Goal: Information Seeking & Learning: Learn about a topic

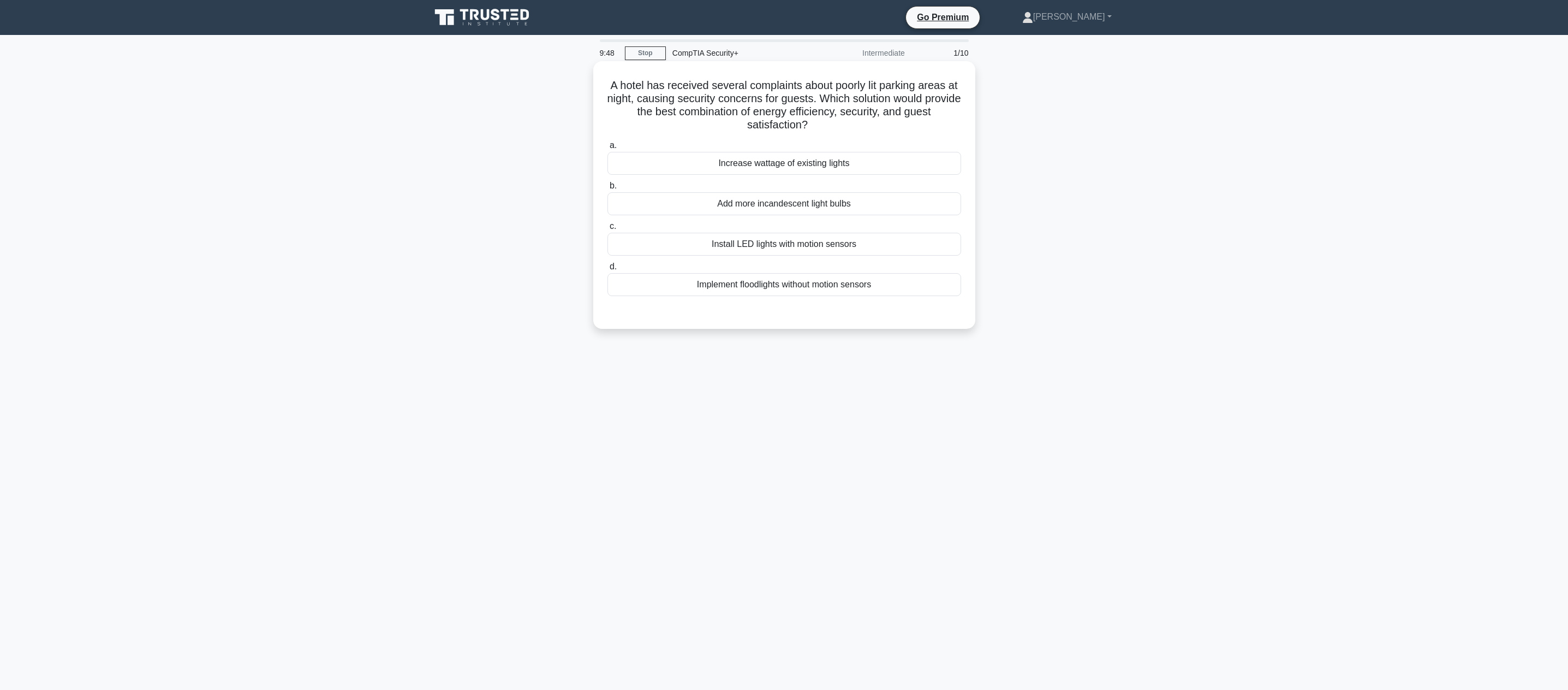
click at [764, 248] on div "Install LED lights with motion sensors" at bounding box center [784, 244] width 353 height 23
click at [607, 230] on input "c. Install LED lights with motion sensors" at bounding box center [607, 226] width 0 height 7
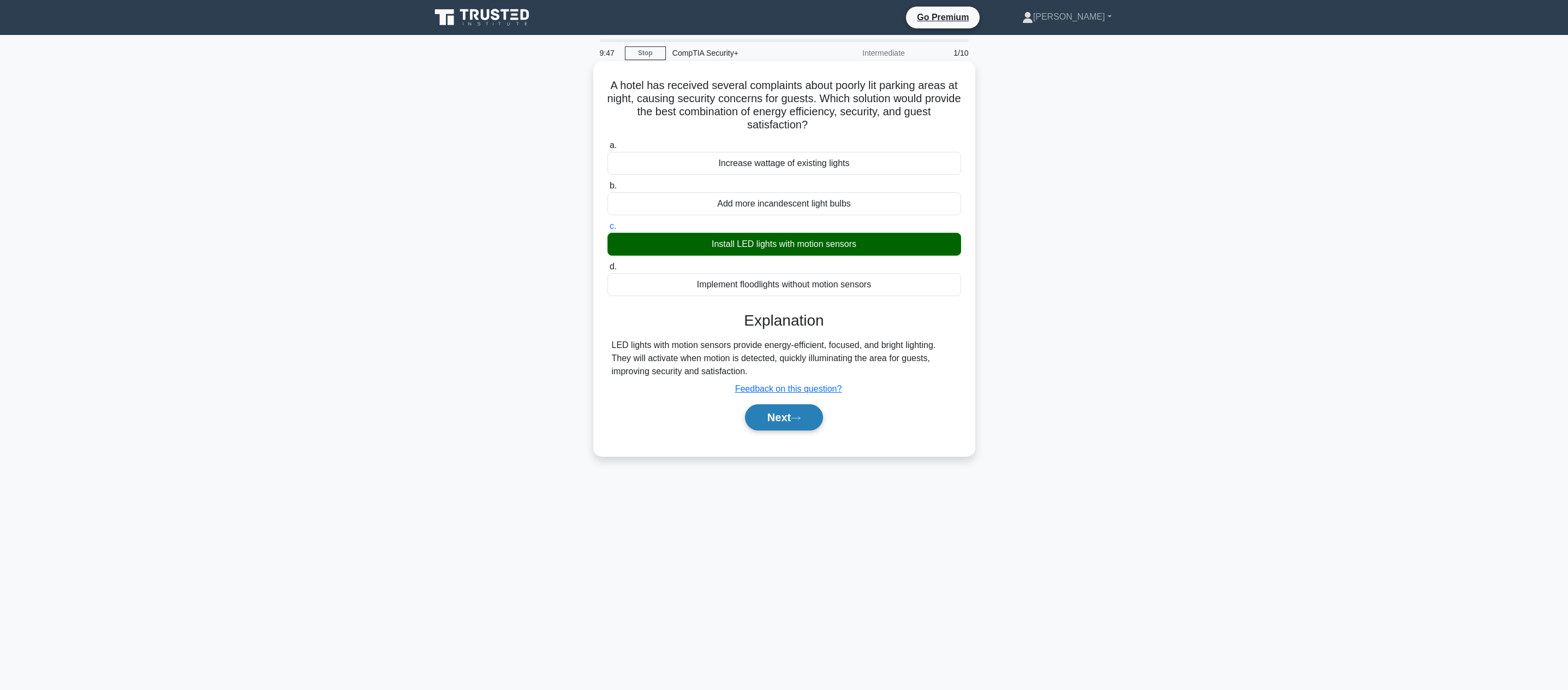
click at [789, 417] on button "Next" at bounding box center [784, 417] width 78 height 26
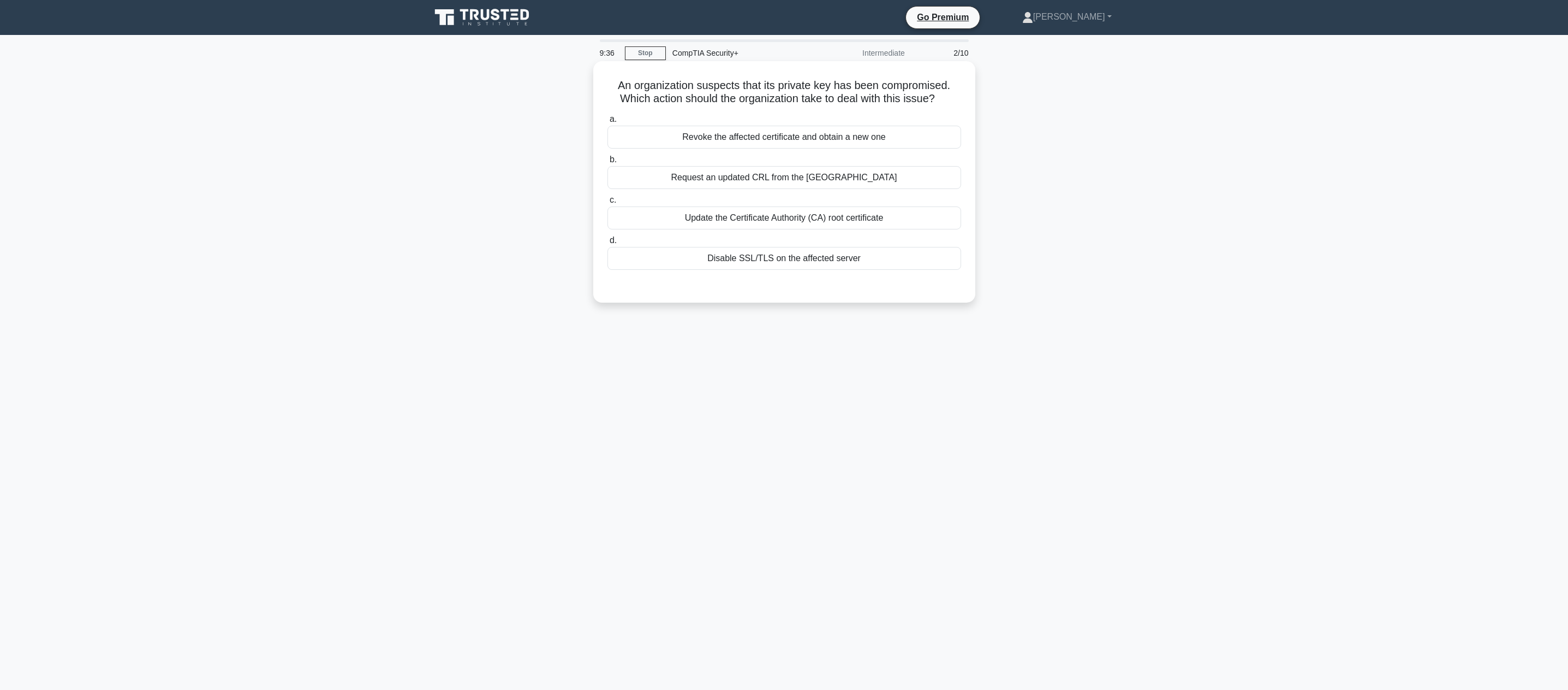
click at [778, 220] on div "Update the Certificate Authority (CA) root certificate" at bounding box center [784, 218] width 353 height 23
click at [607, 203] on input "c. Update the Certificate Authority (CA) root certificate" at bounding box center [607, 200] width 0 height 7
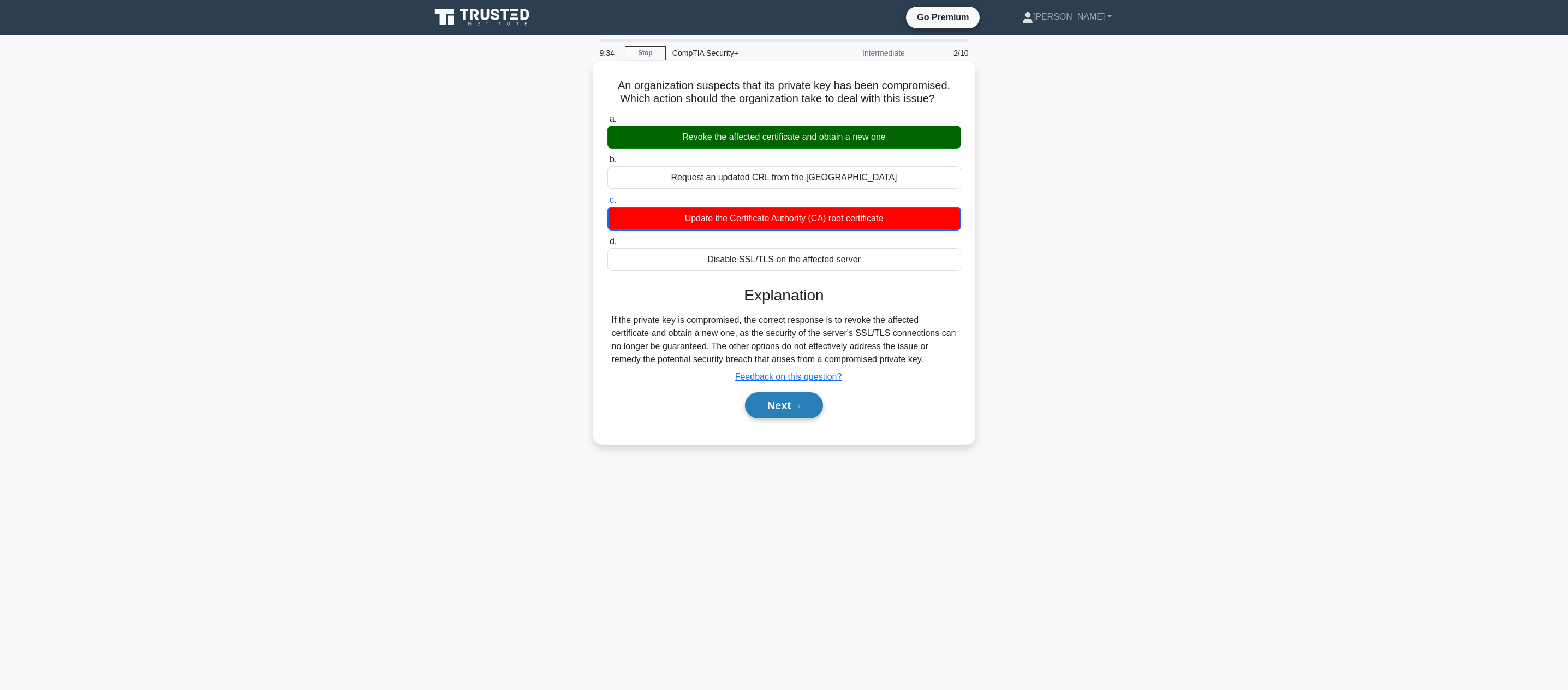
click at [789, 412] on button "Next" at bounding box center [784, 405] width 78 height 26
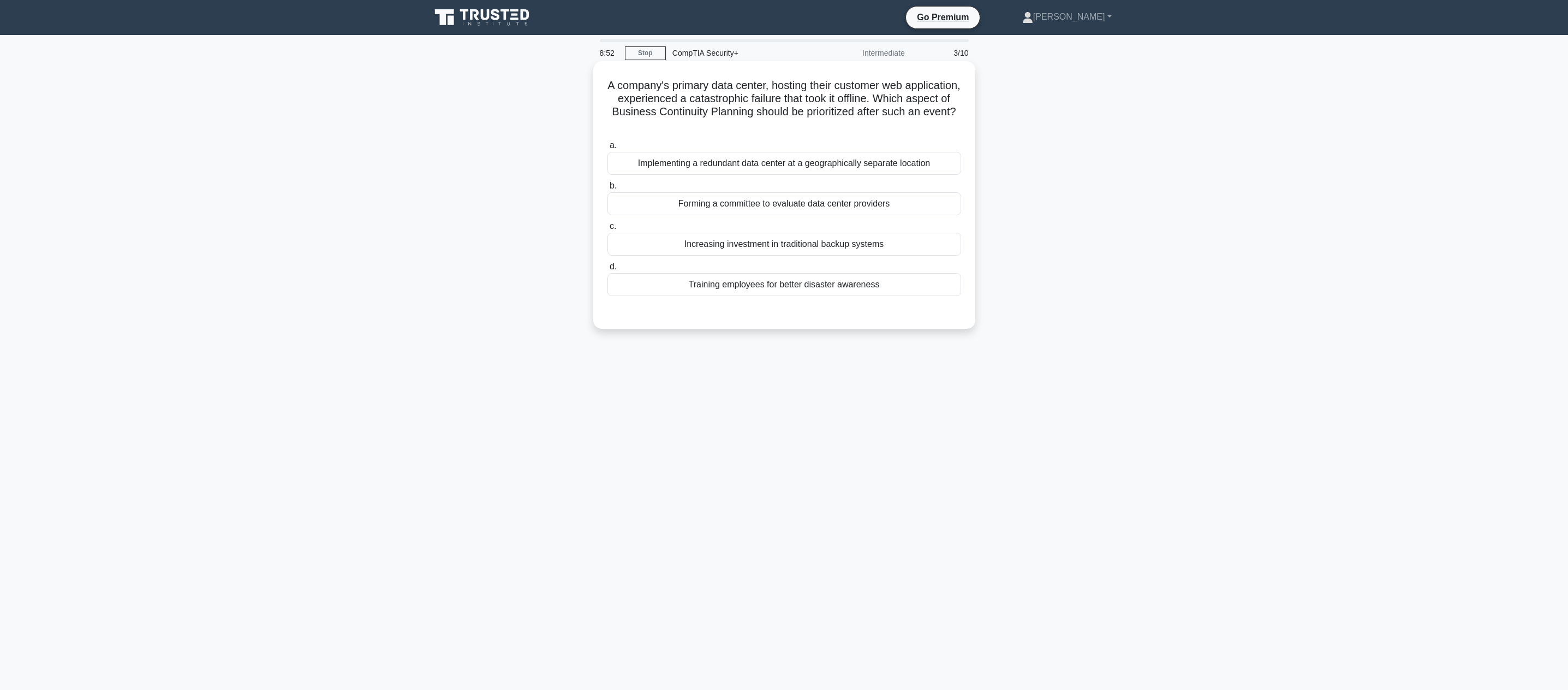
click at [712, 244] on div "Increasing investment in traditional backup systems" at bounding box center [784, 244] width 353 height 23
click at [607, 230] on input "c. Increasing investment in traditional backup systems" at bounding box center [607, 226] width 0 height 7
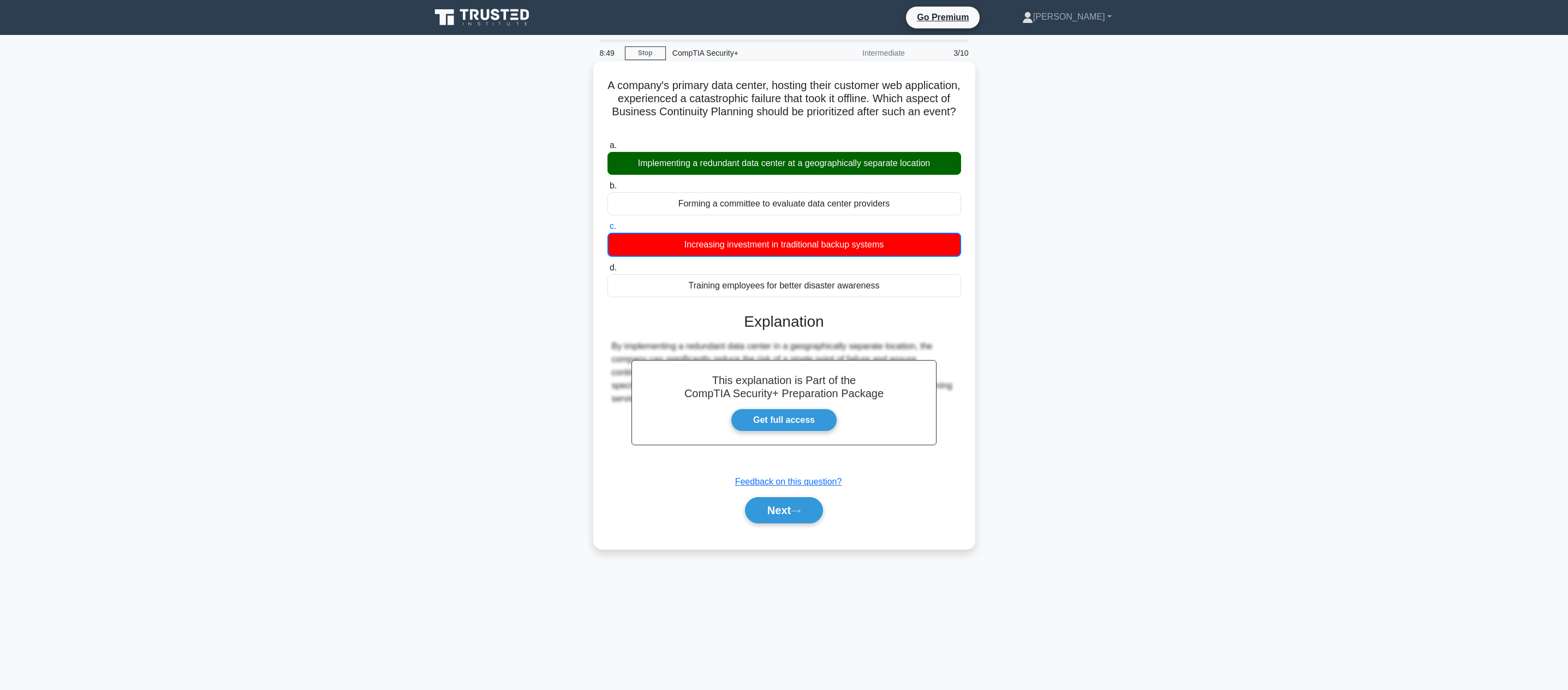
drag, startPoint x: 724, startPoint y: 199, endPoint x: 733, endPoint y: 169, distance: 31.3
click at [733, 169] on div "Implementing a redundant data center at a geographically separate location" at bounding box center [784, 163] width 353 height 23
click at [607, 149] on input "a. Implementing a redundant data center at a geographically separate location" at bounding box center [607, 145] width 0 height 7
click at [769, 501] on button "Next" at bounding box center [784, 508] width 78 height 26
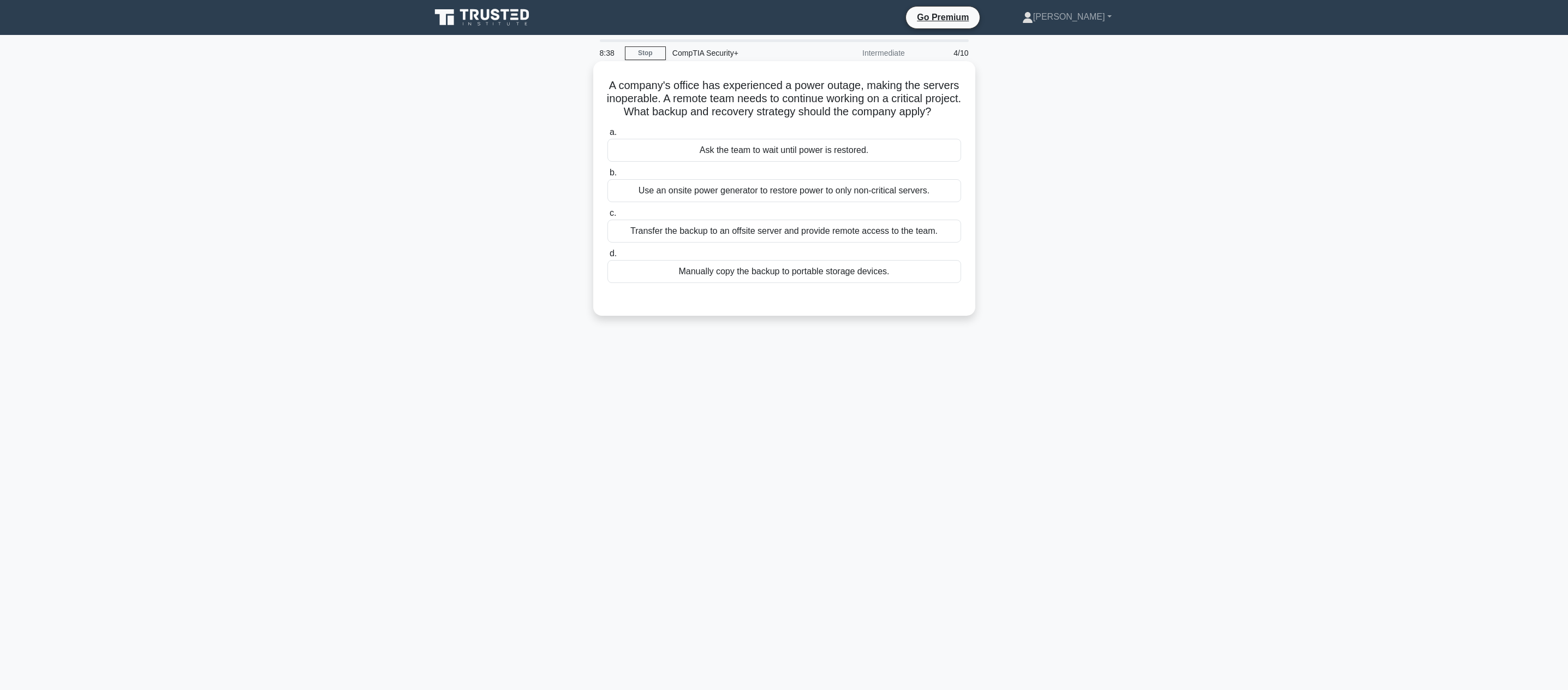
click at [705, 240] on div "Transfer the backup to an offsite server and provide remote access to the team." at bounding box center [784, 231] width 353 height 23
click at [607, 217] on input "c. Transfer the backup to an offsite server and provide remote access to the te…" at bounding box center [607, 213] width 0 height 7
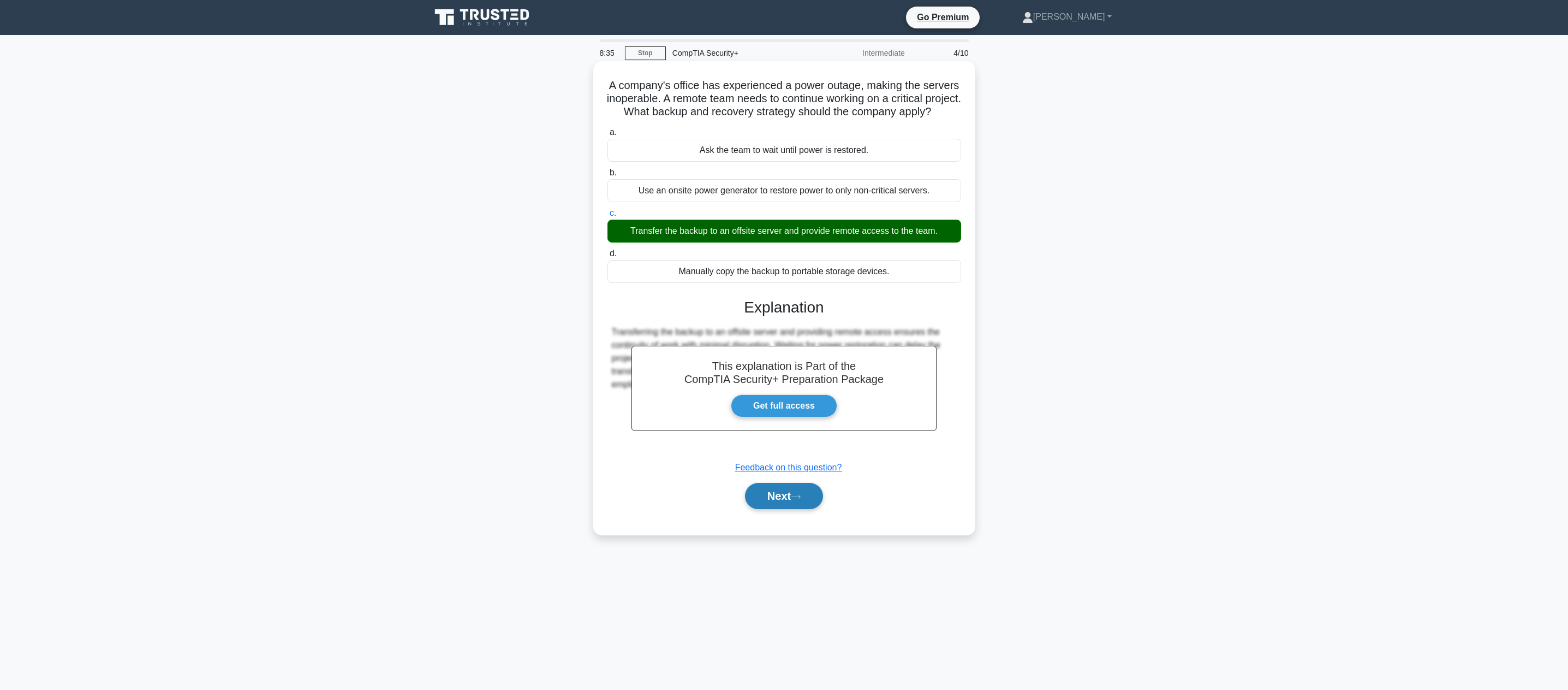
click at [802, 509] on button "Next" at bounding box center [784, 496] width 78 height 26
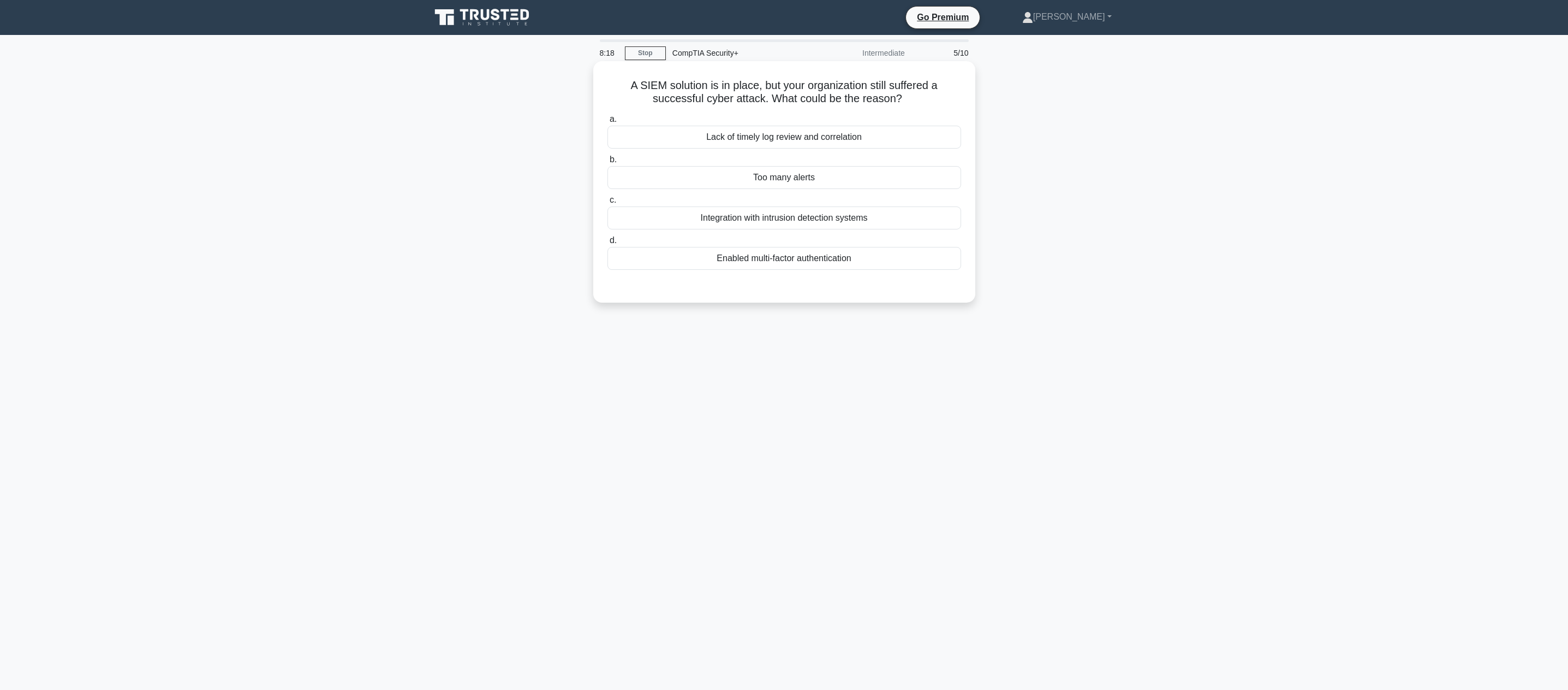
click at [800, 138] on div "Lack of timely log review and correlation" at bounding box center [784, 137] width 353 height 23
click at [607, 123] on input "a. Lack of timely log review and correlation" at bounding box center [607, 119] width 0 height 7
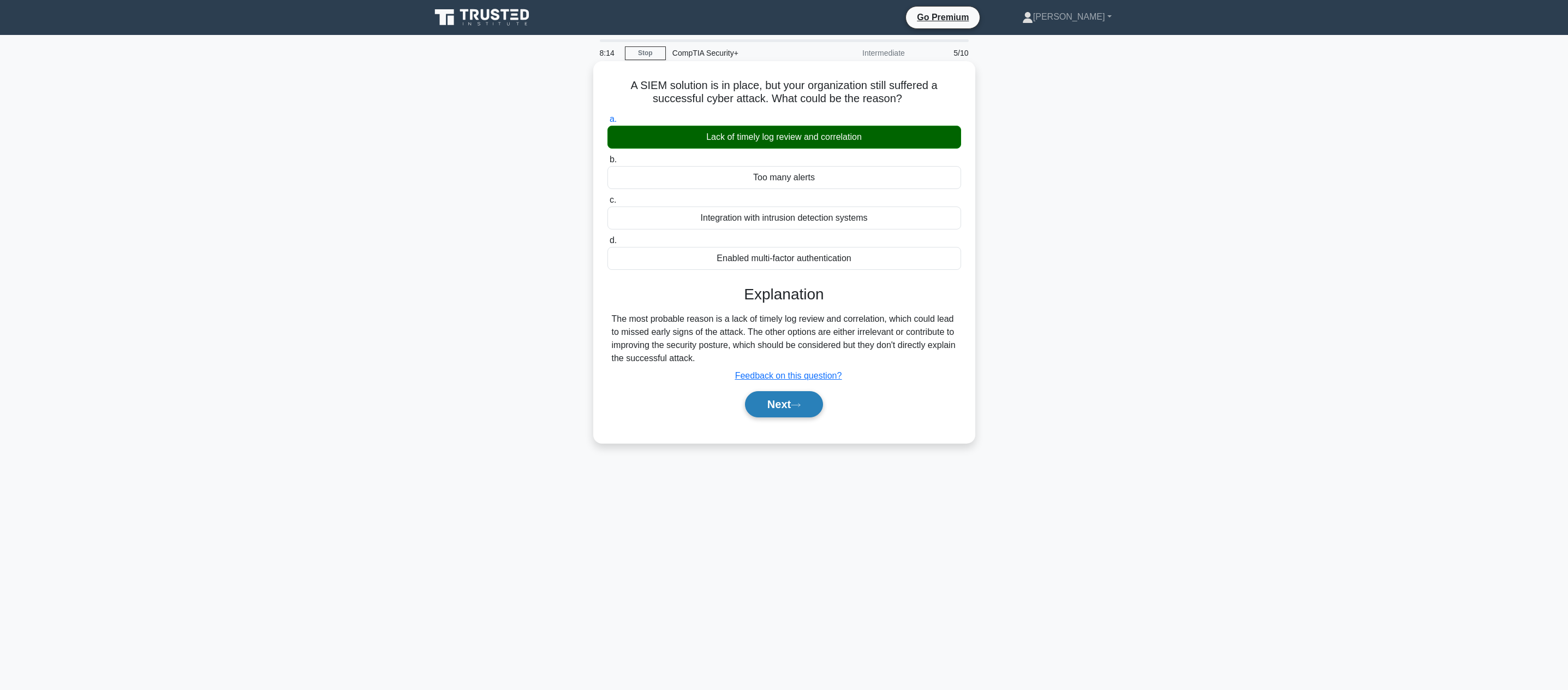
click at [778, 410] on button "Next" at bounding box center [784, 404] width 78 height 26
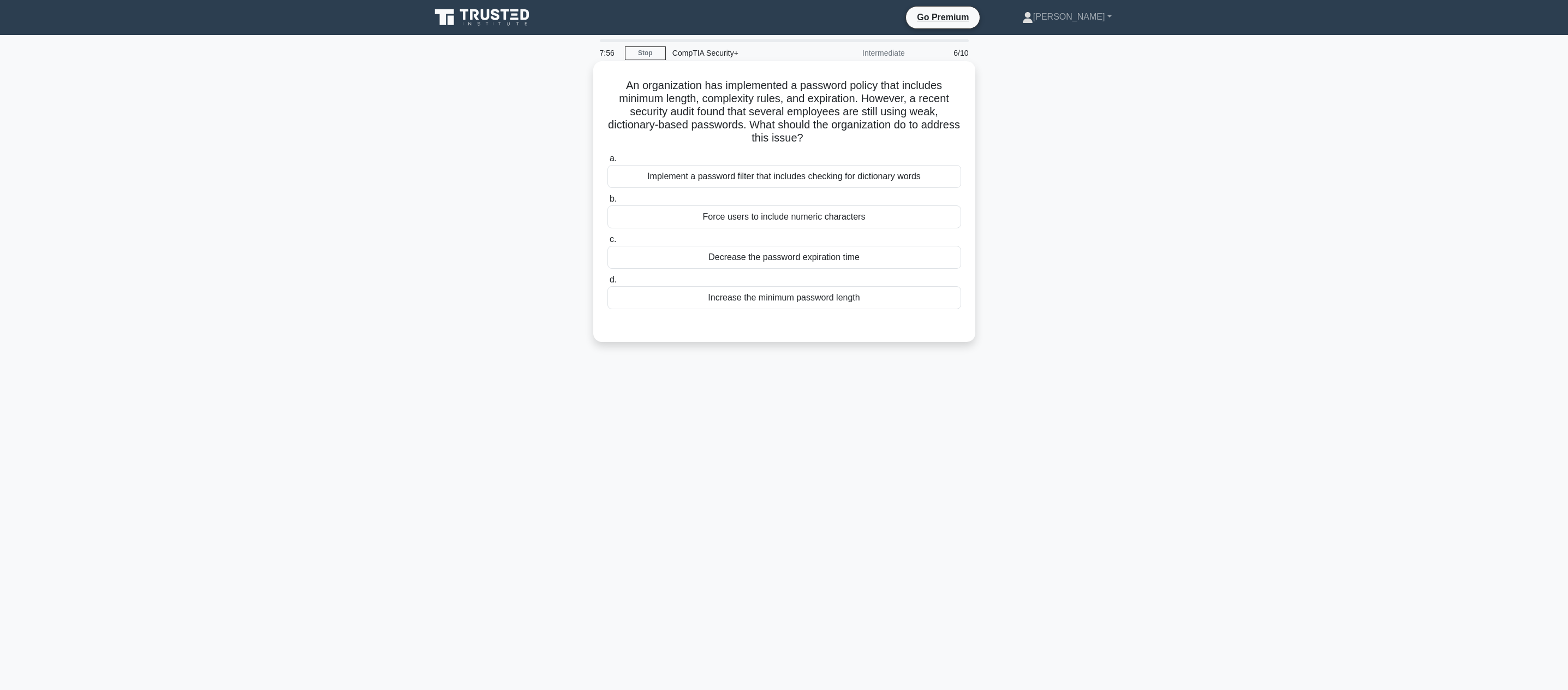
click at [776, 307] on div "Increase the minimum password length" at bounding box center [784, 298] width 353 height 23
click at [607, 283] on input "d. Increase the minimum password length" at bounding box center [607, 279] width 0 height 7
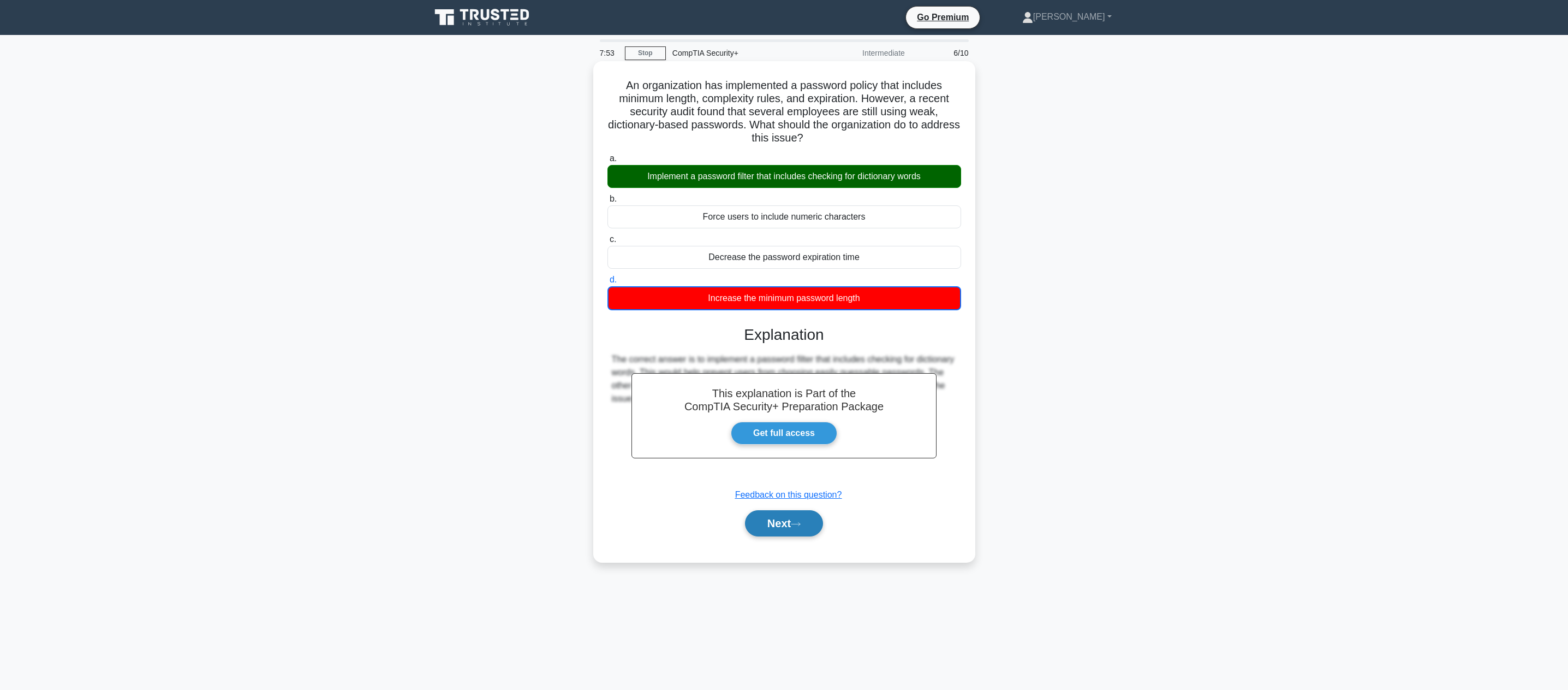
click at [781, 525] on button "Next" at bounding box center [784, 523] width 78 height 26
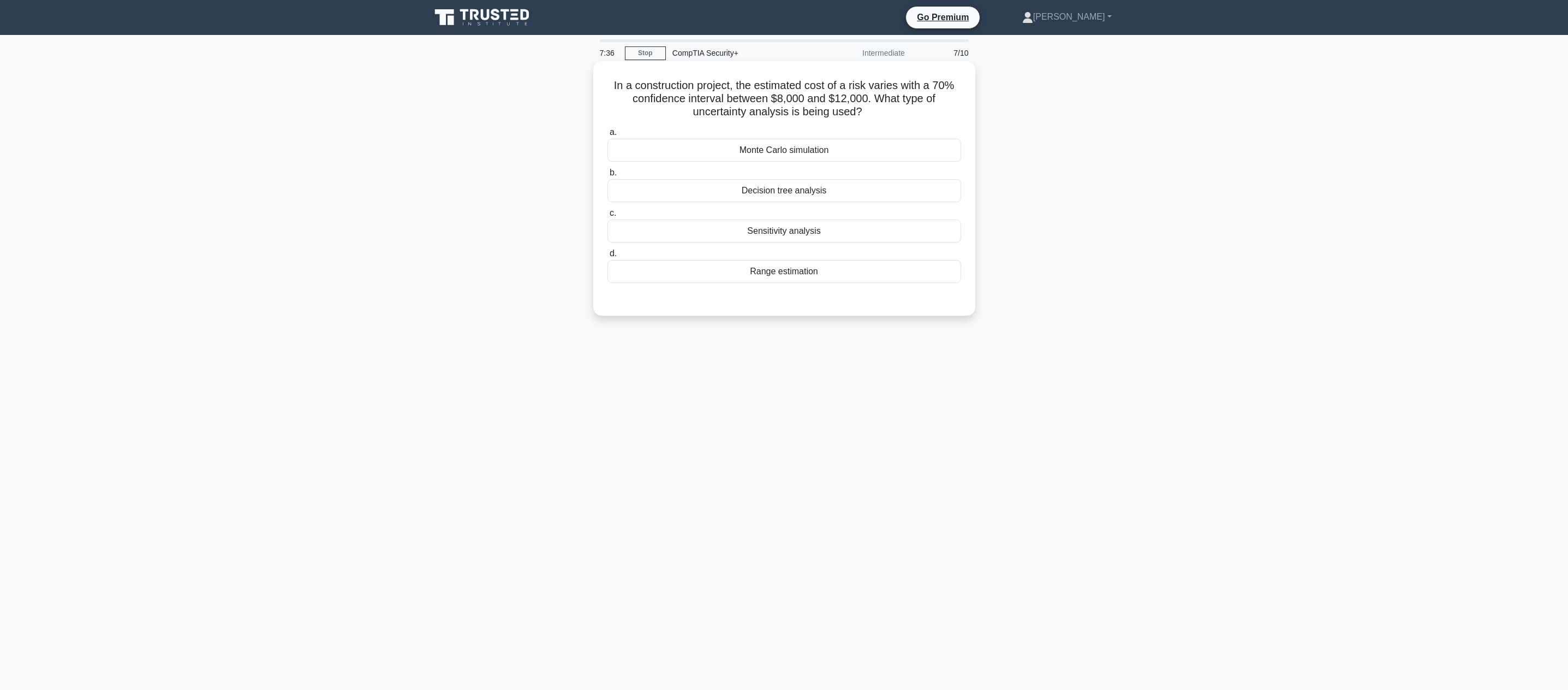
click at [782, 268] on div "Range estimation" at bounding box center [784, 271] width 353 height 23
click at [607, 257] on input "d. Range estimation" at bounding box center [607, 253] width 0 height 7
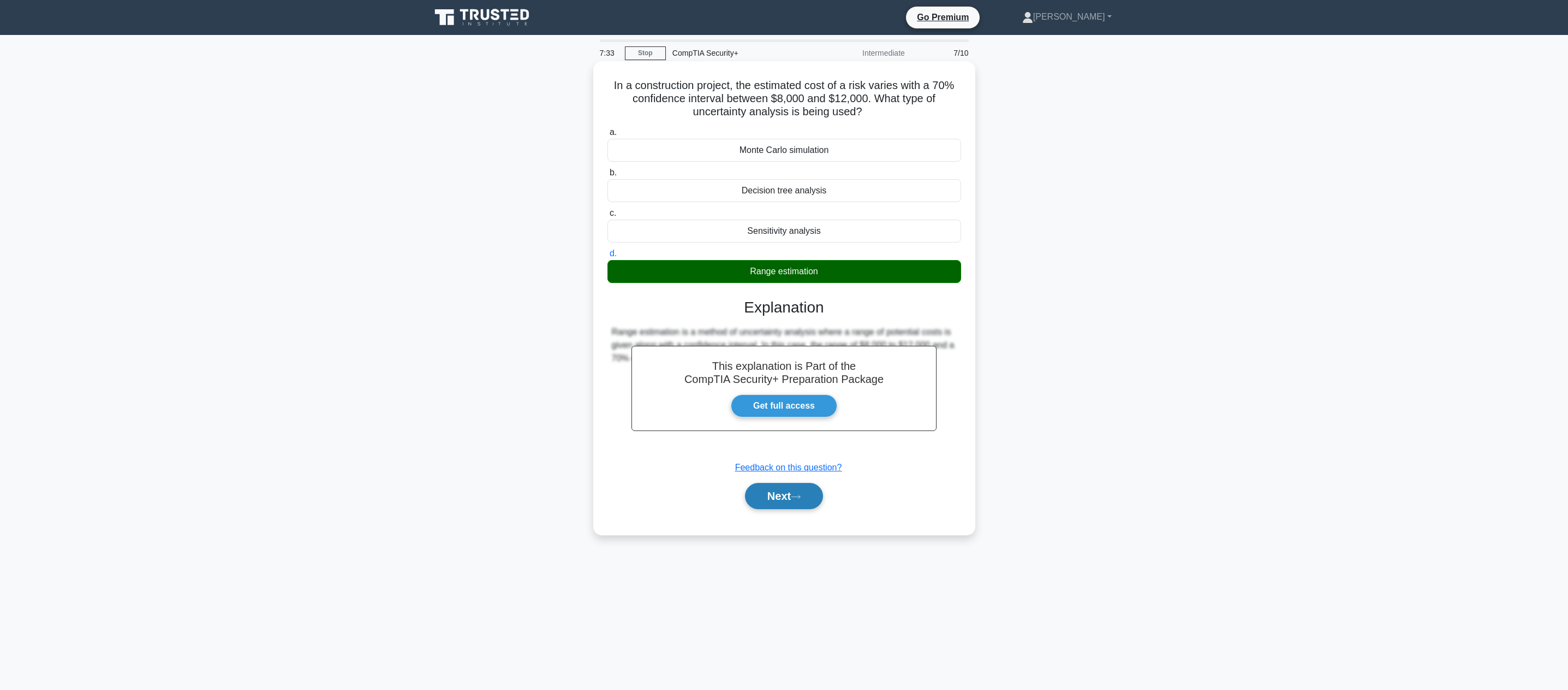
click at [778, 505] on button "Next" at bounding box center [784, 496] width 78 height 26
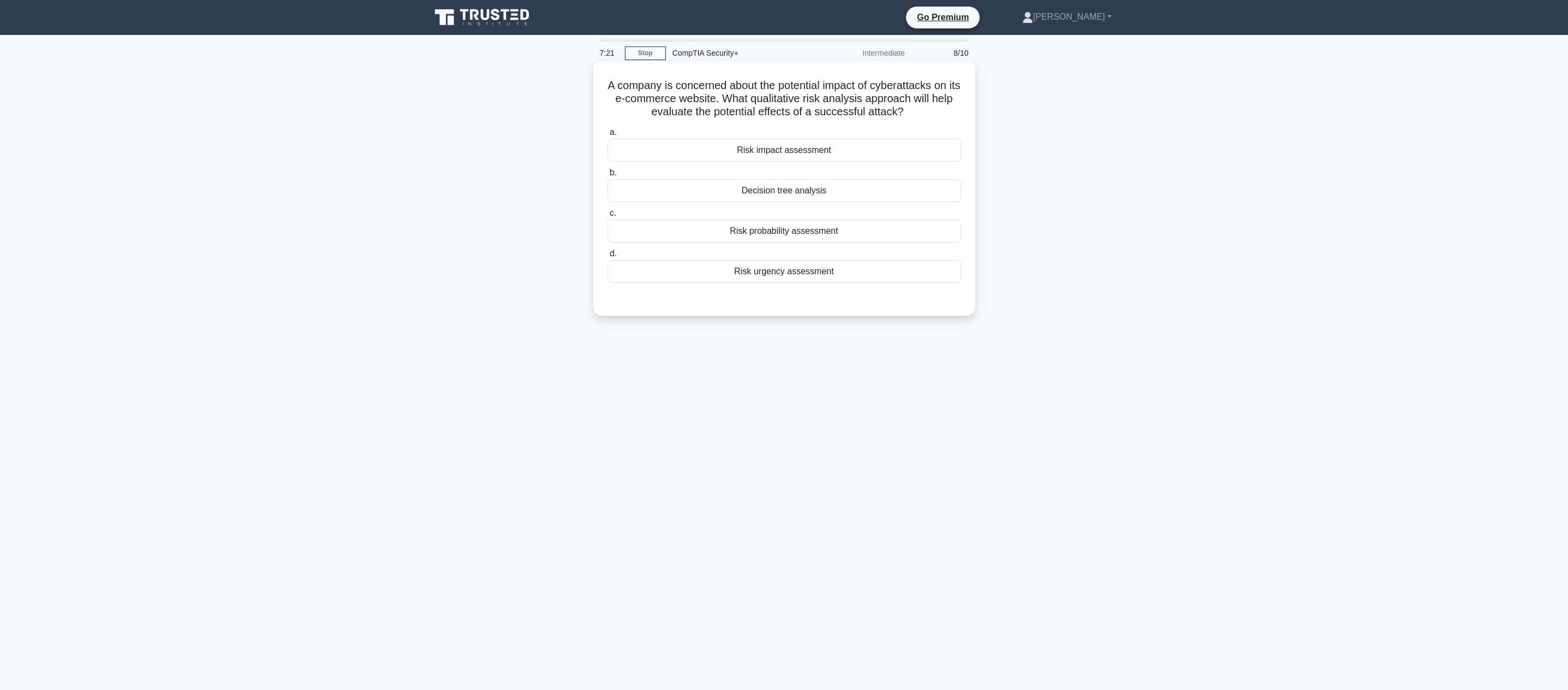
click at [767, 226] on div "Risk probability assessment" at bounding box center [784, 231] width 353 height 23
click at [607, 217] on input "c. Risk probability assessment" at bounding box center [607, 213] width 0 height 7
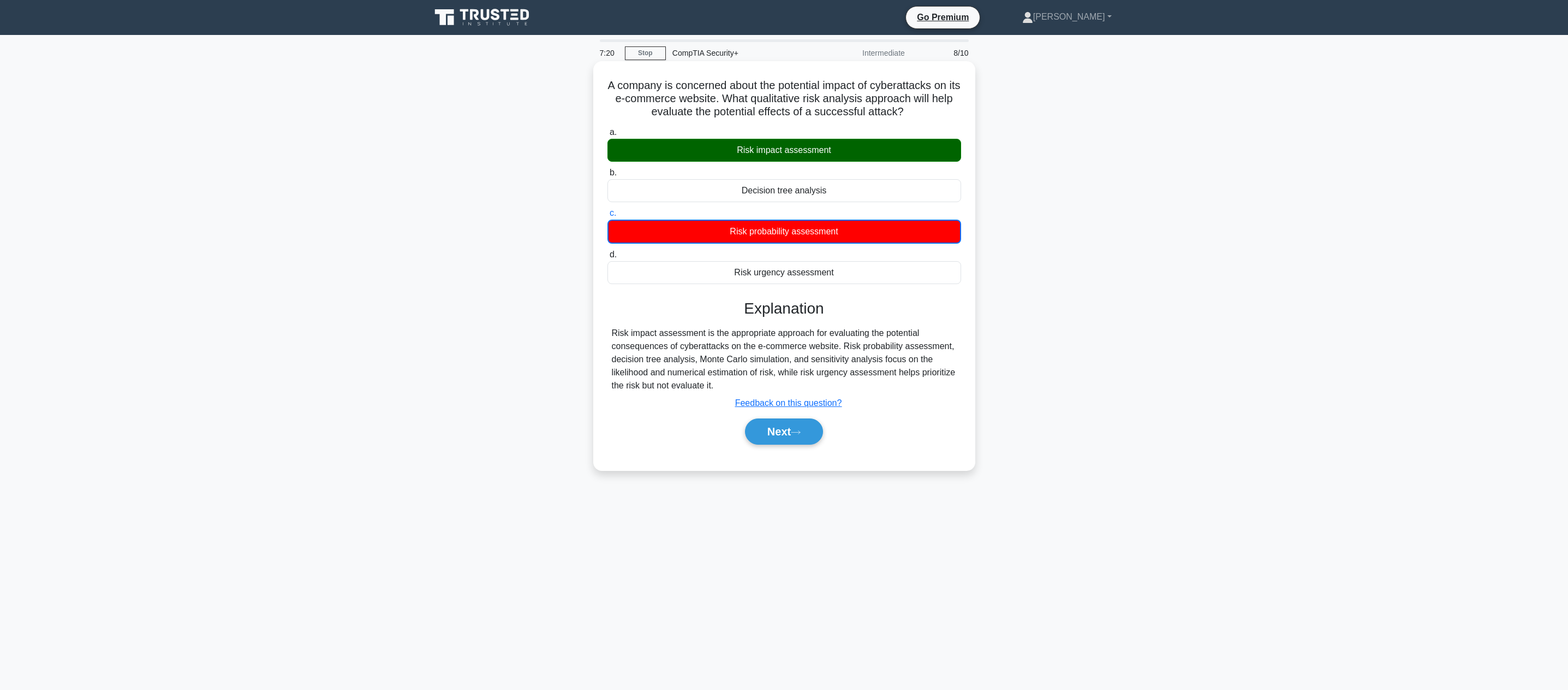
click at [775, 140] on div "Risk impact assessment" at bounding box center [784, 150] width 353 height 23
click at [607, 136] on input "a. Risk impact assessment" at bounding box center [607, 132] width 0 height 7
click at [769, 427] on button "Next" at bounding box center [784, 430] width 78 height 26
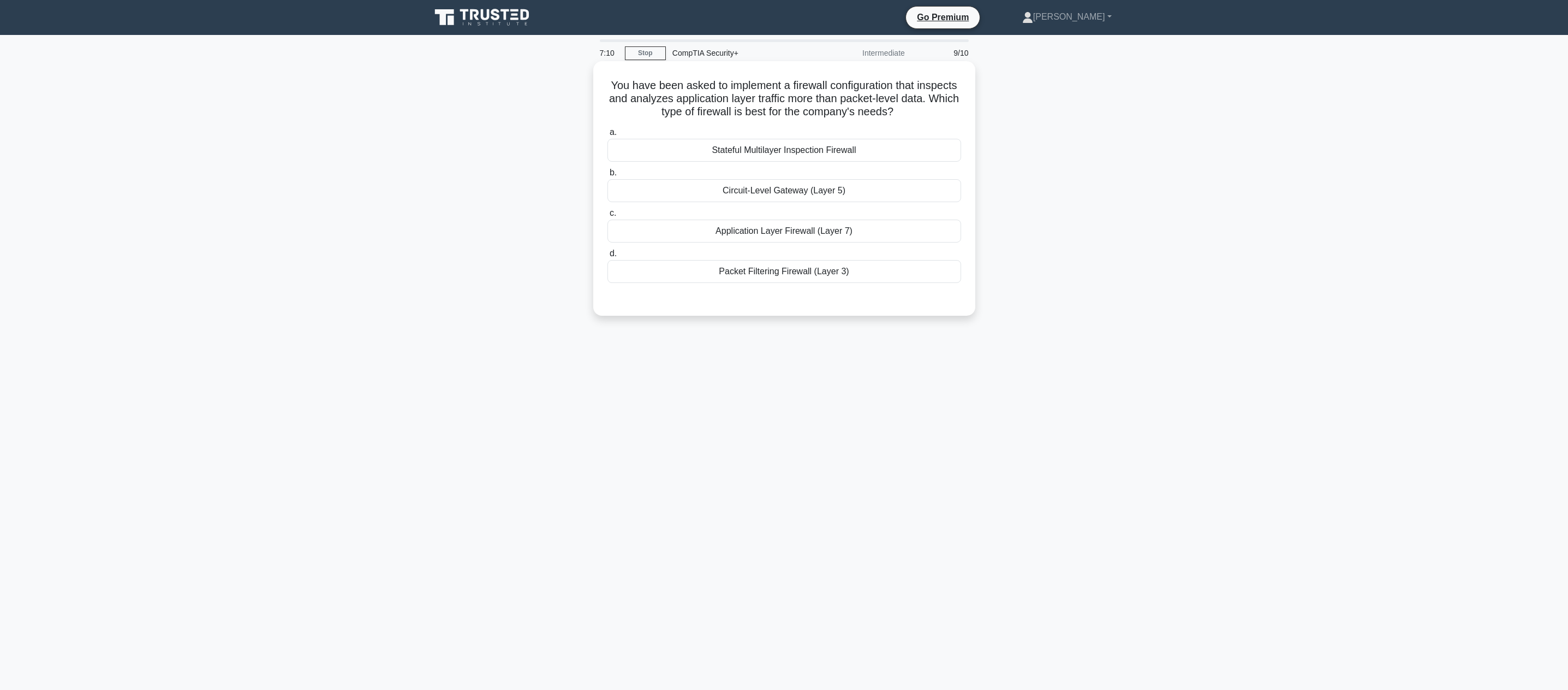
click at [785, 262] on div "Packet Filtering Firewall (Layer 3)" at bounding box center [784, 271] width 353 height 23
click at [607, 257] on input "d. Packet Filtering Firewall (Layer 3)" at bounding box center [607, 253] width 0 height 7
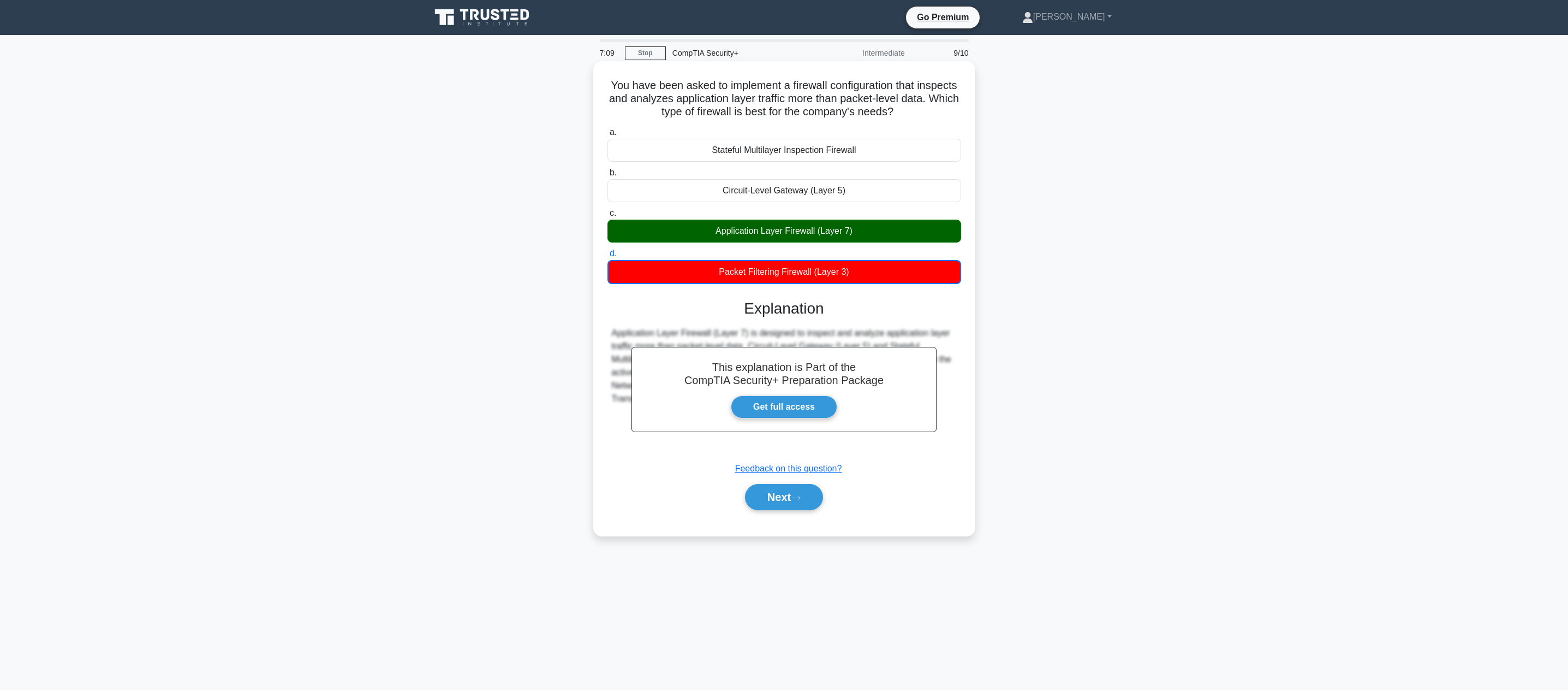
click at [800, 240] on div "Application Layer Firewall (Layer 7)" at bounding box center [784, 231] width 353 height 23
click at [607, 217] on input "c. Application Layer Firewall (Layer 7)" at bounding box center [607, 213] width 0 height 7
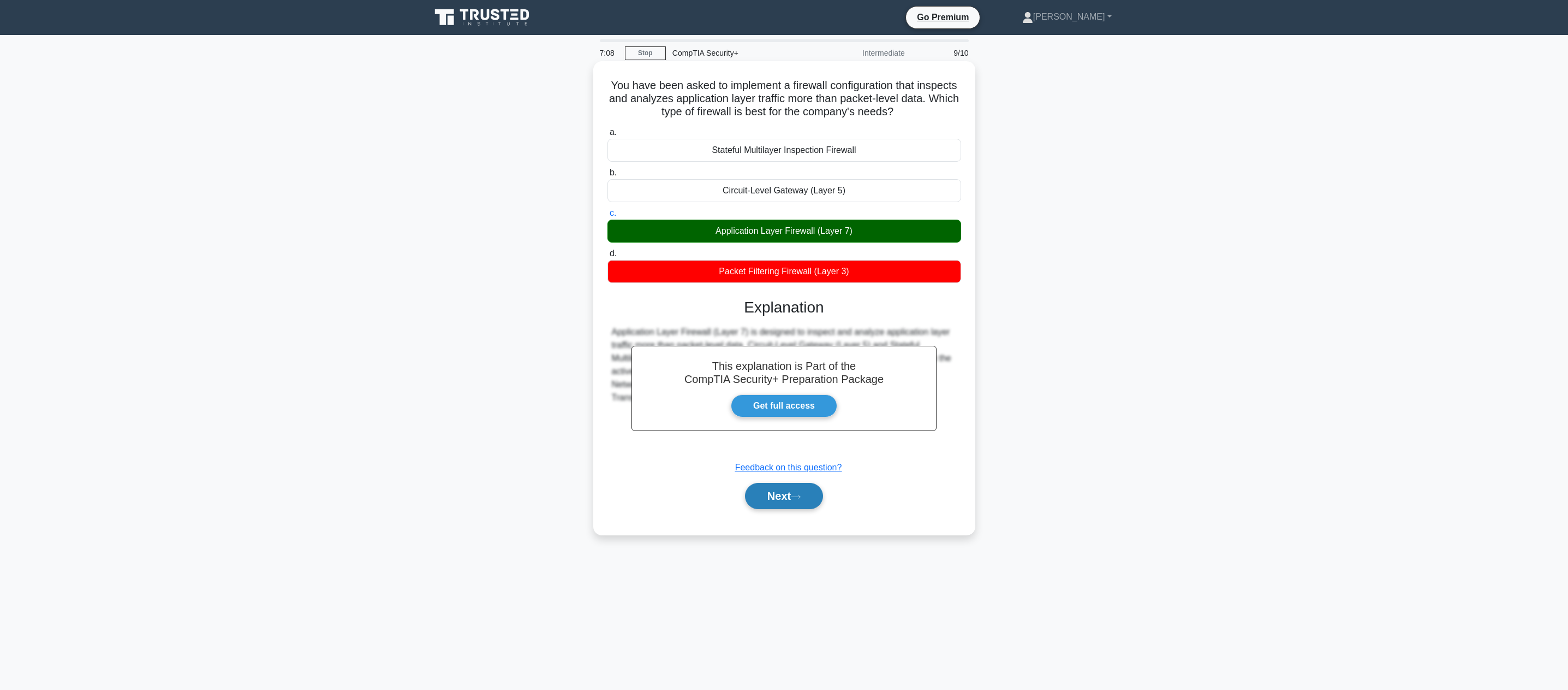
click at [776, 500] on button "Next" at bounding box center [784, 496] width 78 height 26
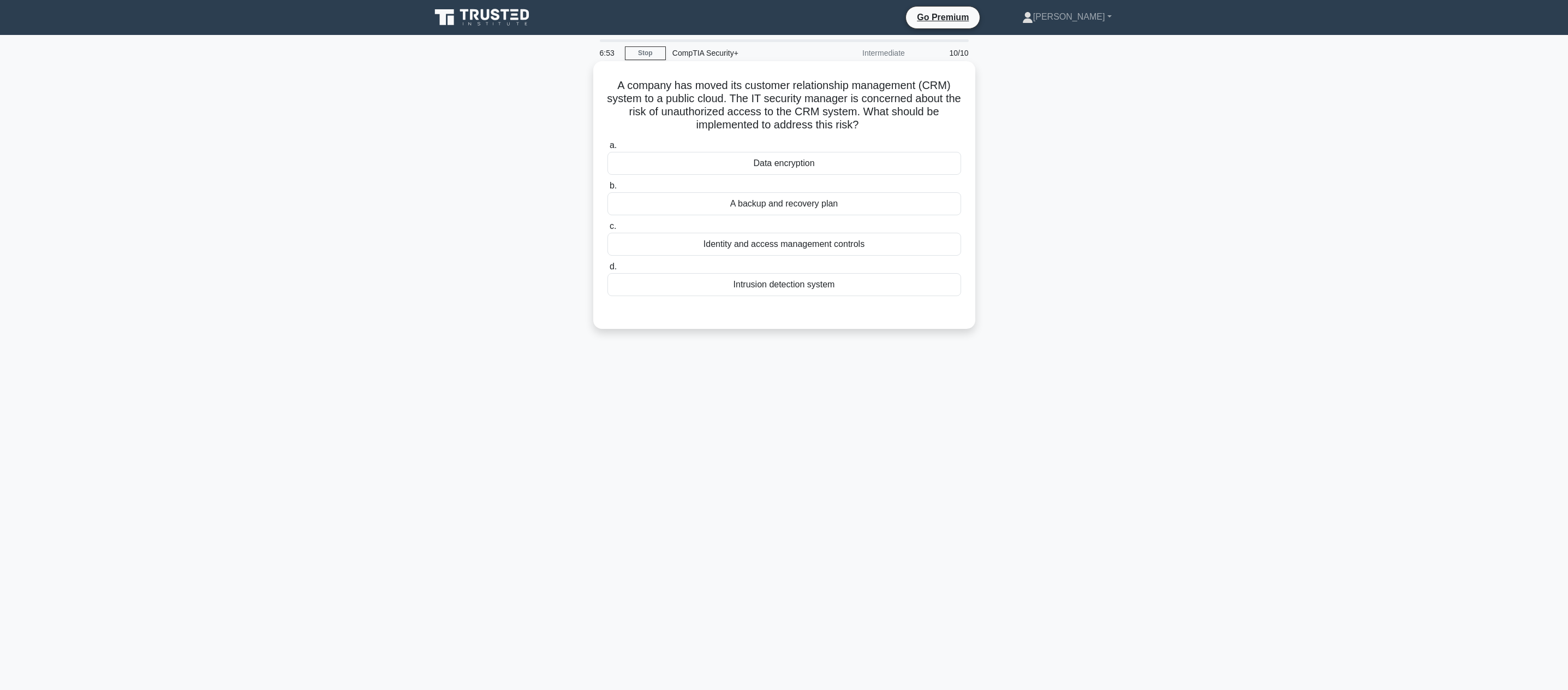
click at [804, 245] on div "Identity and access management controls" at bounding box center [784, 244] width 353 height 23
click at [607, 230] on input "c. Identity and access management controls" at bounding box center [607, 226] width 0 height 7
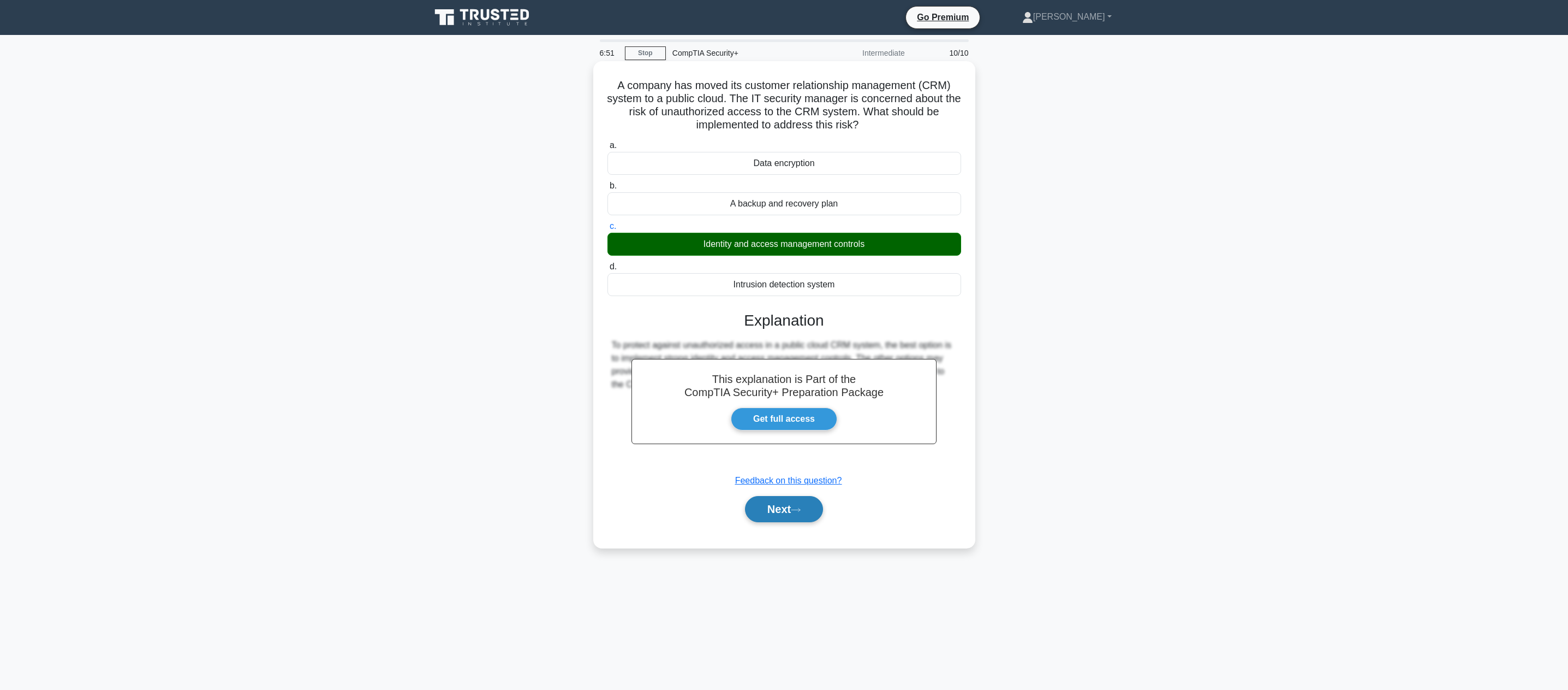
click at [793, 522] on button "Next" at bounding box center [784, 508] width 78 height 26
click at [794, 505] on button "Next" at bounding box center [784, 508] width 78 height 26
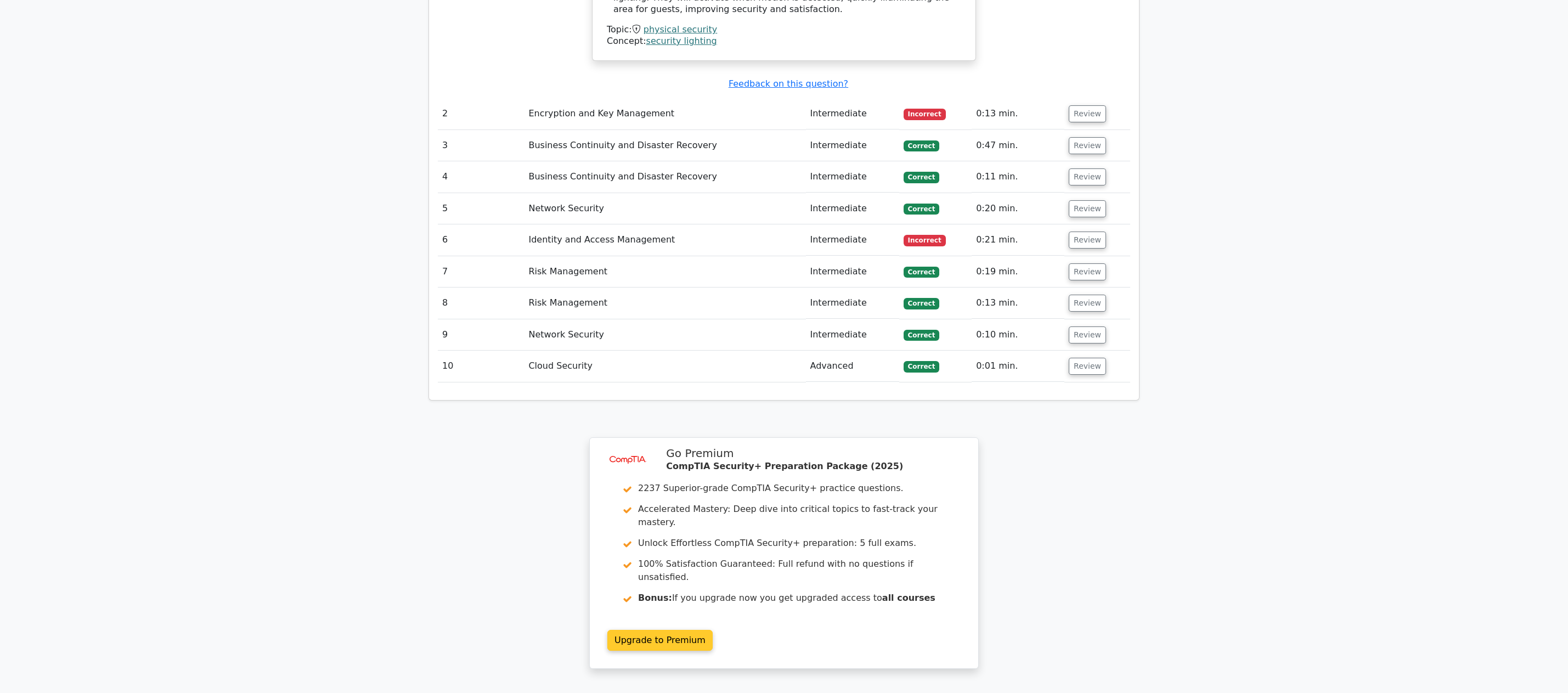
scroll to position [1358, 0]
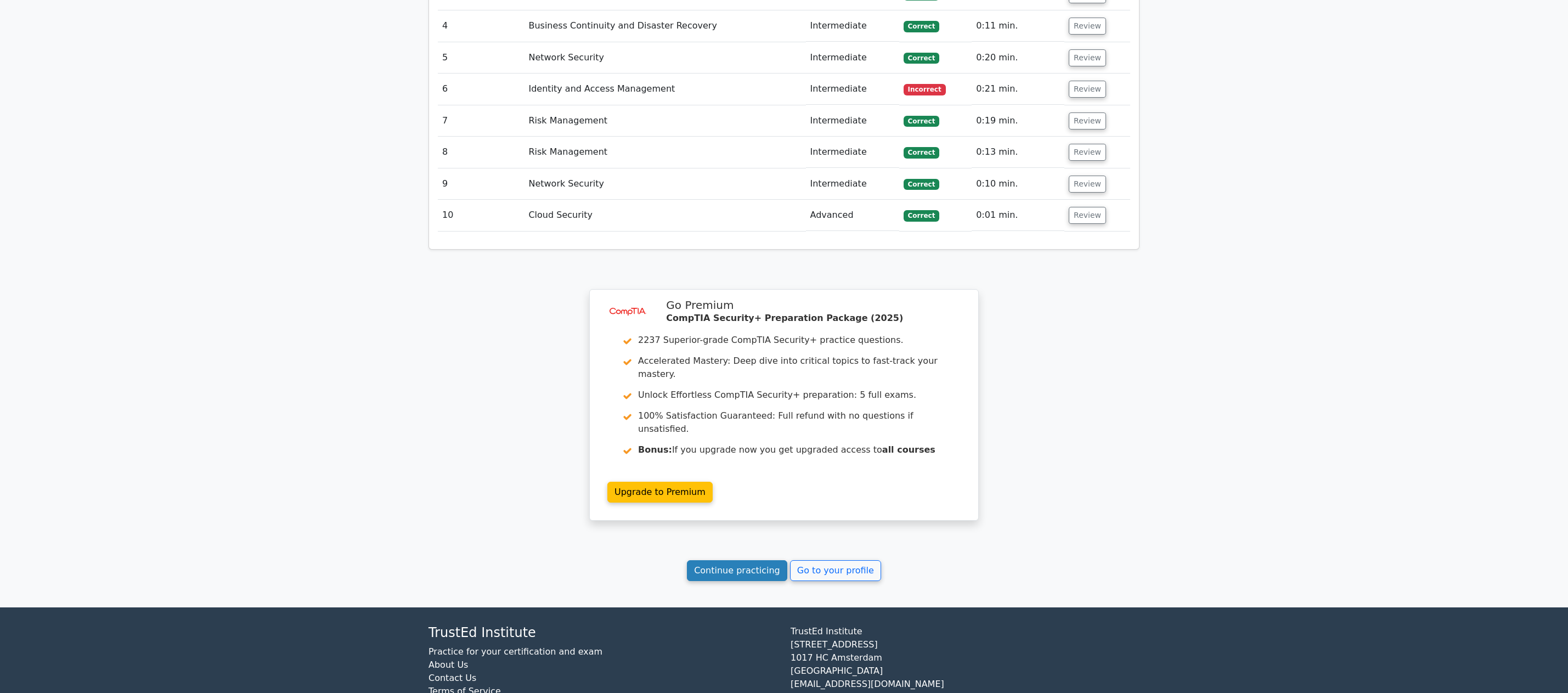
click at [760, 560] on link "Continue practicing" at bounding box center [737, 571] width 101 height 21
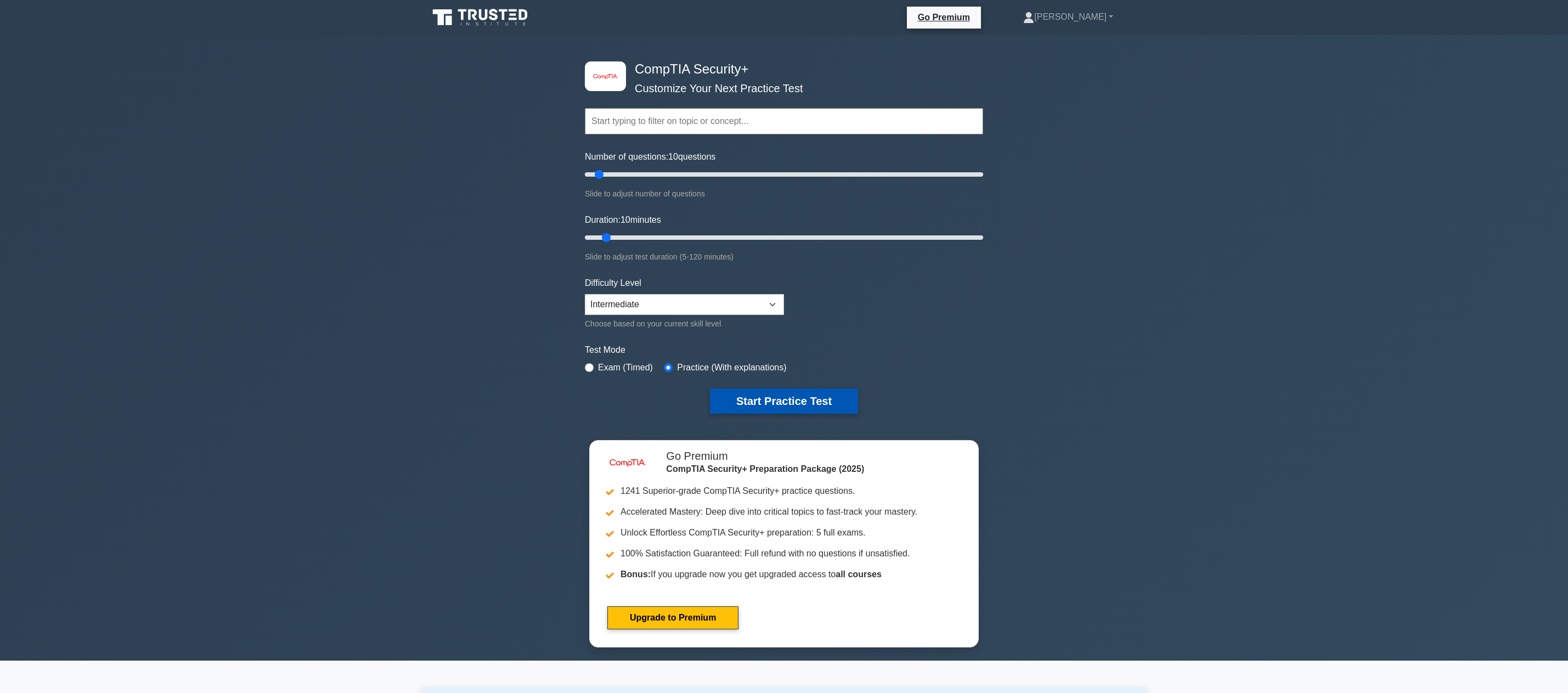
click at [744, 404] on button "Start Practice Test" at bounding box center [784, 400] width 148 height 25
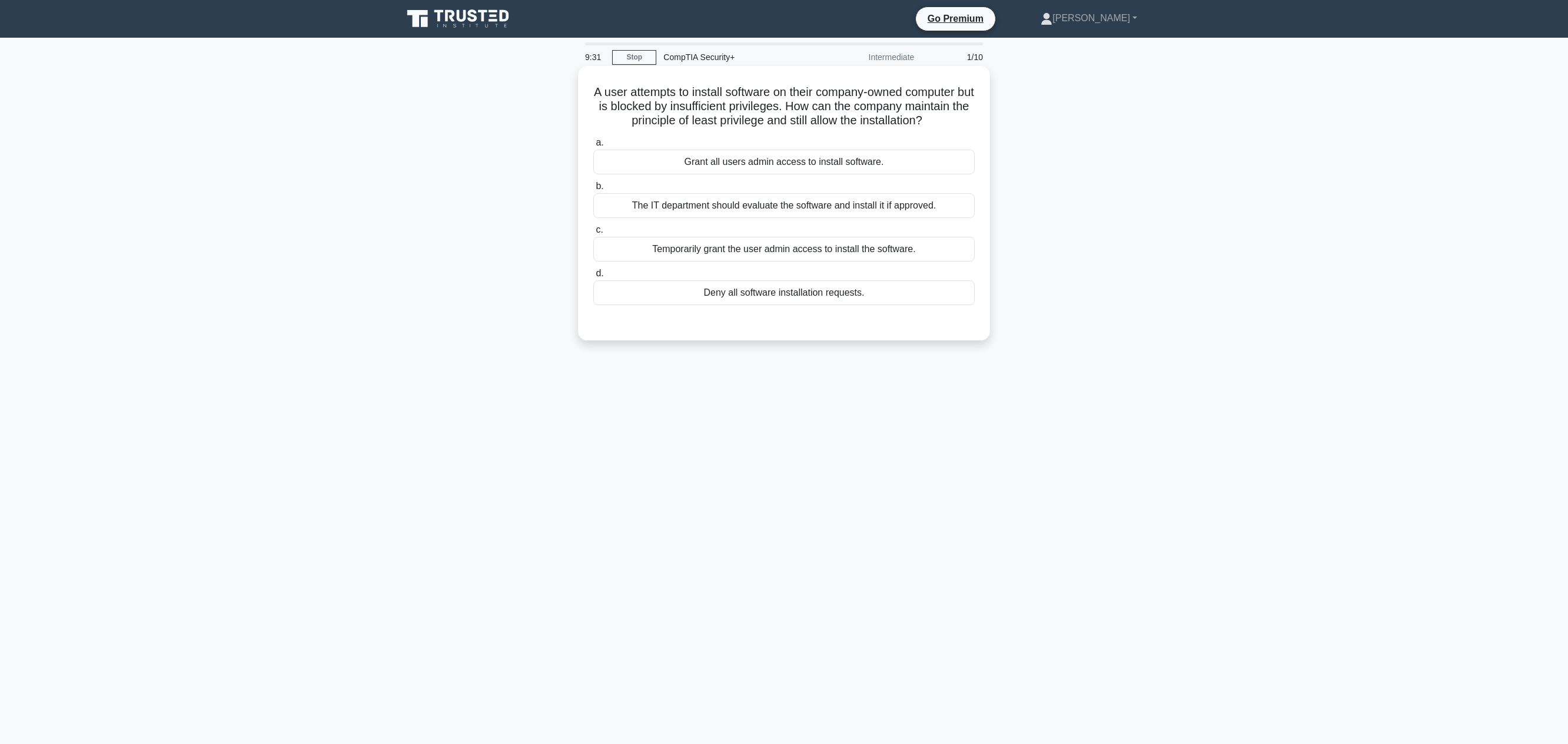
click at [719, 205] on div "The IT department should evaluate the software and install it if approved." at bounding box center [784, 205] width 381 height 24
click at [593, 191] on input "b. The IT department should evaluate the software and install it if approved." at bounding box center [593, 186] width 0 height 8
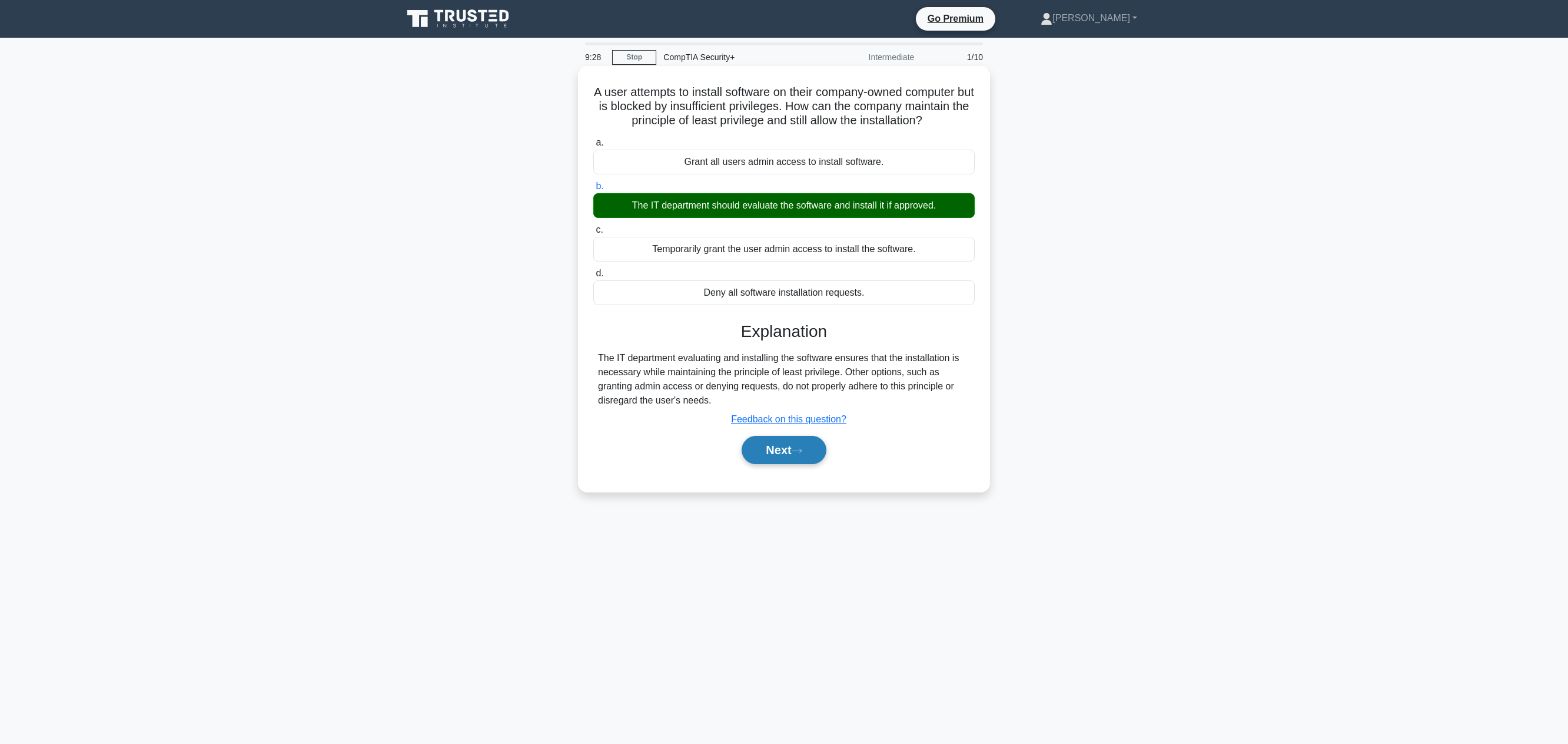
click at [791, 443] on button "Next" at bounding box center [784, 450] width 84 height 28
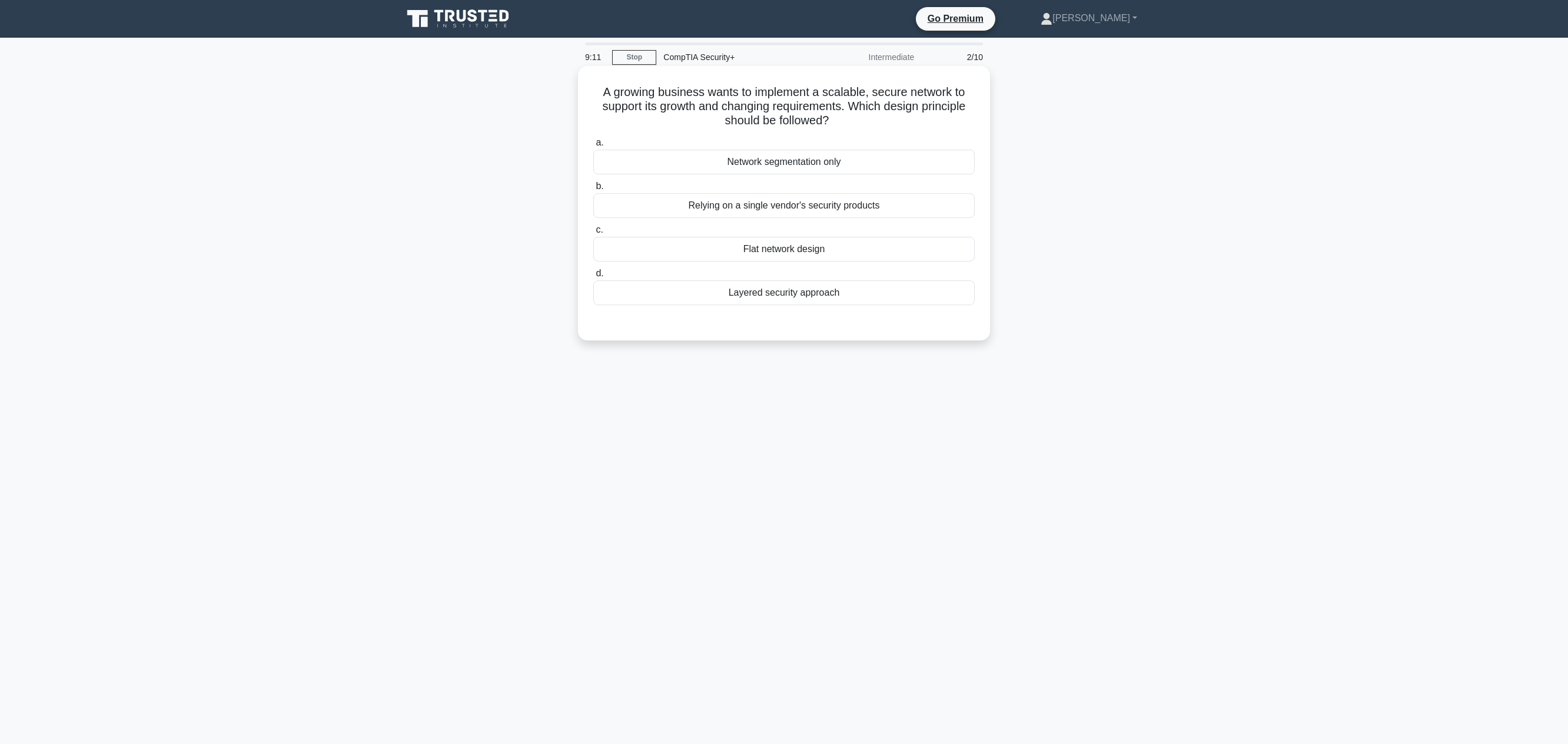
click at [764, 311] on div "a. Network segmentation only b. Relying on a single vendor's security products …" at bounding box center [784, 230] width 384 height 193
click at [785, 296] on div "Layered security approach" at bounding box center [784, 292] width 381 height 24
click at [593, 278] on input "d. Layered security approach" at bounding box center [593, 273] width 0 height 8
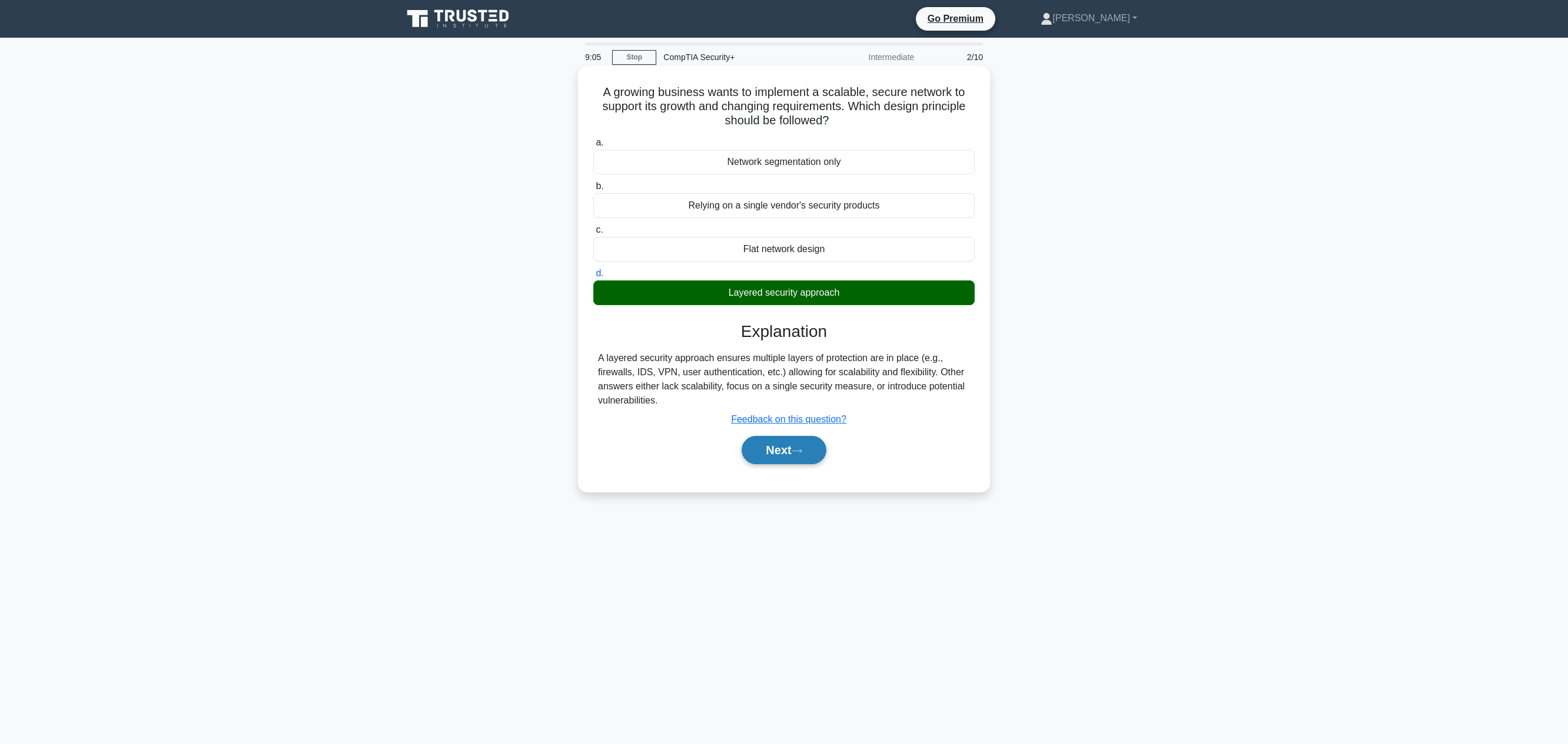
click at [775, 452] on button "Next" at bounding box center [784, 450] width 84 height 28
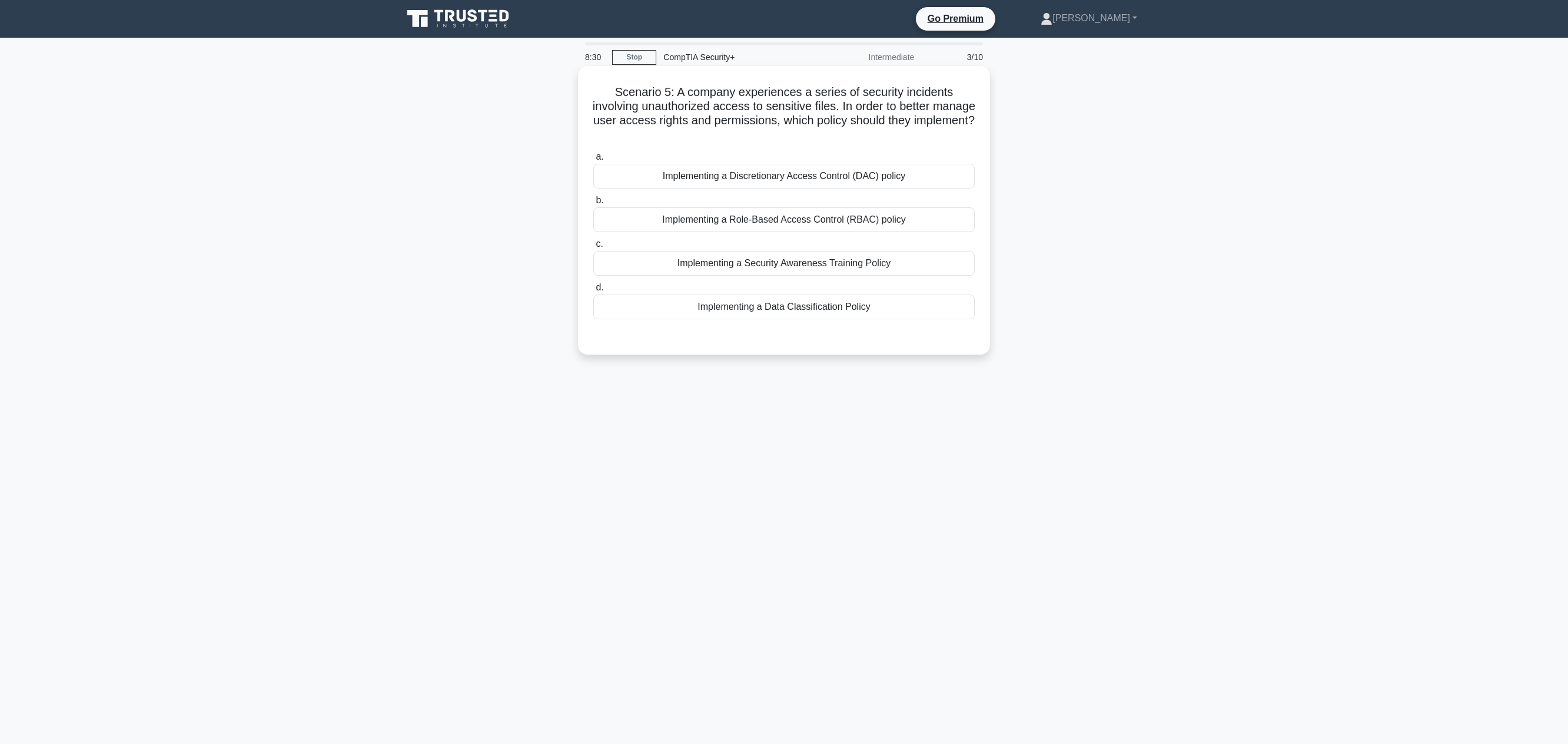
click at [724, 218] on div "Implementing a Role-Based Access Control (RBAC) policy" at bounding box center [784, 219] width 381 height 24
click at [593, 204] on input "b. Implementing a Role-Based Access Control (RBAC) policy" at bounding box center [593, 200] width 0 height 8
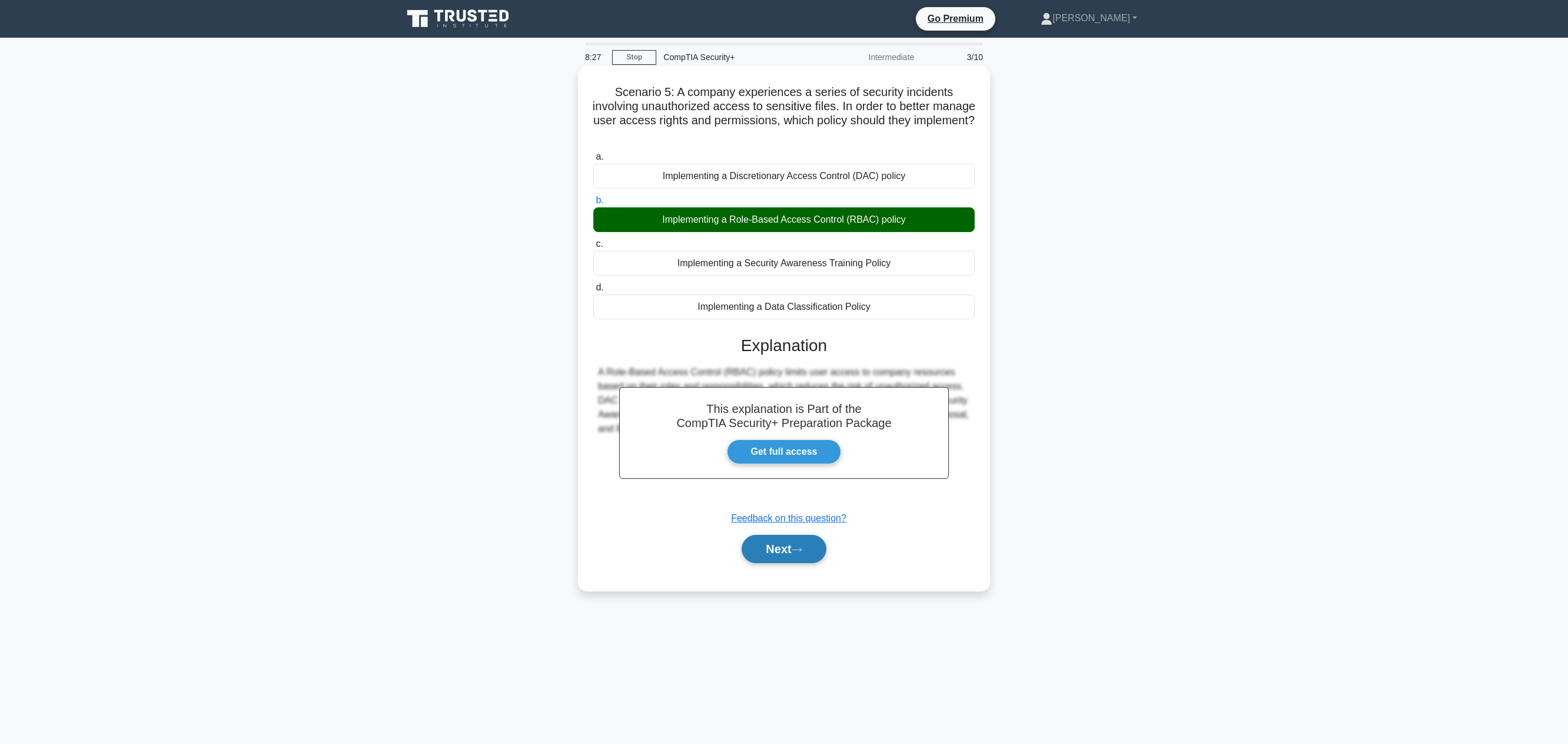
click at [781, 554] on button "Next" at bounding box center [784, 548] width 84 height 28
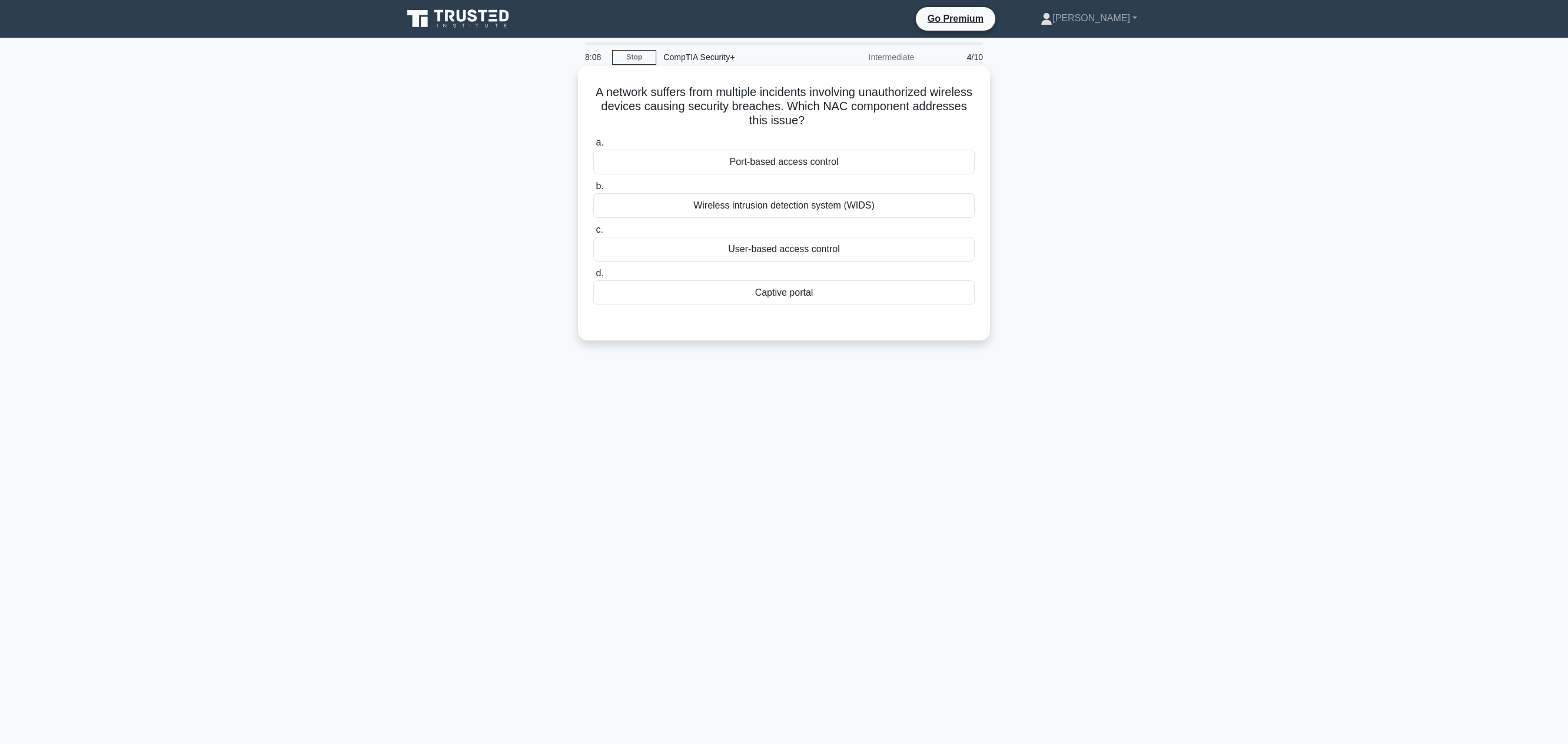
click at [807, 171] on div "Port-based access control" at bounding box center [784, 162] width 381 height 24
click at [593, 146] on input "a. Port-based access control" at bounding box center [593, 143] width 0 height 8
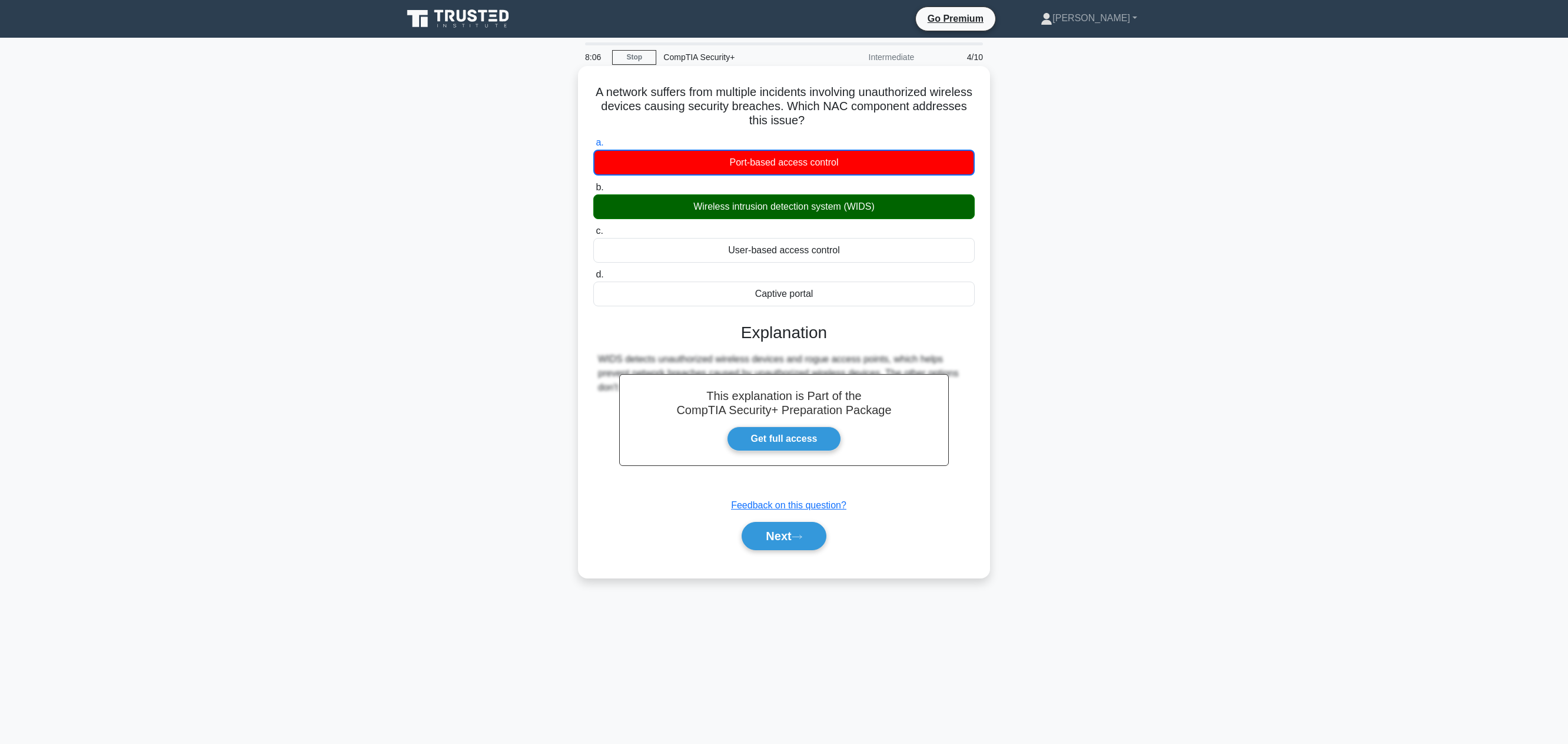
click at [804, 205] on div "Wireless intrusion detection system (WIDS)" at bounding box center [784, 206] width 381 height 24
click at [593, 191] on input "b. Wireless intrusion detection system (WIDS)" at bounding box center [593, 187] width 0 height 8
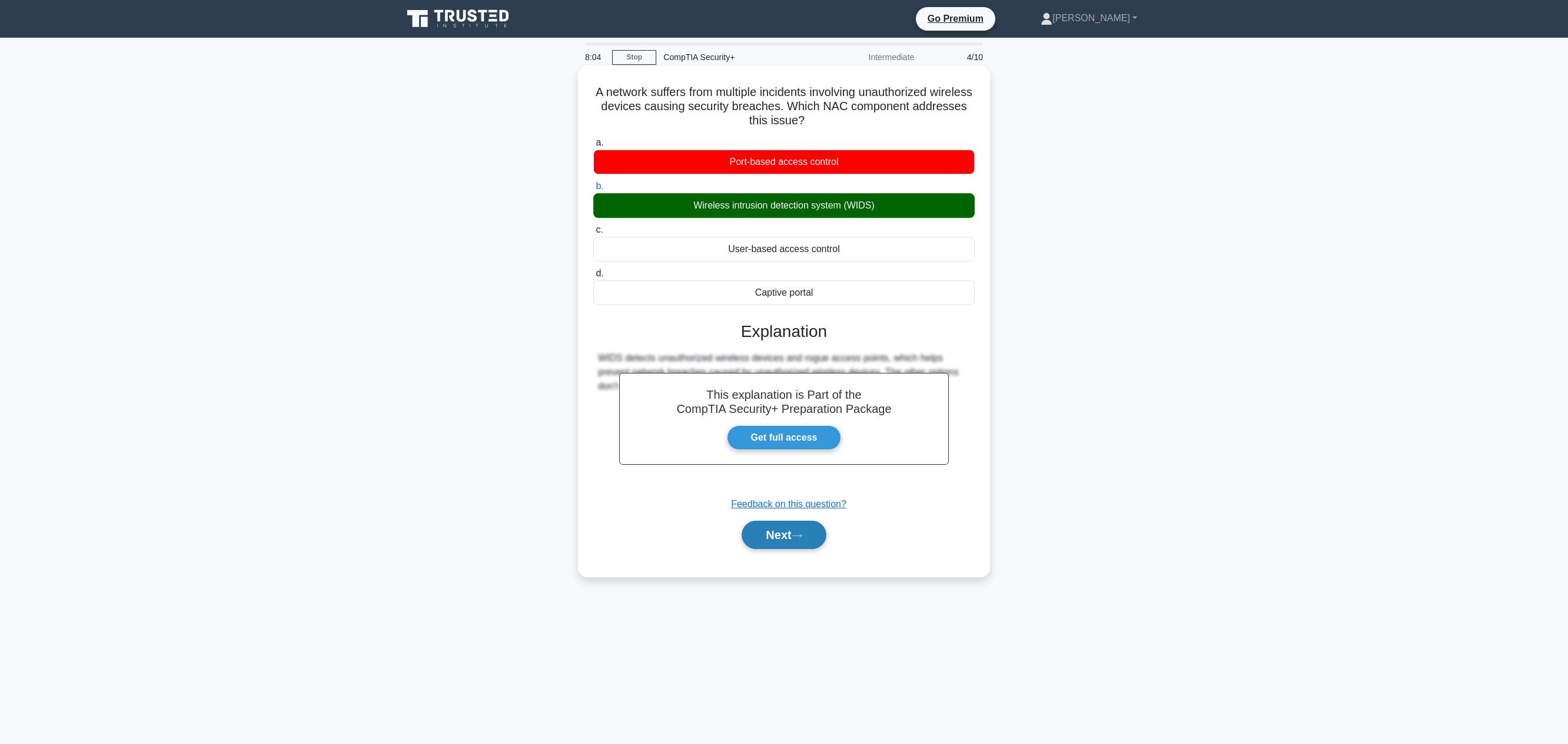
click at [771, 537] on button "Next" at bounding box center [784, 534] width 84 height 28
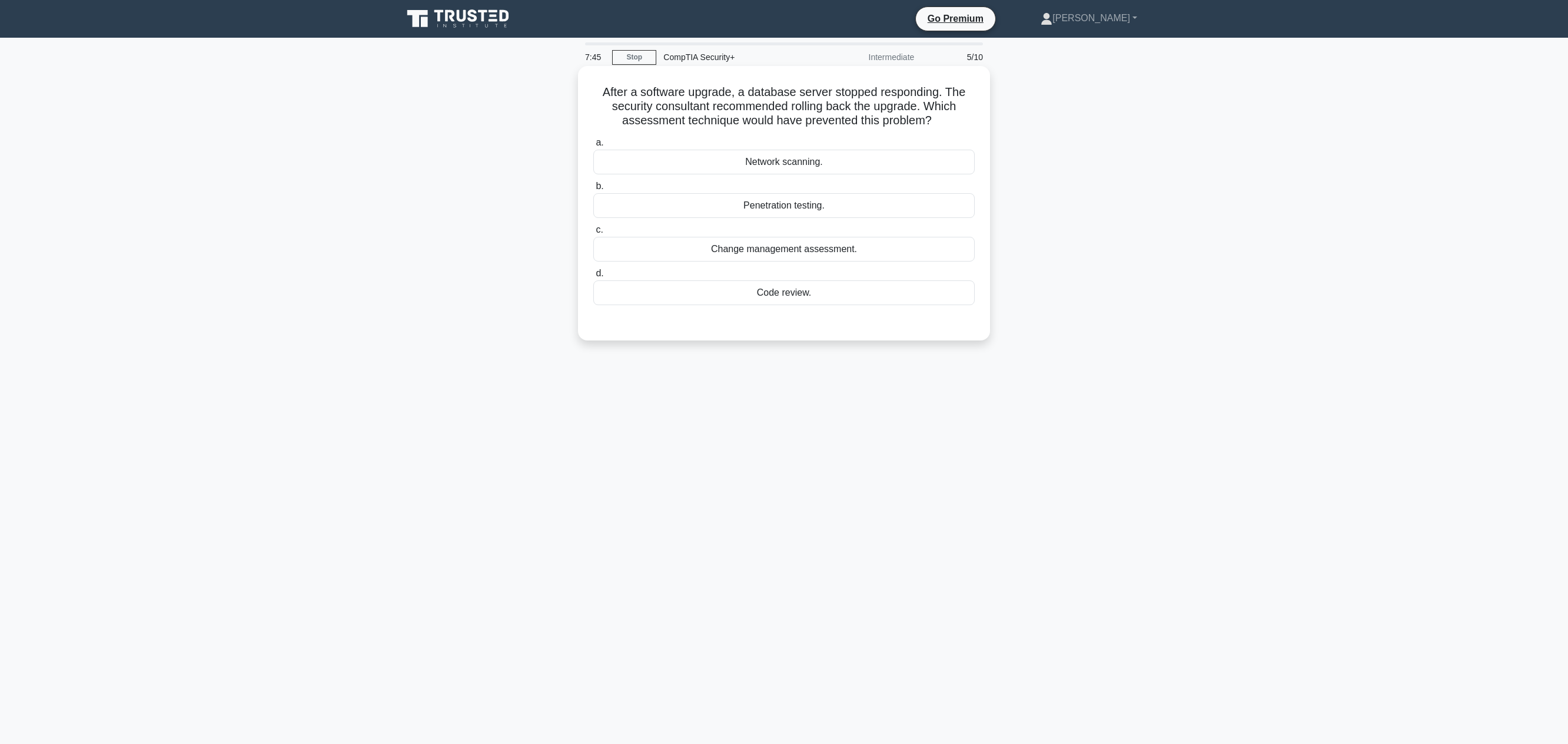
click at [704, 249] on div "Change management assessment." at bounding box center [784, 249] width 381 height 24
click at [593, 234] on input "c. Change management assessment." at bounding box center [593, 230] width 0 height 8
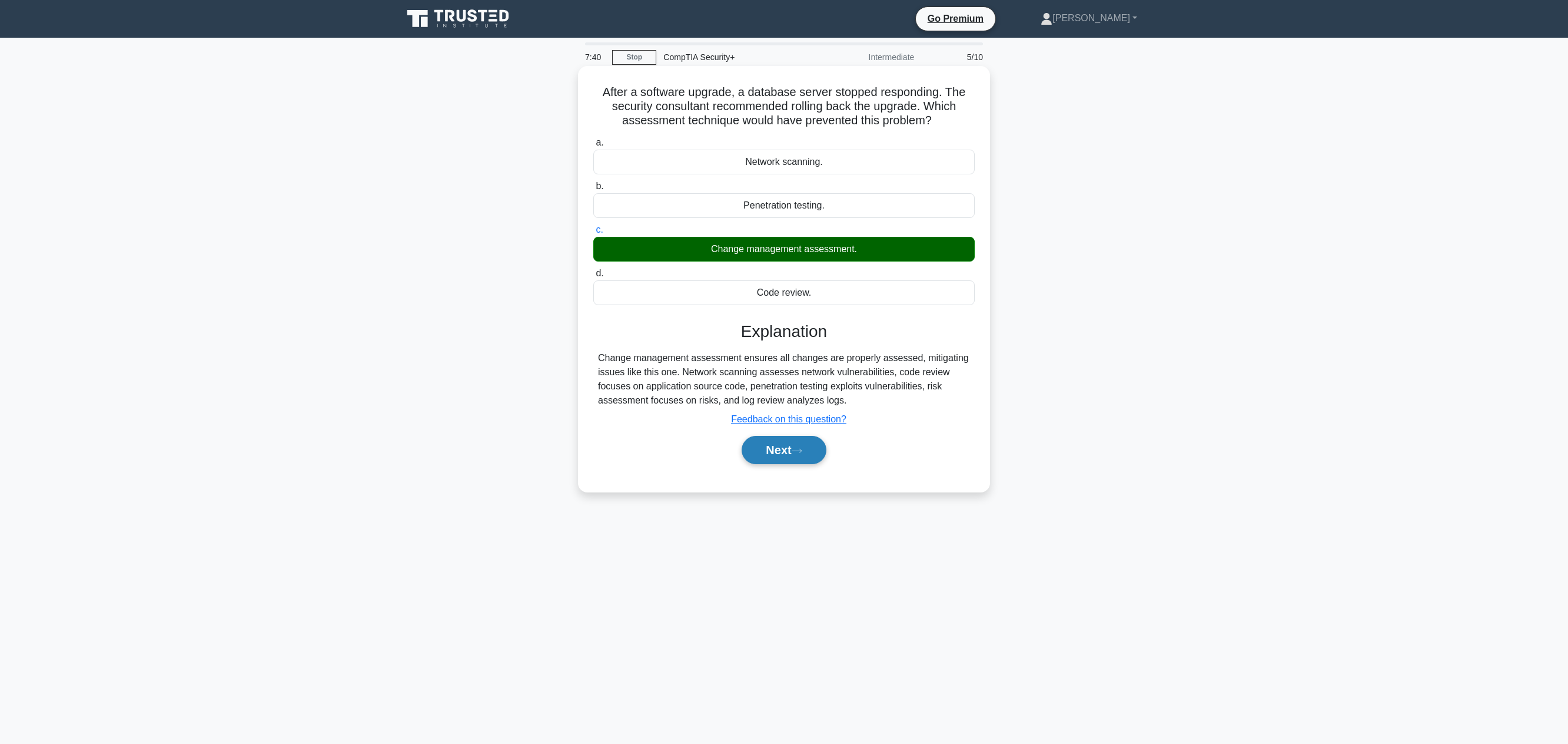
click at [767, 445] on button "Next" at bounding box center [784, 450] width 84 height 28
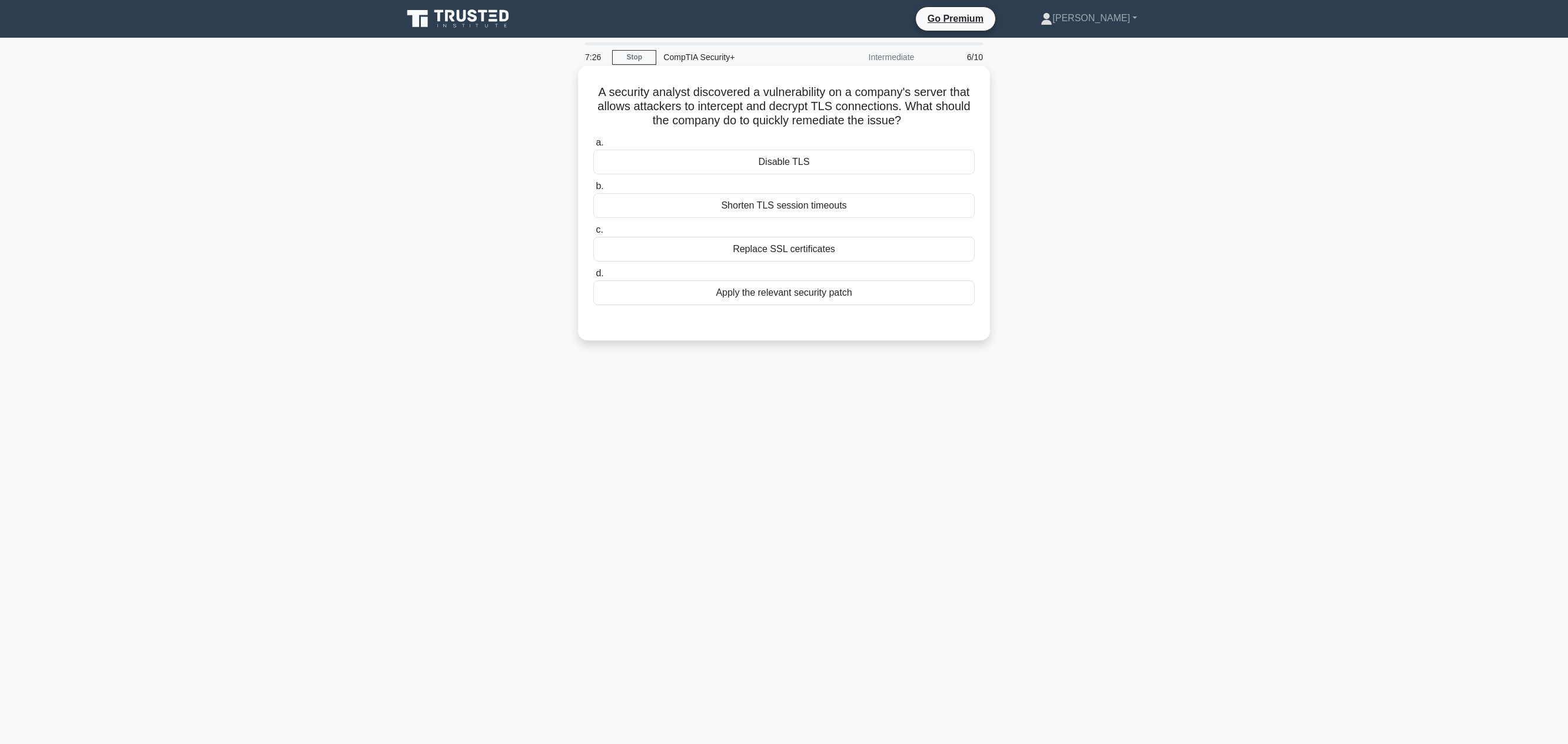
click at [826, 245] on div "Replace SSL certificates" at bounding box center [784, 249] width 381 height 24
click at [593, 234] on input "c. Replace SSL certificates" at bounding box center [593, 230] width 0 height 8
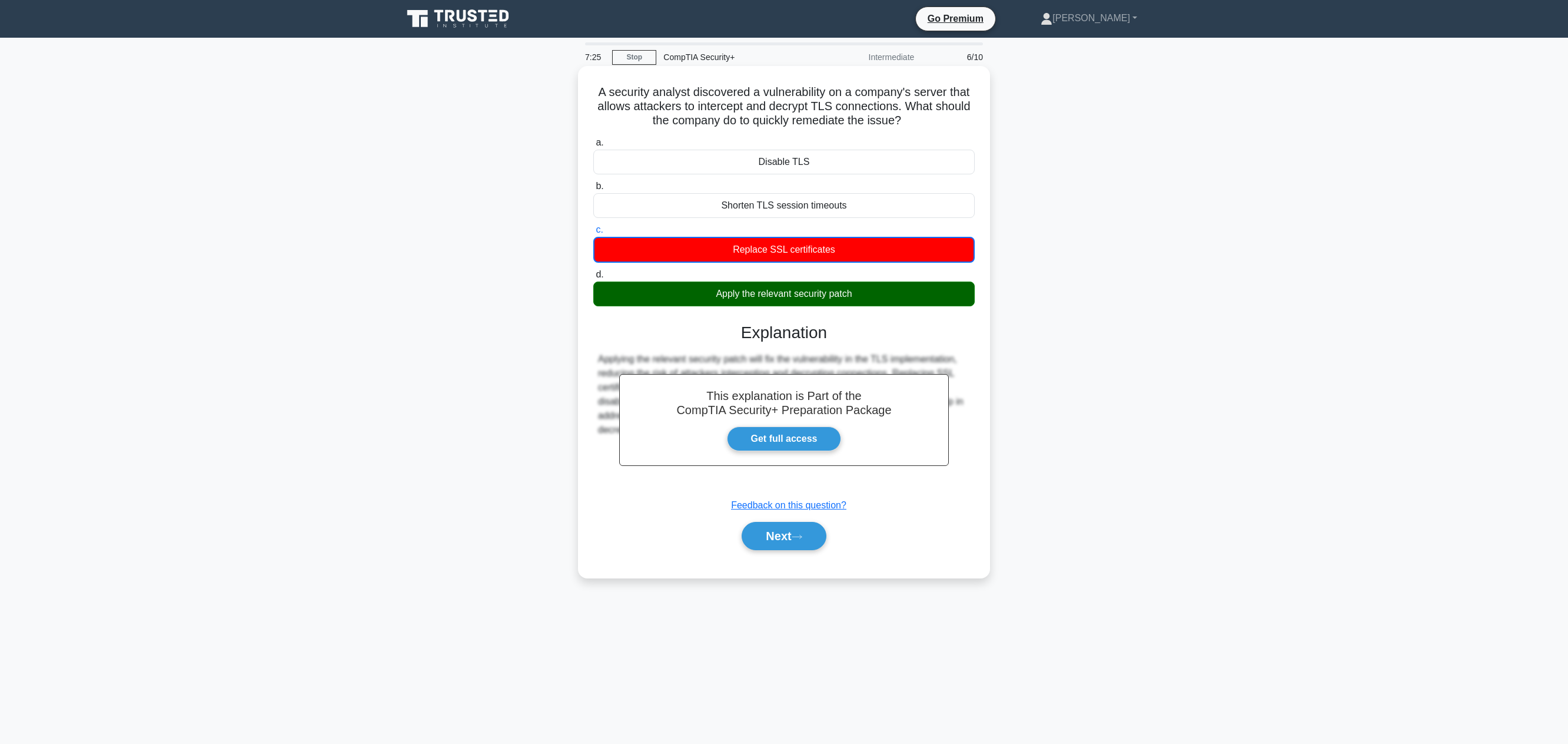
click at [824, 278] on label "d. Apply the relevant security patch" at bounding box center [784, 286] width 381 height 39
click at [593, 278] on input "d. Apply the relevant security patch" at bounding box center [593, 274] width 0 height 8
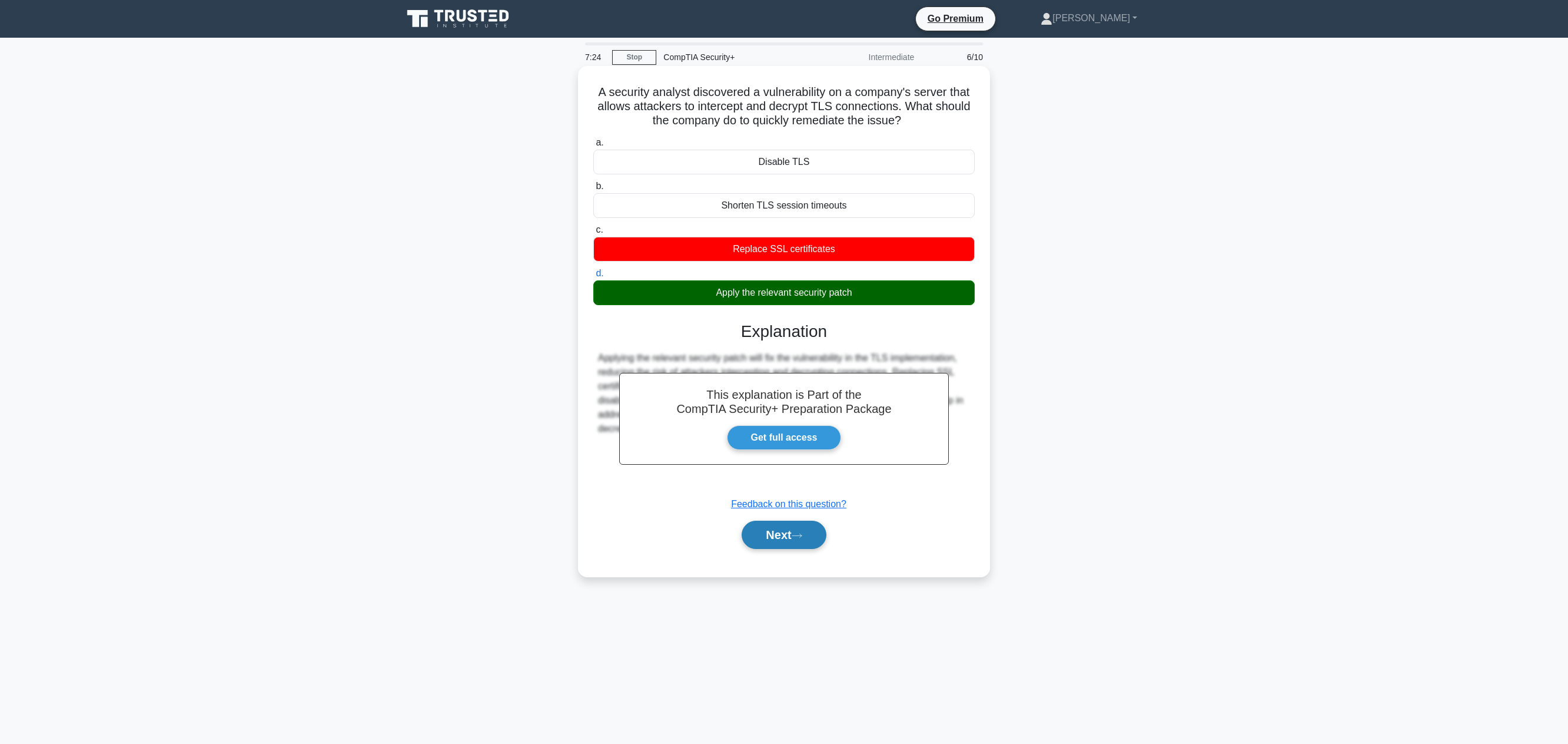
click at [777, 544] on button "Next" at bounding box center [784, 534] width 84 height 28
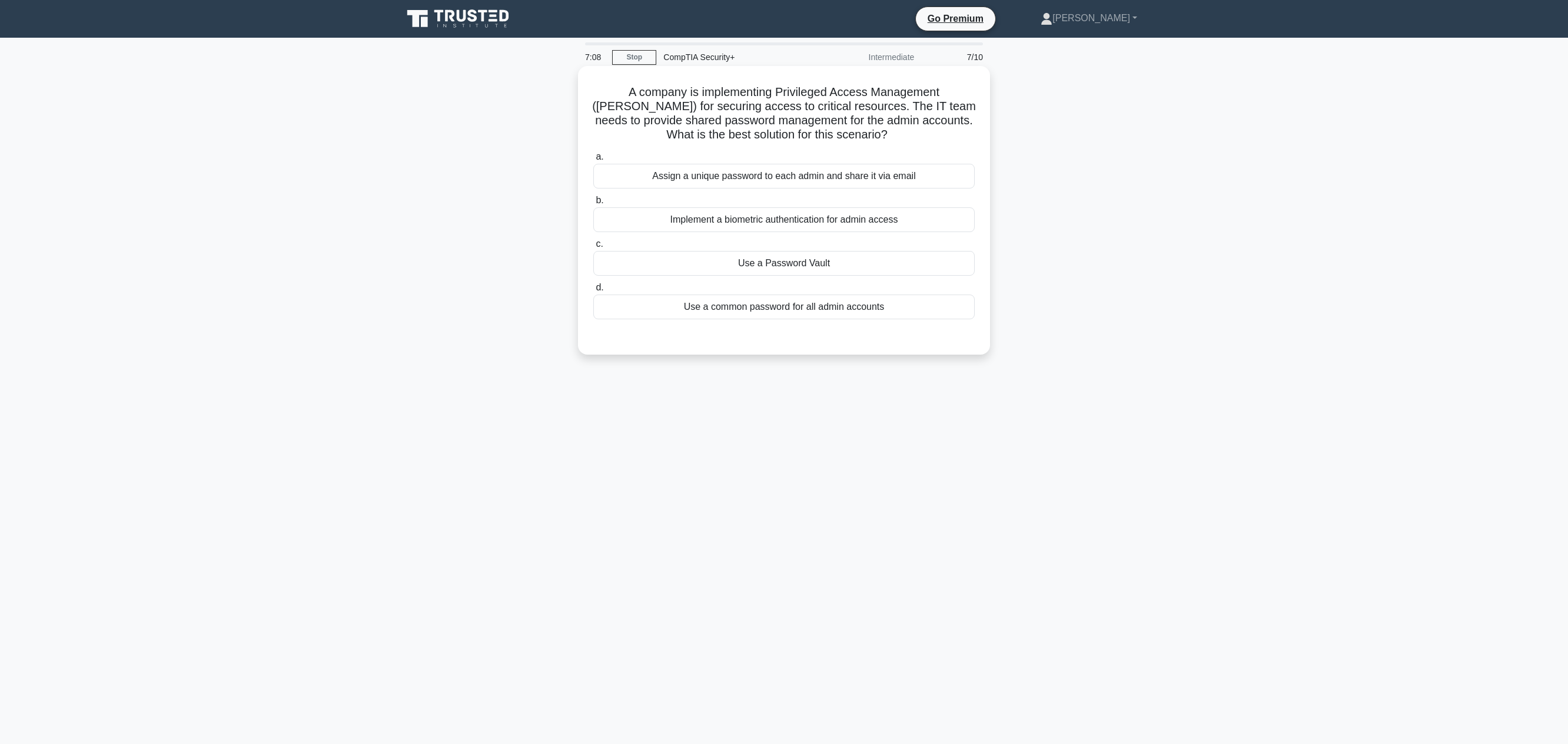
click at [757, 267] on div "Use a Password Vault" at bounding box center [784, 263] width 381 height 24
click at [593, 248] on input "c. Use a Password Vault" at bounding box center [593, 244] width 0 height 8
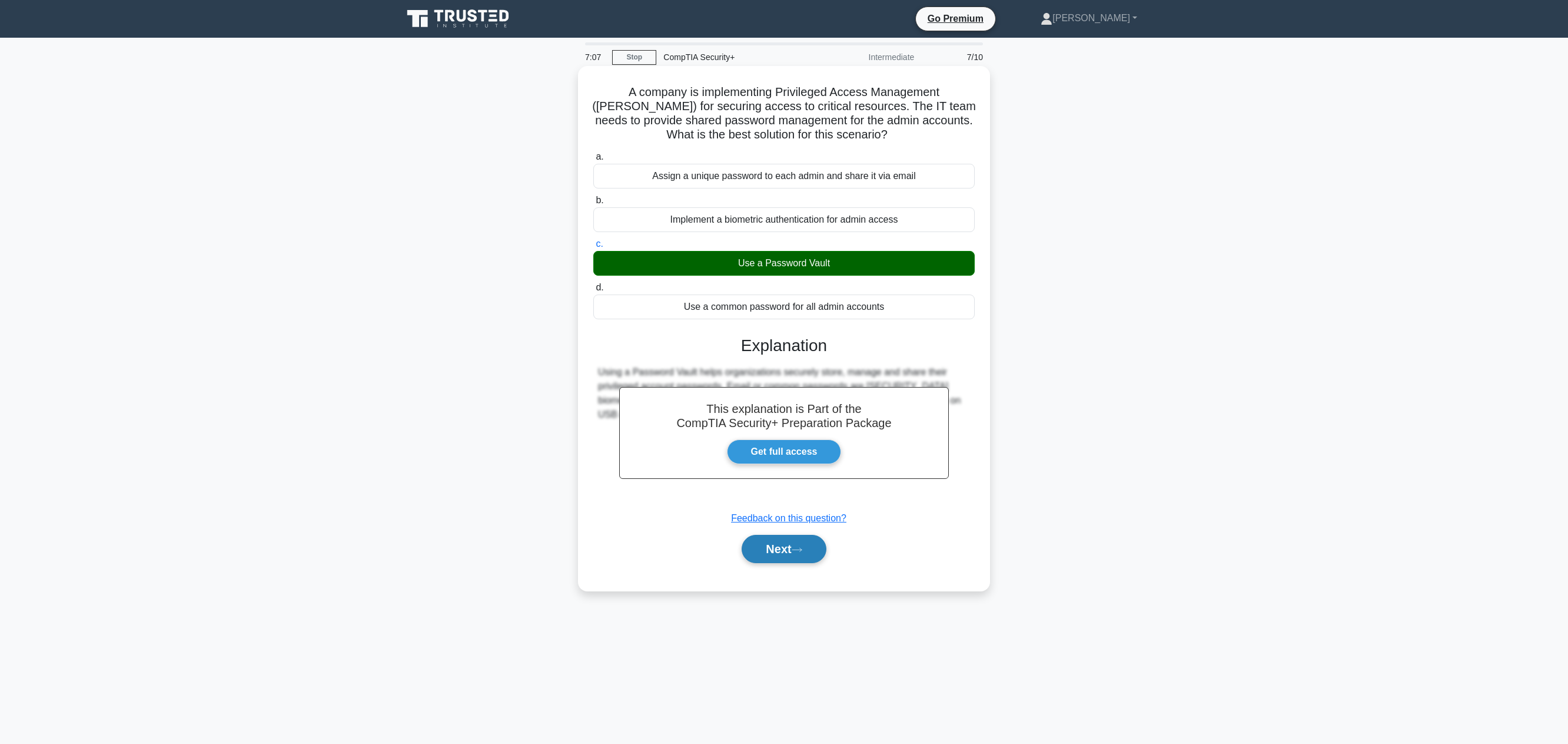
click at [799, 540] on button "Next" at bounding box center [784, 548] width 84 height 28
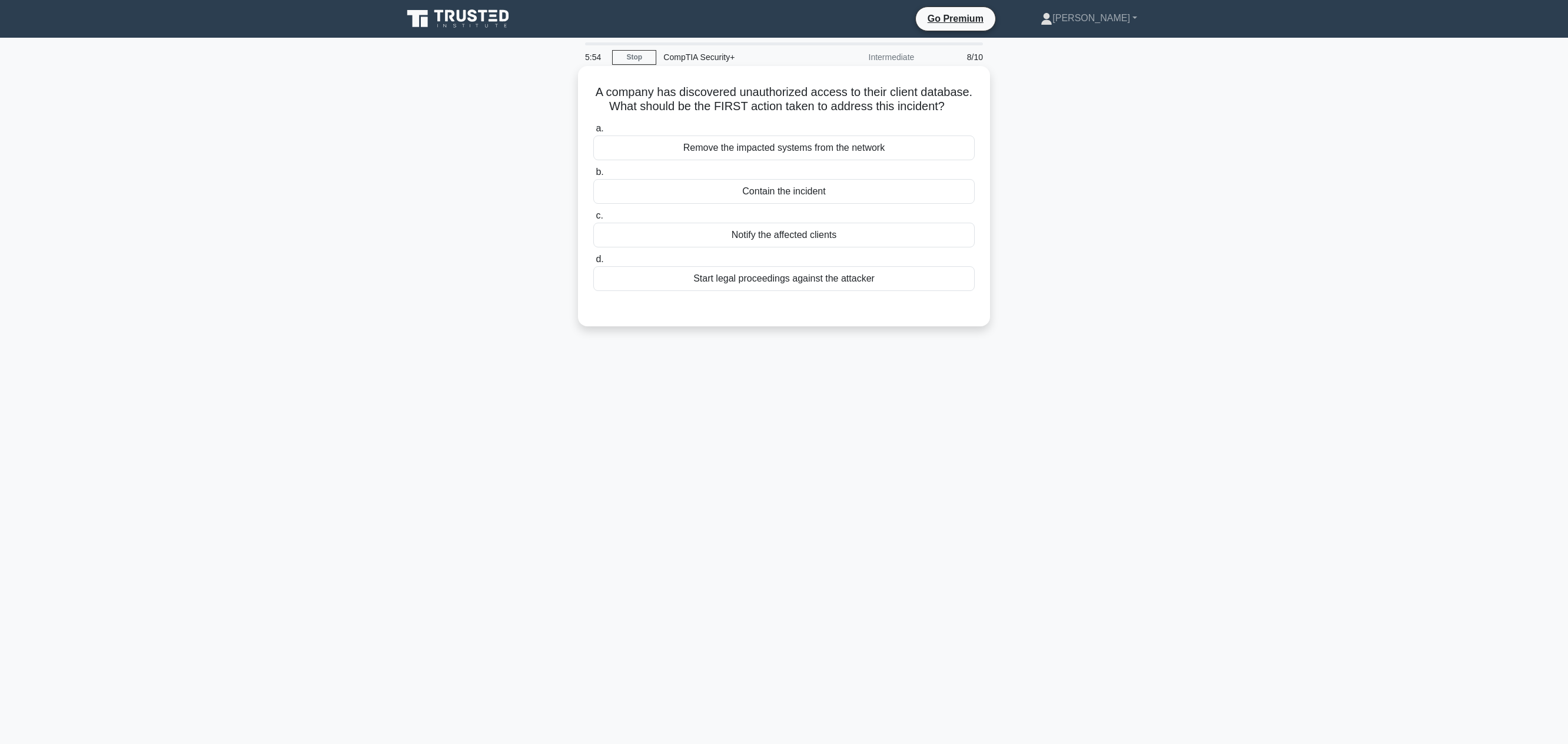
click at [773, 147] on div "Remove the impacted systems from the network" at bounding box center [784, 148] width 381 height 24
click at [593, 132] on input "a. Remove the impacted systems from the network" at bounding box center [593, 128] width 0 height 8
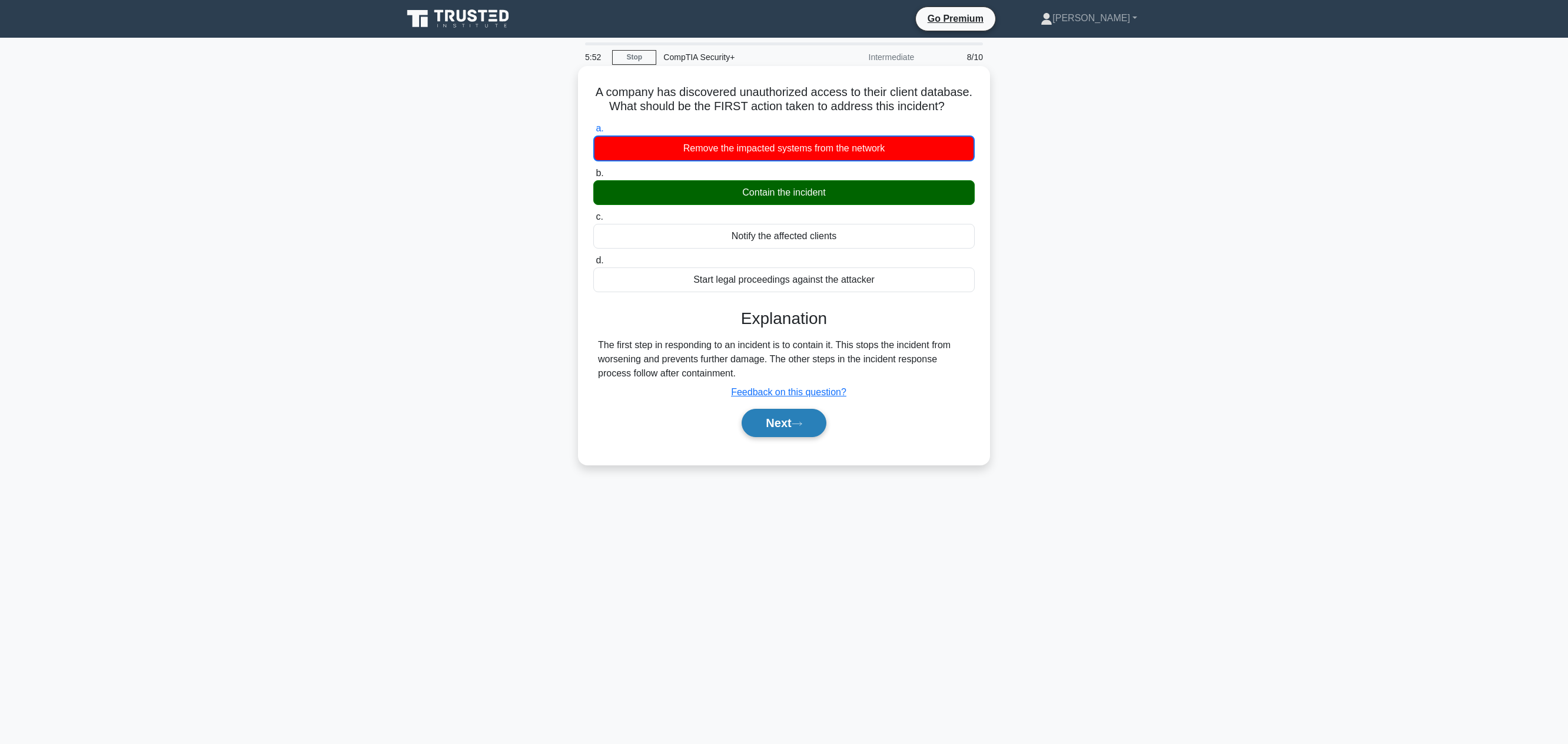
click at [797, 427] on icon at bounding box center [797, 423] width 10 height 6
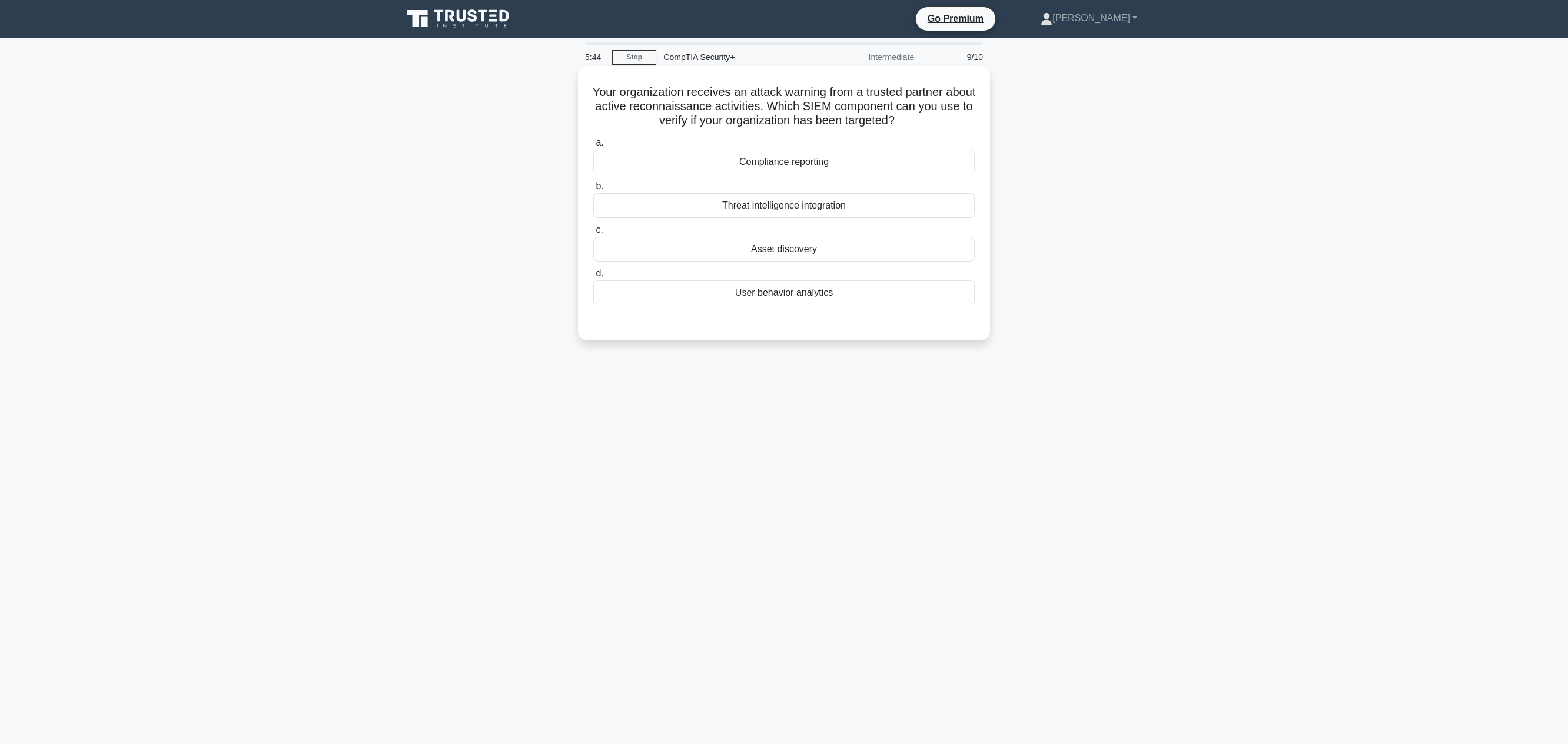
click at [780, 211] on div "Threat intelligence integration" at bounding box center [784, 205] width 381 height 24
click at [593, 191] on input "b. Threat intelligence integration" at bounding box center [593, 186] width 0 height 8
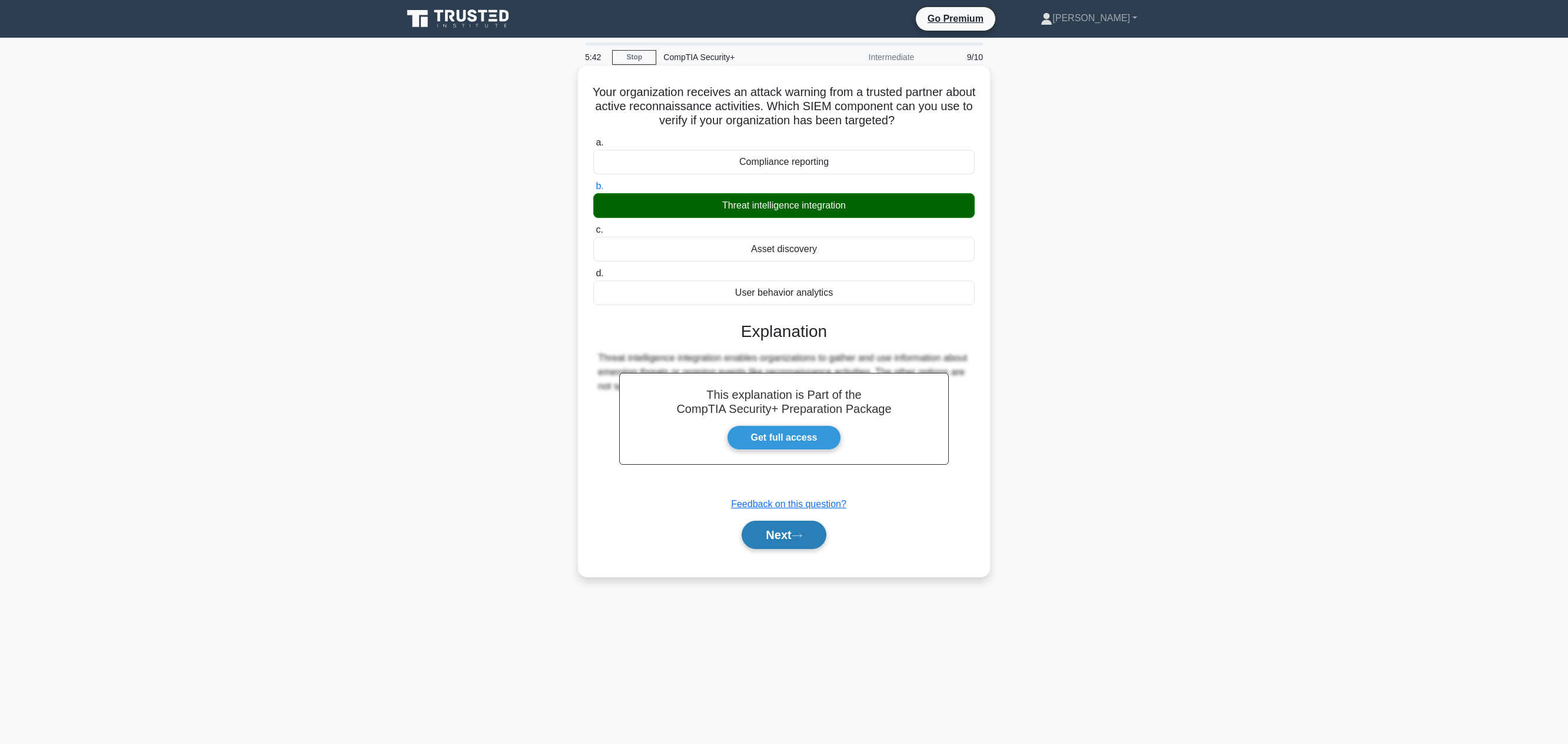
click at [767, 531] on button "Next" at bounding box center [784, 534] width 84 height 28
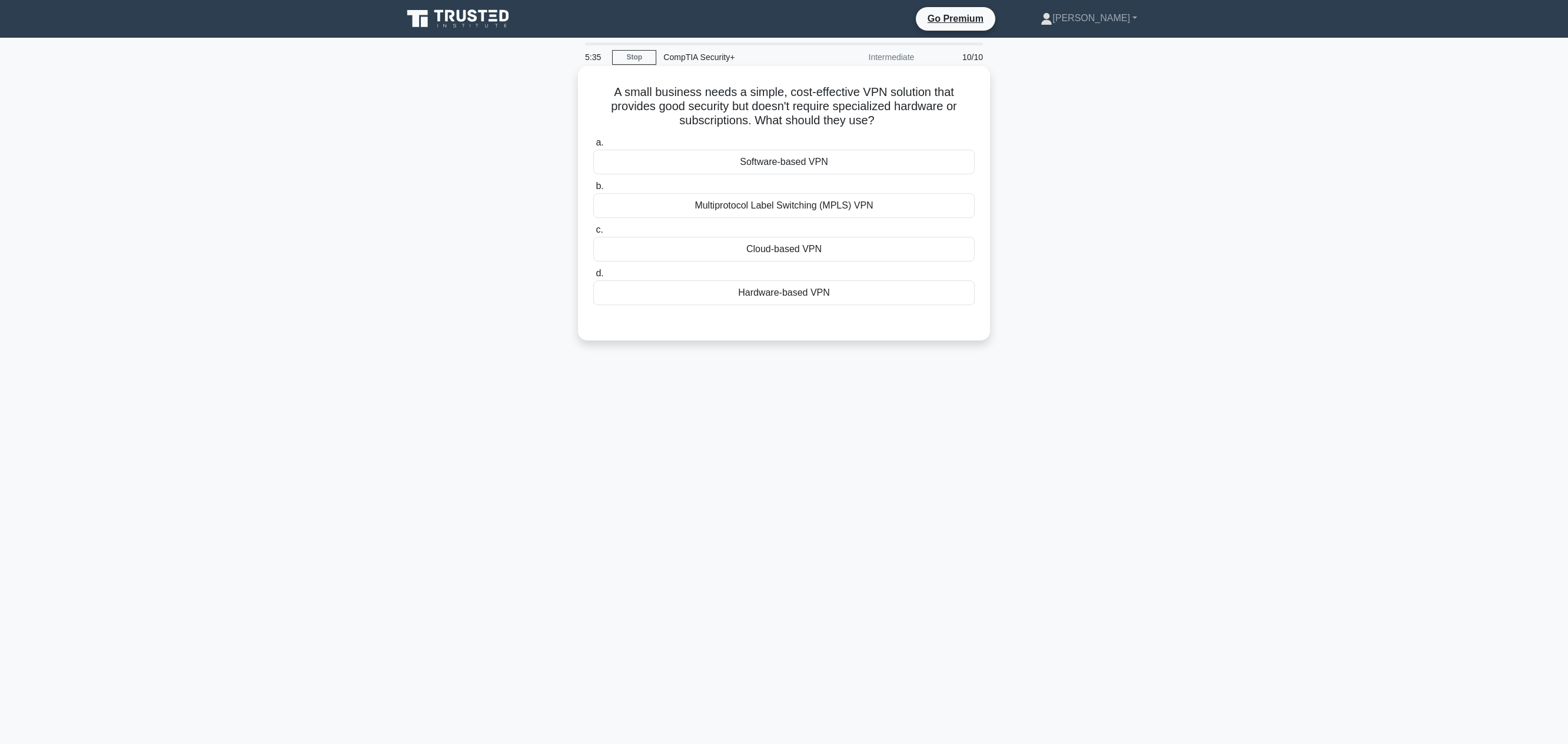
click at [792, 207] on div "Multiprotocol Label Switching (MPLS) VPN" at bounding box center [784, 205] width 381 height 24
click at [593, 191] on input "b. Multiprotocol Label Switching (MPLS) VPN" at bounding box center [593, 186] width 0 height 8
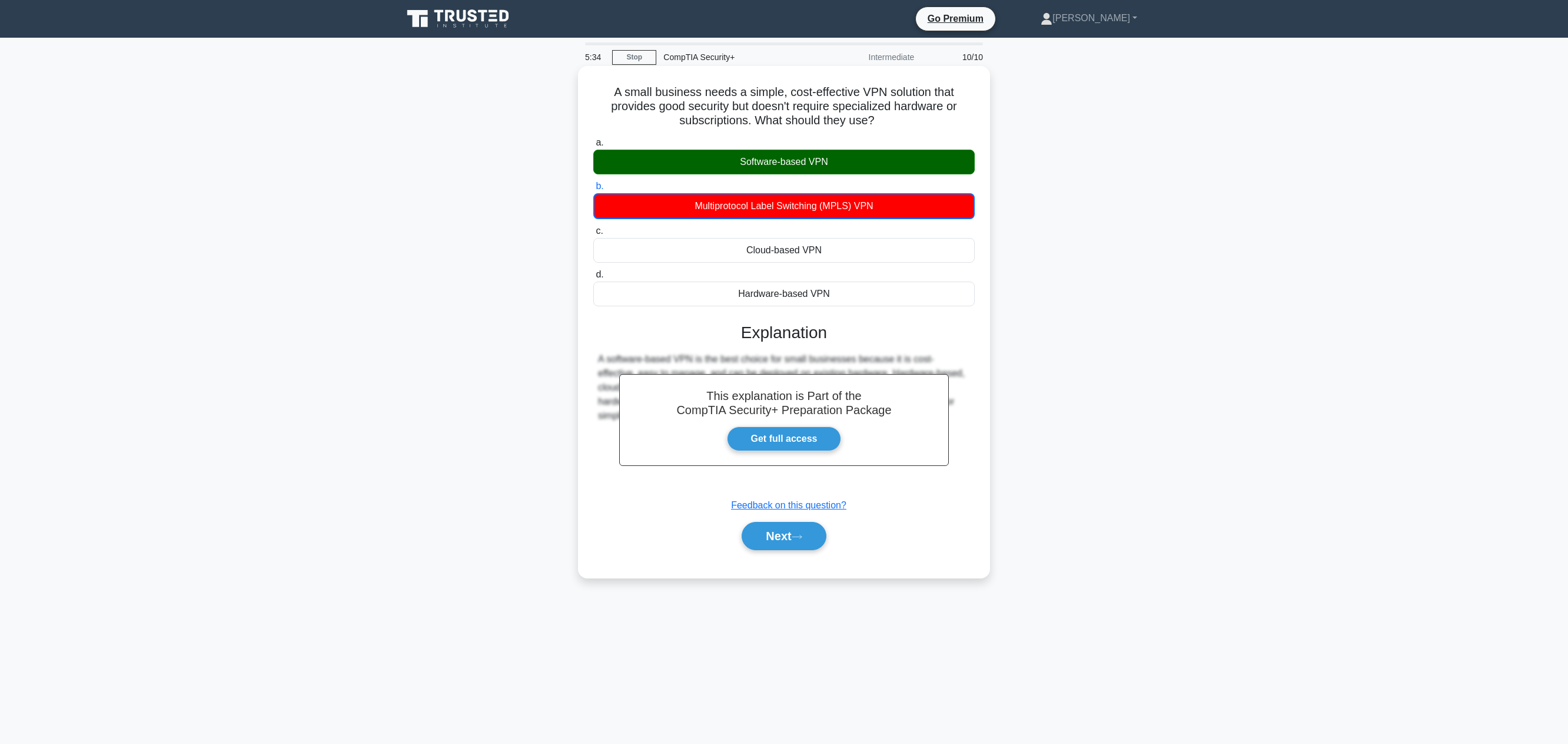
click at [813, 156] on div "Software-based VPN" at bounding box center [784, 162] width 381 height 24
click at [593, 146] on input "a. Software-based VPN" at bounding box center [593, 143] width 0 height 8
click at [782, 573] on div "A small business needs a simple, cost-effective VPN solution that provides good…" at bounding box center [784, 321] width 412 height 511
click at [782, 533] on button "Next" at bounding box center [784, 534] width 84 height 28
click at [782, 539] on button "Next" at bounding box center [784, 534] width 84 height 28
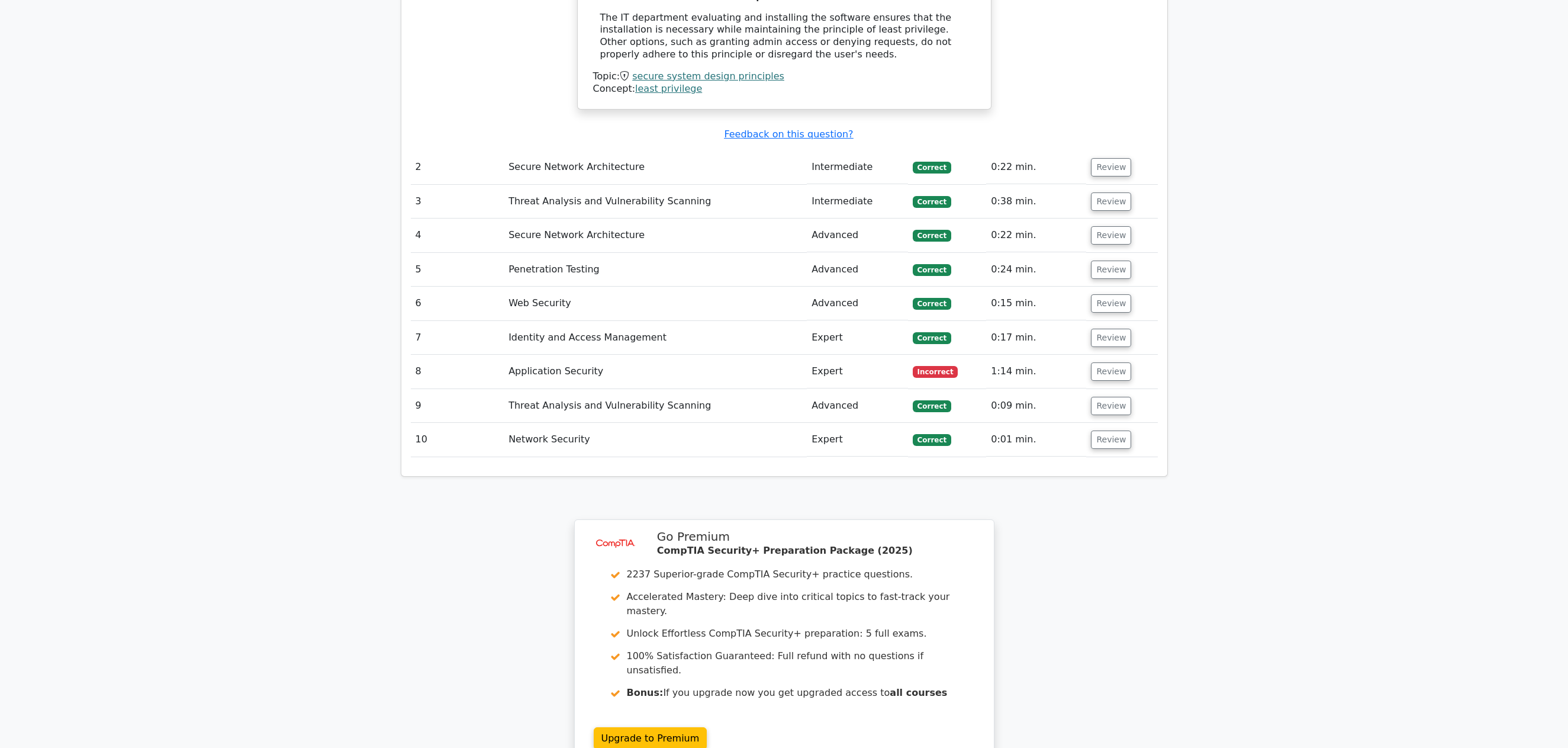
scroll to position [1495, 0]
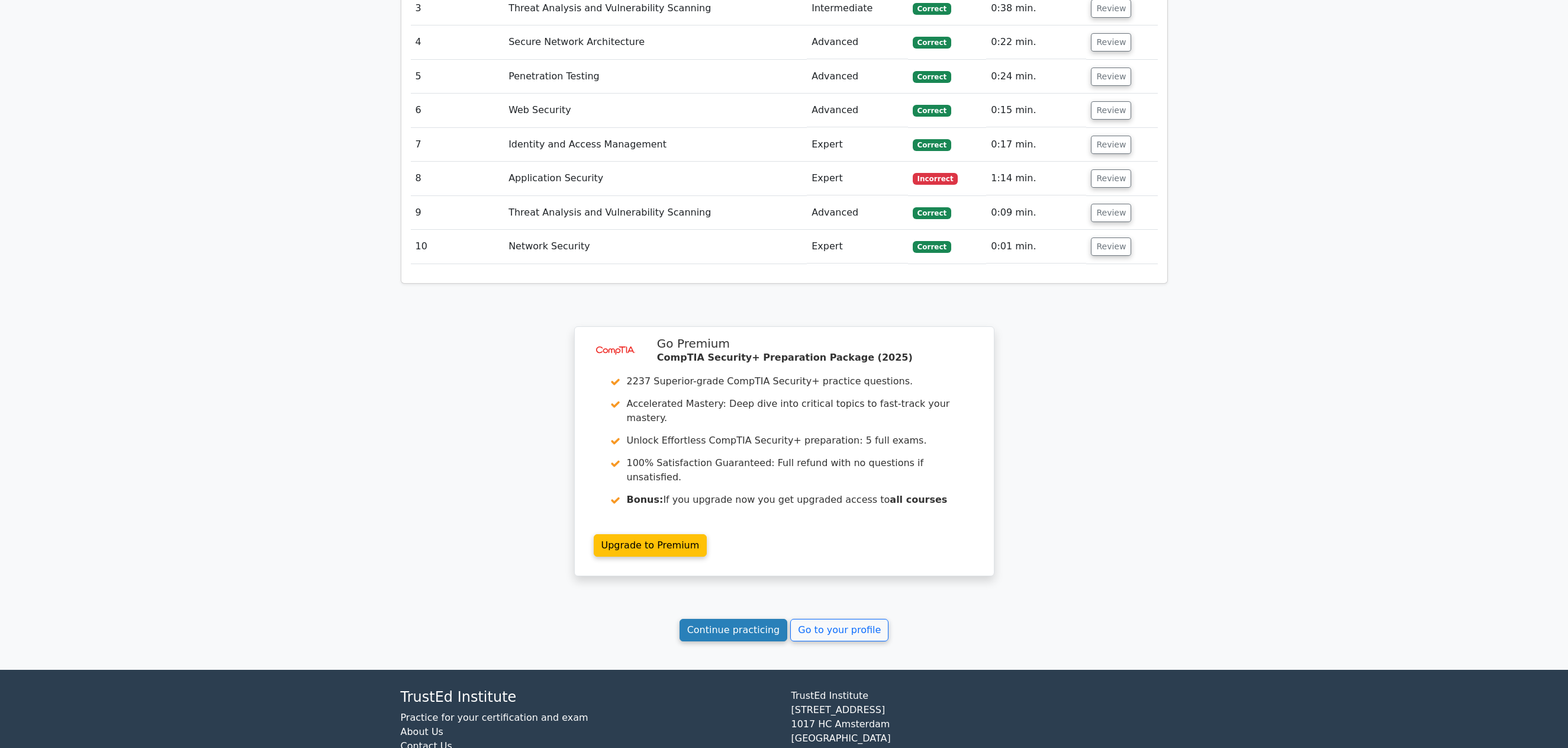
click at [741, 619] on link "Continue practicing" at bounding box center [734, 630] width 108 height 23
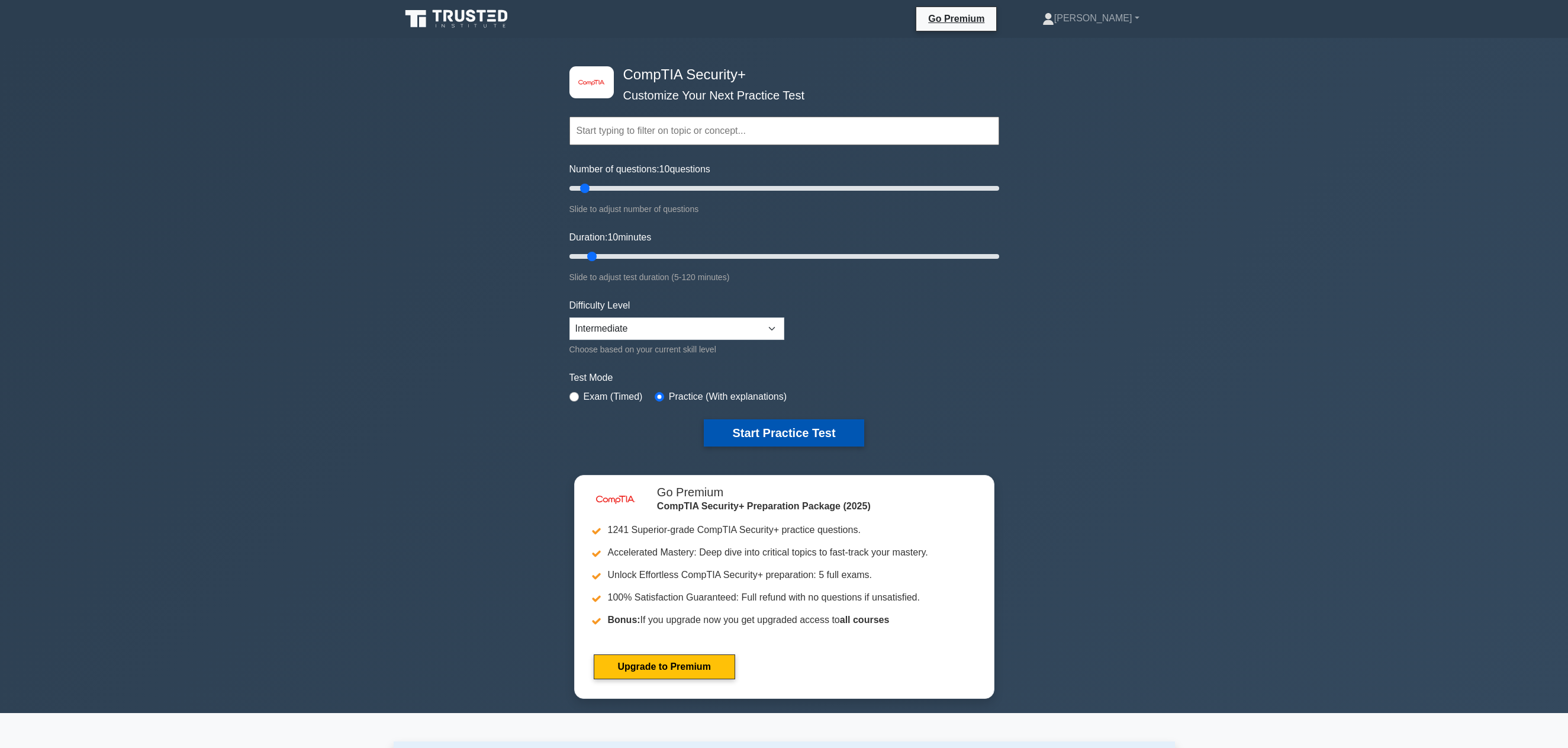
click at [788, 428] on button "Start Practice Test" at bounding box center [784, 432] width 160 height 27
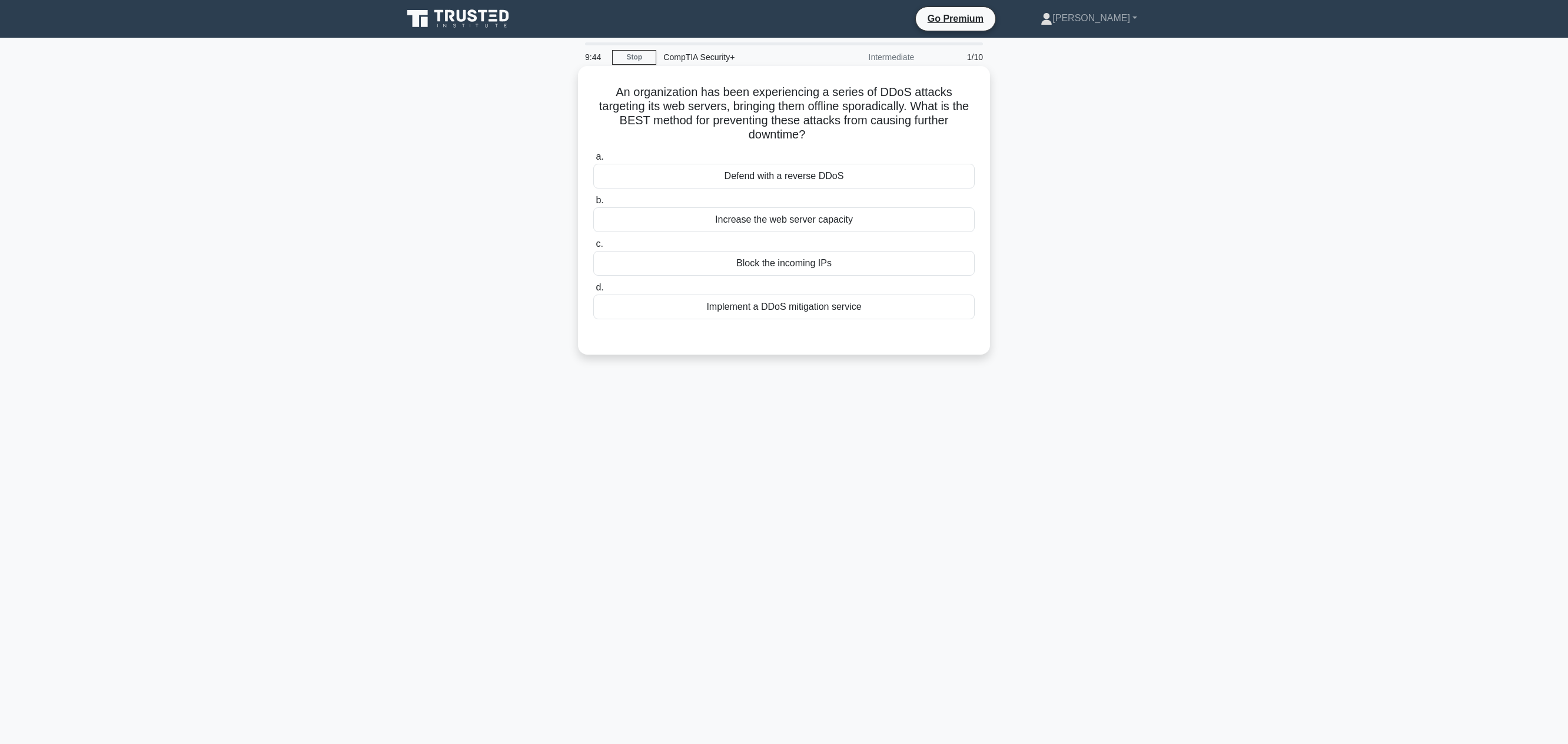
click at [726, 225] on div "Increase the web server capacity" at bounding box center [784, 219] width 381 height 24
click at [593, 204] on input "b. Increase the web server capacity" at bounding box center [593, 200] width 0 height 8
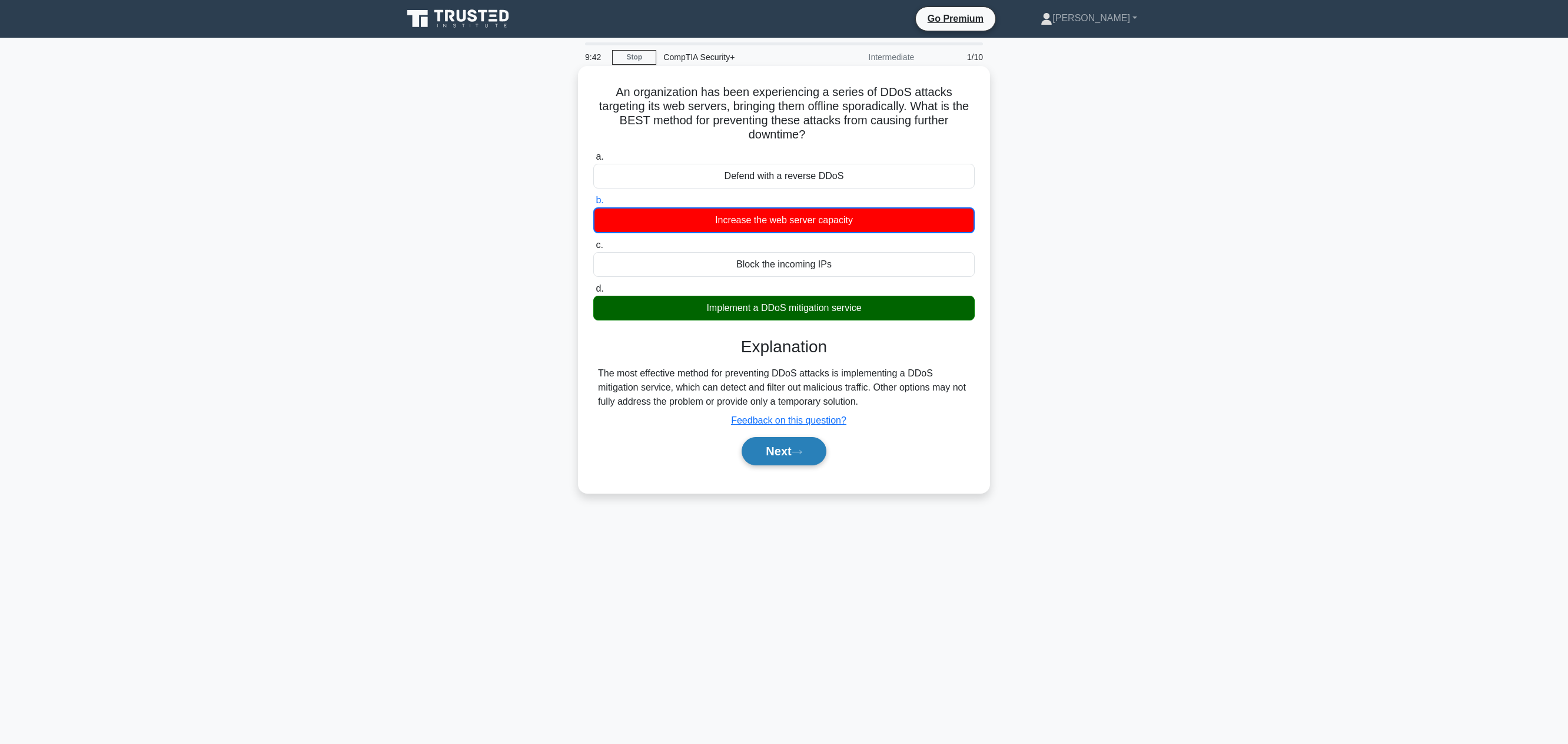
click at [780, 456] on button "Next" at bounding box center [784, 451] width 84 height 28
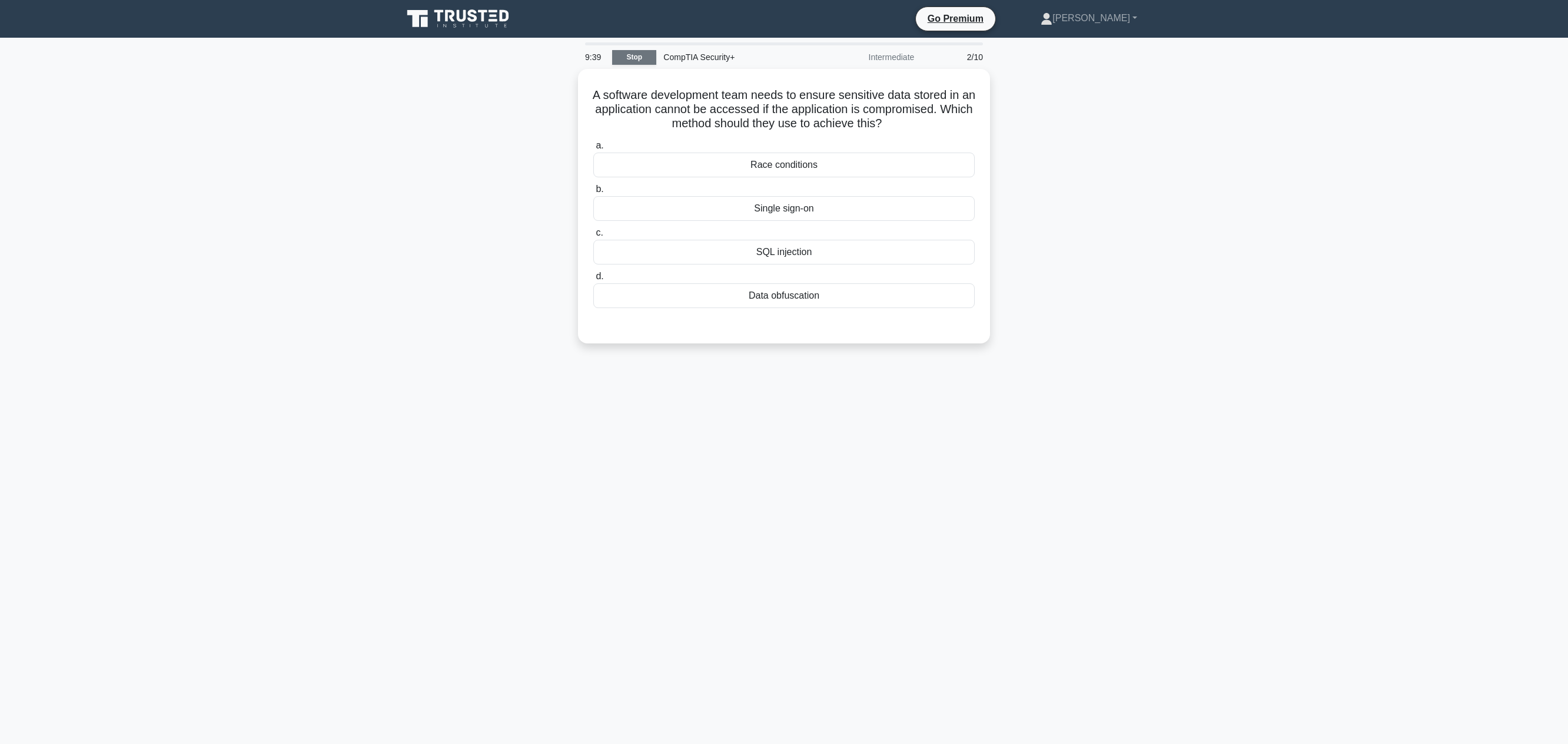
click at [636, 63] on link "Stop" at bounding box center [634, 57] width 44 height 15
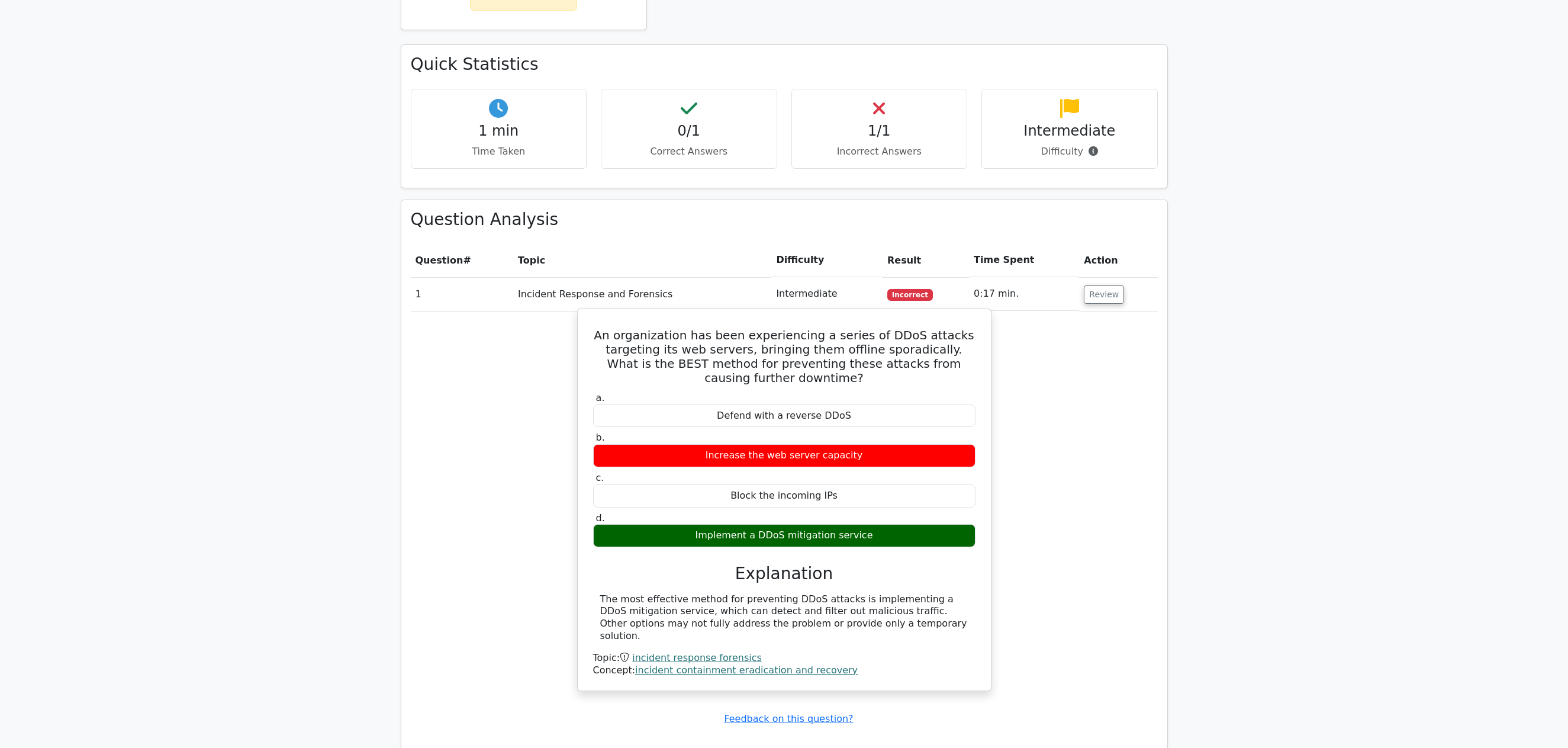
scroll to position [1067, 0]
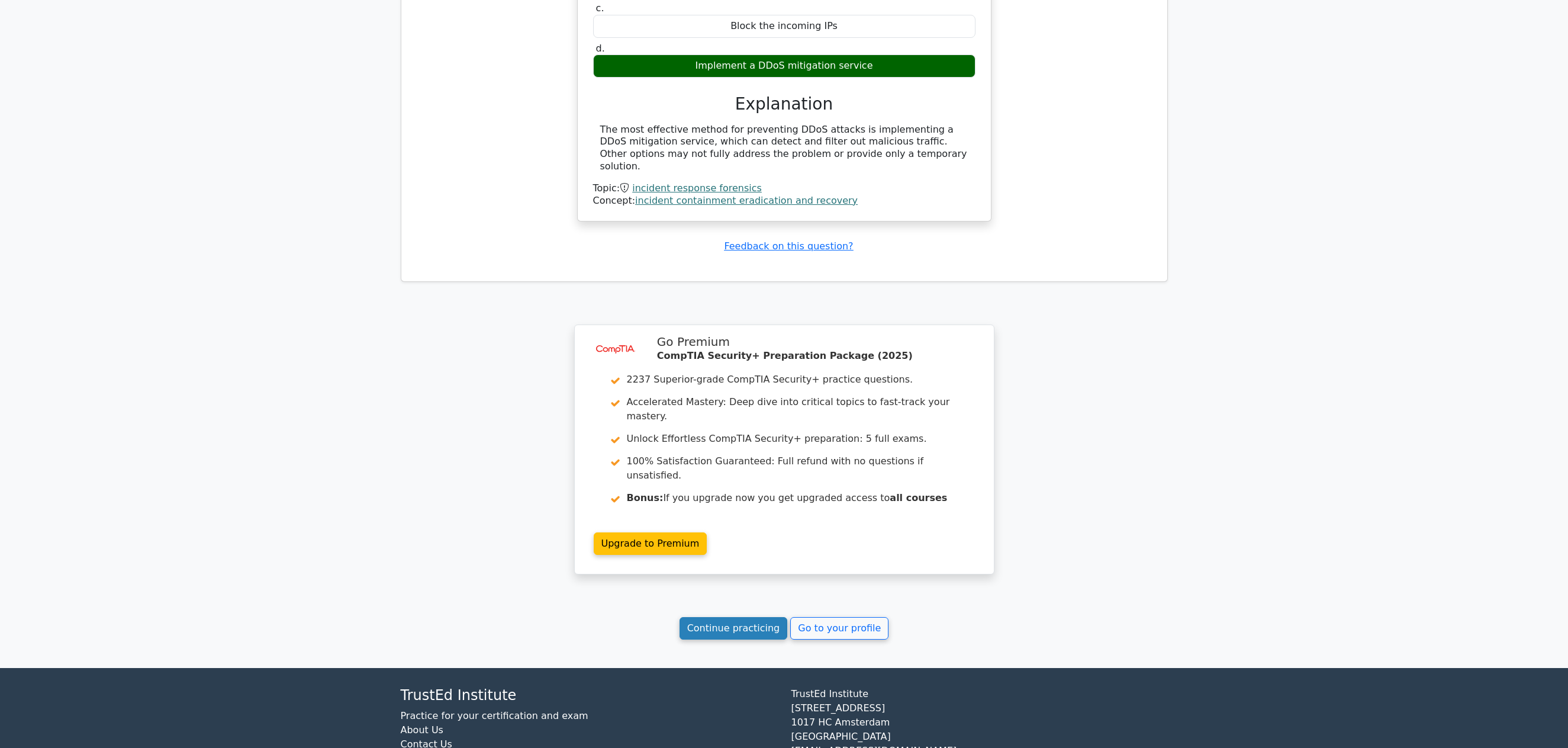
click at [749, 617] on link "Continue practicing" at bounding box center [734, 628] width 108 height 23
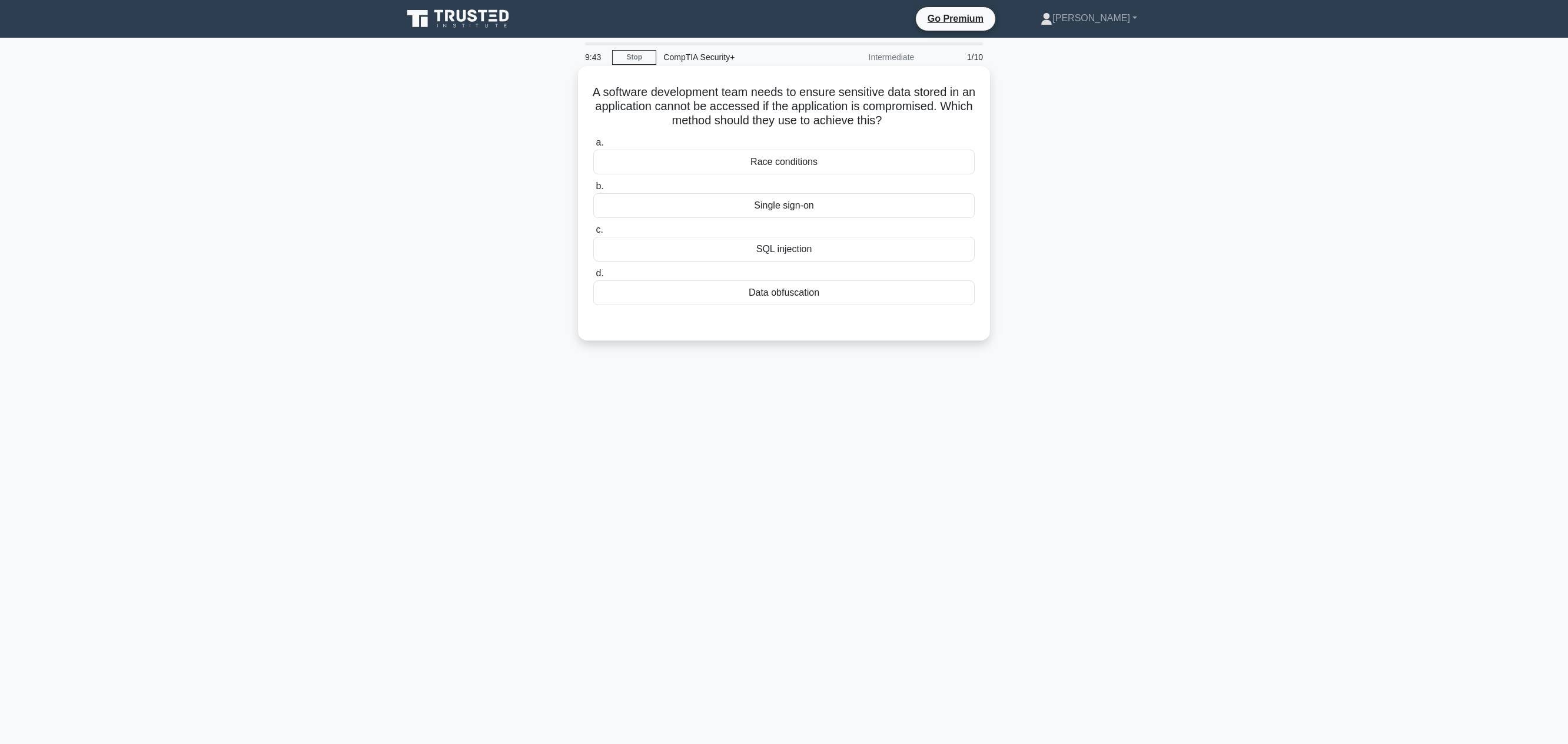
click at [777, 292] on div "Data obfuscation" at bounding box center [784, 292] width 381 height 24
click at [593, 278] on input "d. Data obfuscation" at bounding box center [593, 273] width 0 height 8
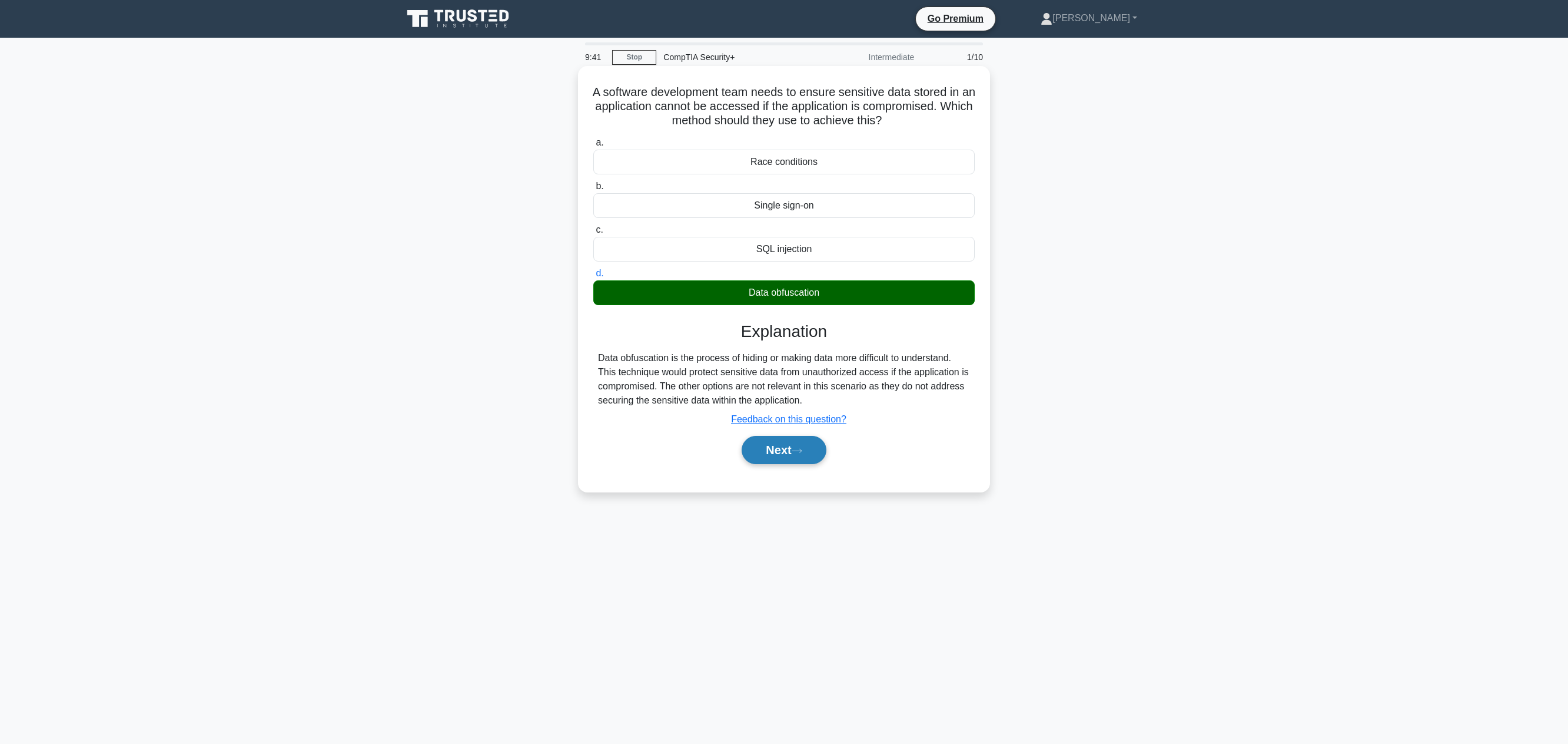
click at [764, 451] on button "Next" at bounding box center [784, 450] width 84 height 28
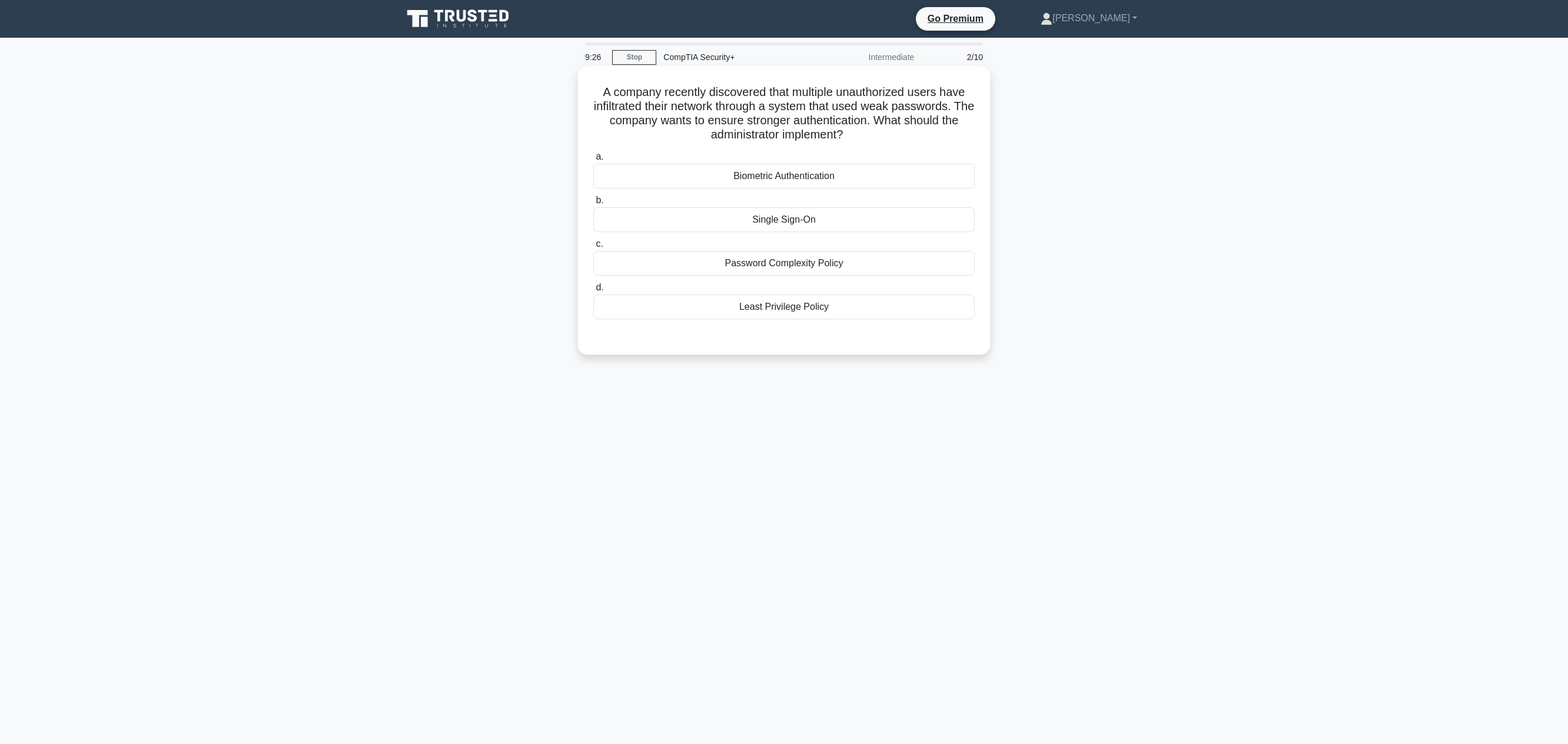
click at [809, 265] on div "Password Complexity Policy" at bounding box center [784, 263] width 381 height 24
click at [593, 248] on input "c. Password Complexity Policy" at bounding box center [593, 244] width 0 height 8
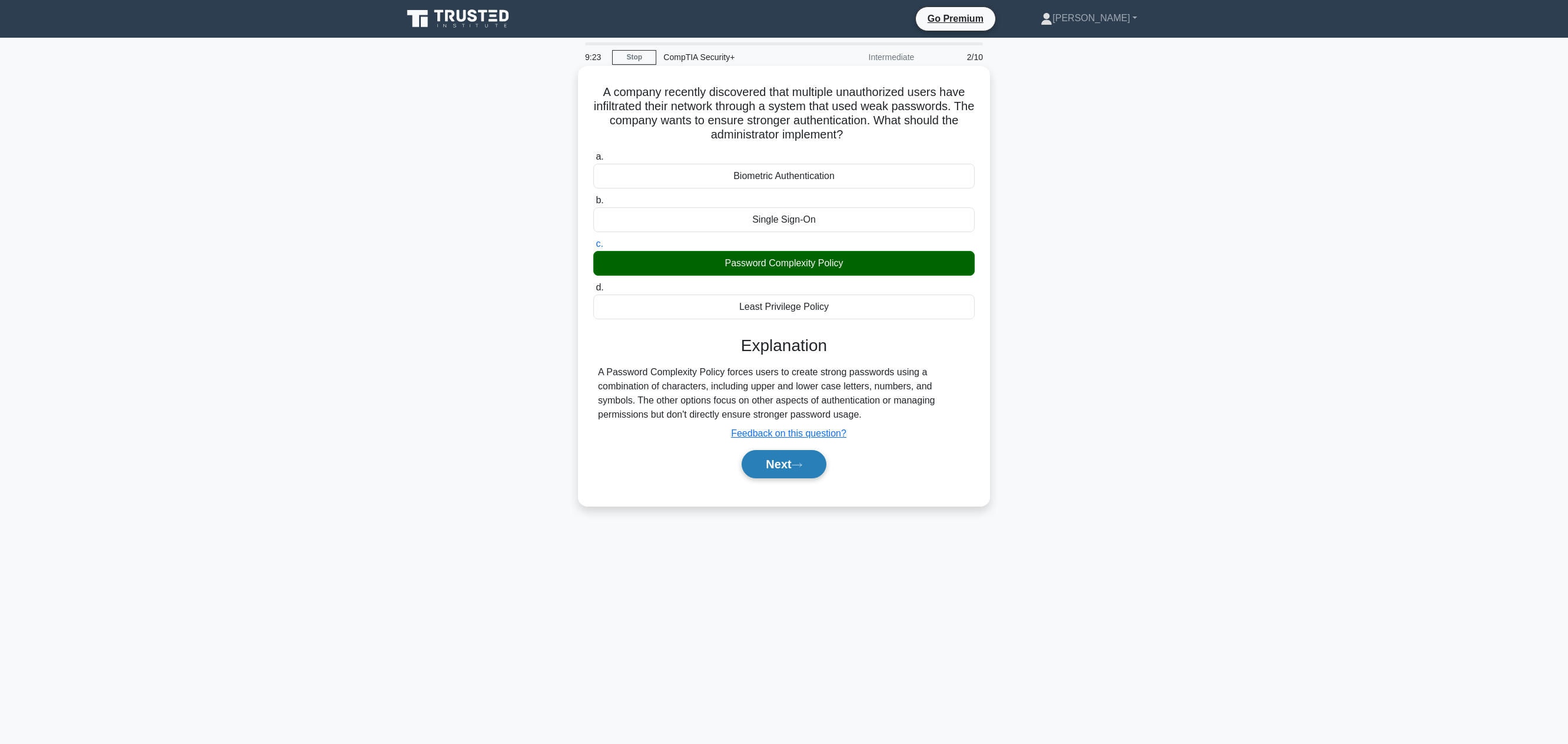
click at [811, 462] on button "Next" at bounding box center [784, 464] width 84 height 28
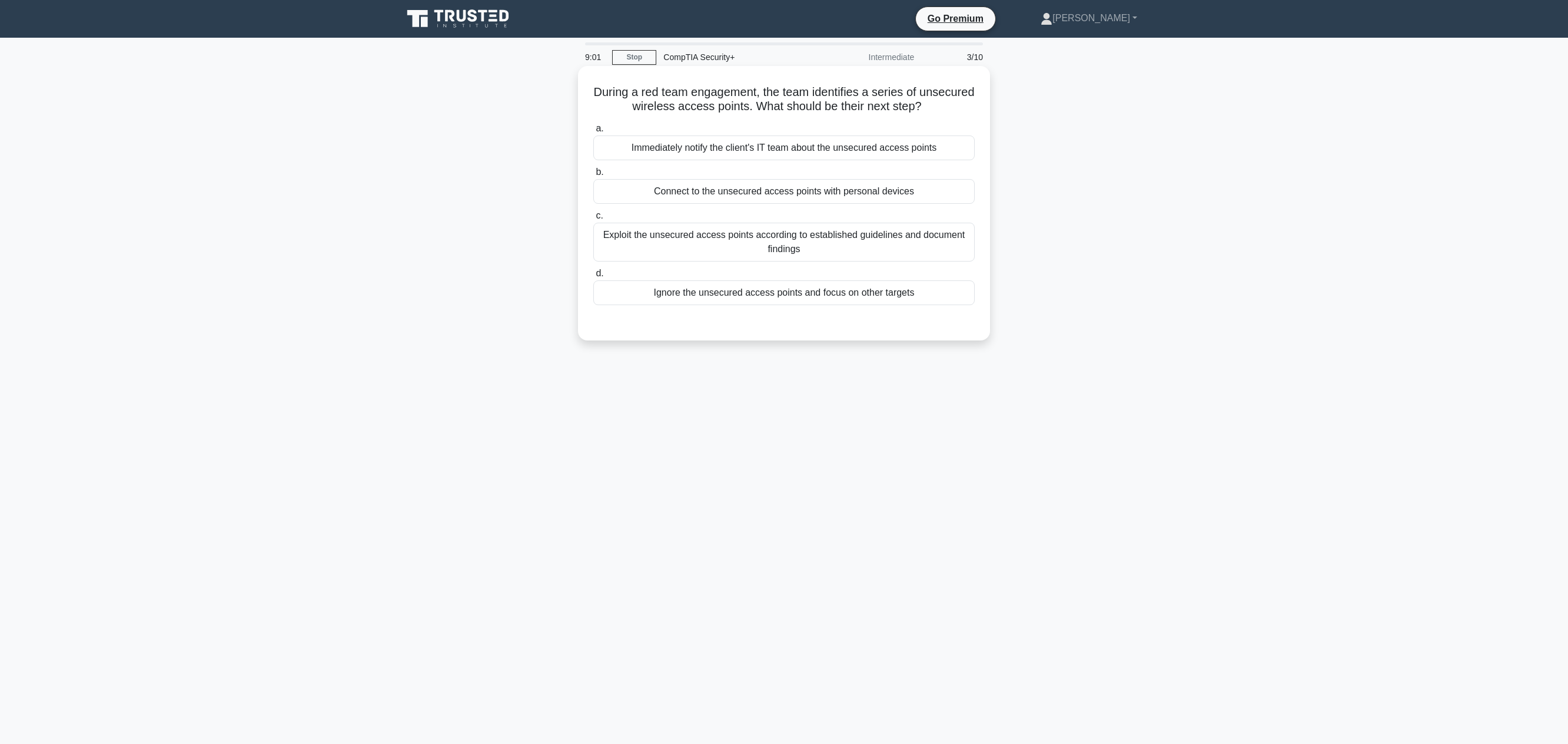
click at [751, 225] on div "Exploit the unsecured access points according to established guidelines and doc…" at bounding box center [784, 242] width 381 height 39
click at [593, 219] on input "c. Exploit the unsecured access points according to established guidelines and …" at bounding box center [593, 216] width 0 height 8
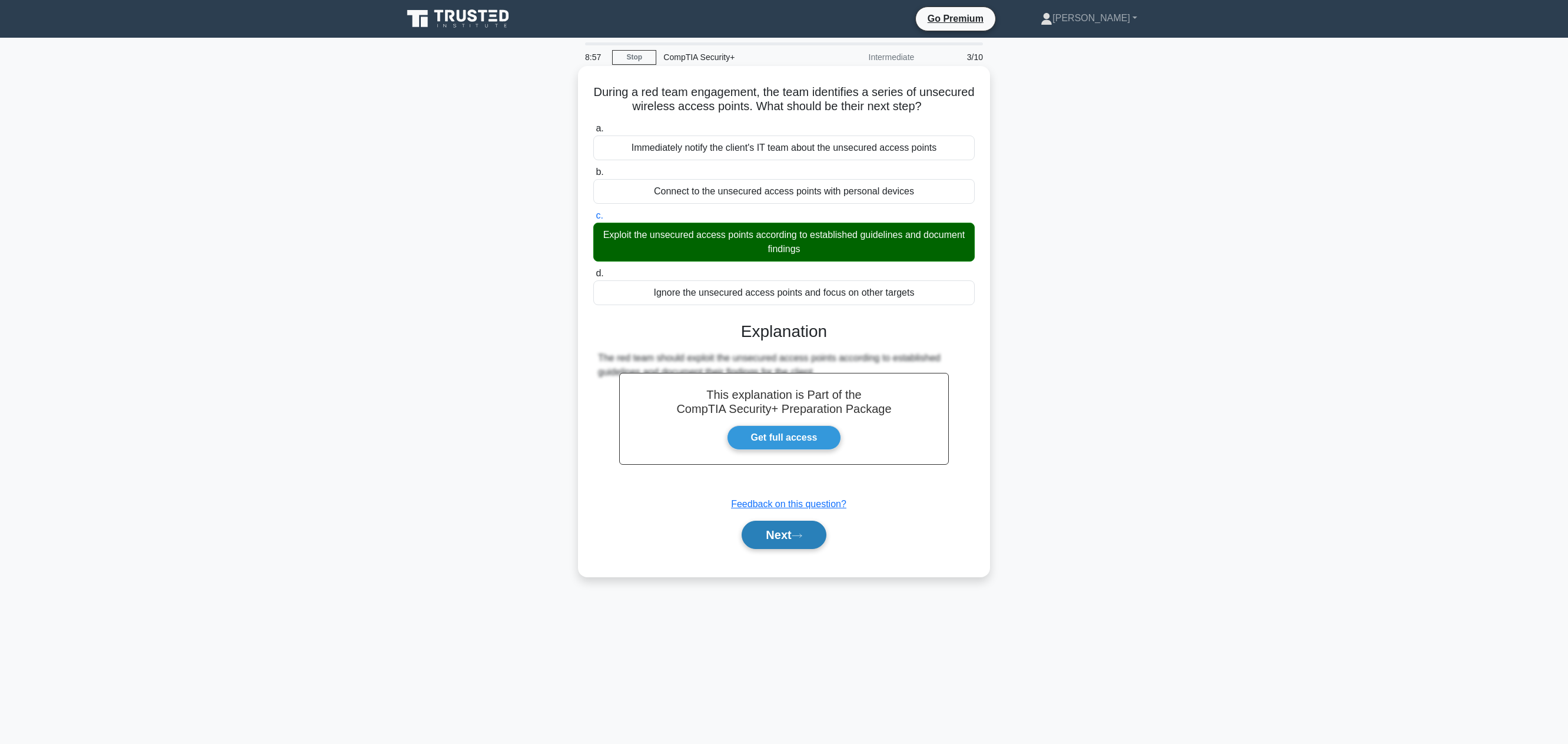
click at [777, 543] on button "Next" at bounding box center [784, 534] width 84 height 28
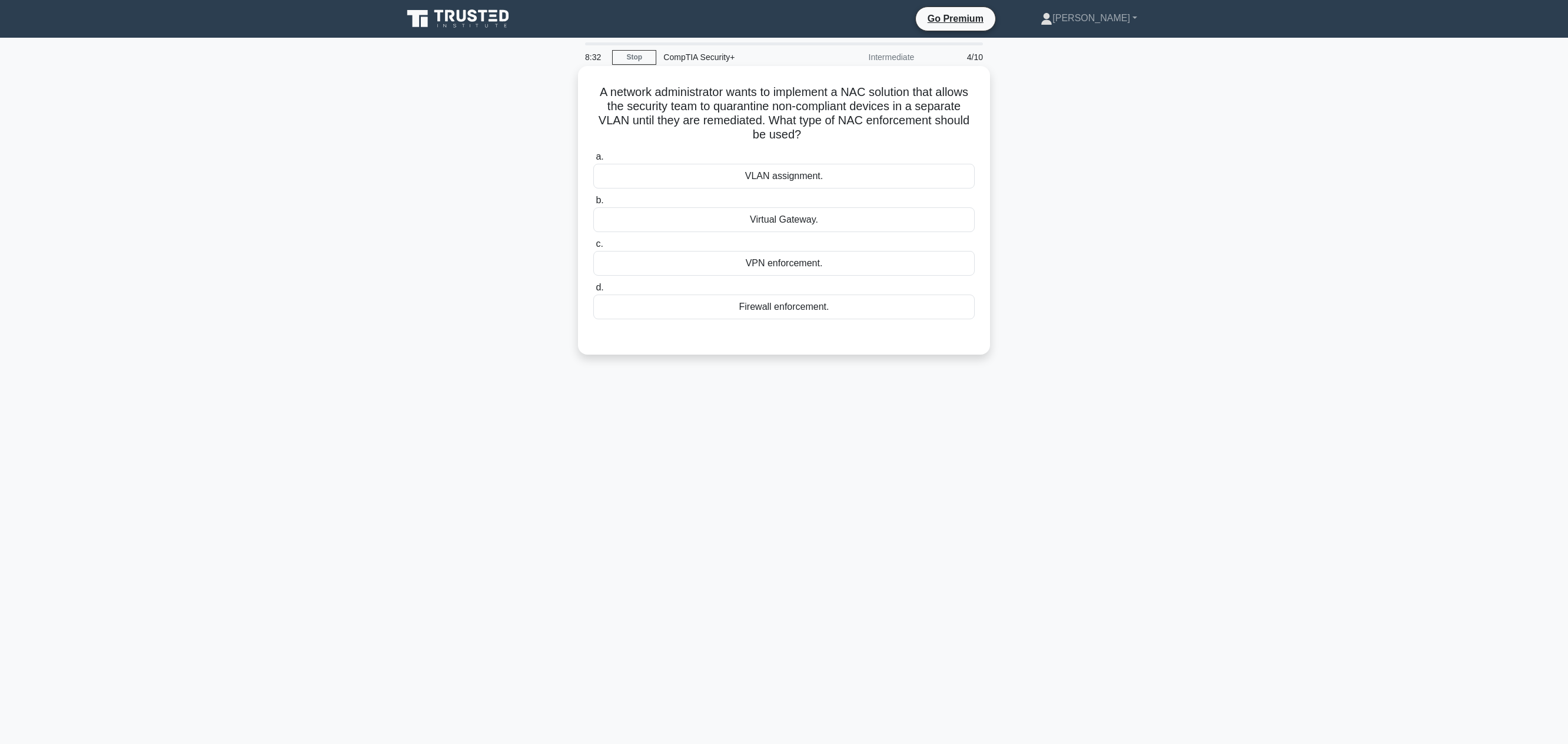
click at [858, 168] on div "VLAN assignment." at bounding box center [784, 176] width 381 height 24
click at [593, 161] on input "a. VLAN assignment." at bounding box center [593, 157] width 0 height 8
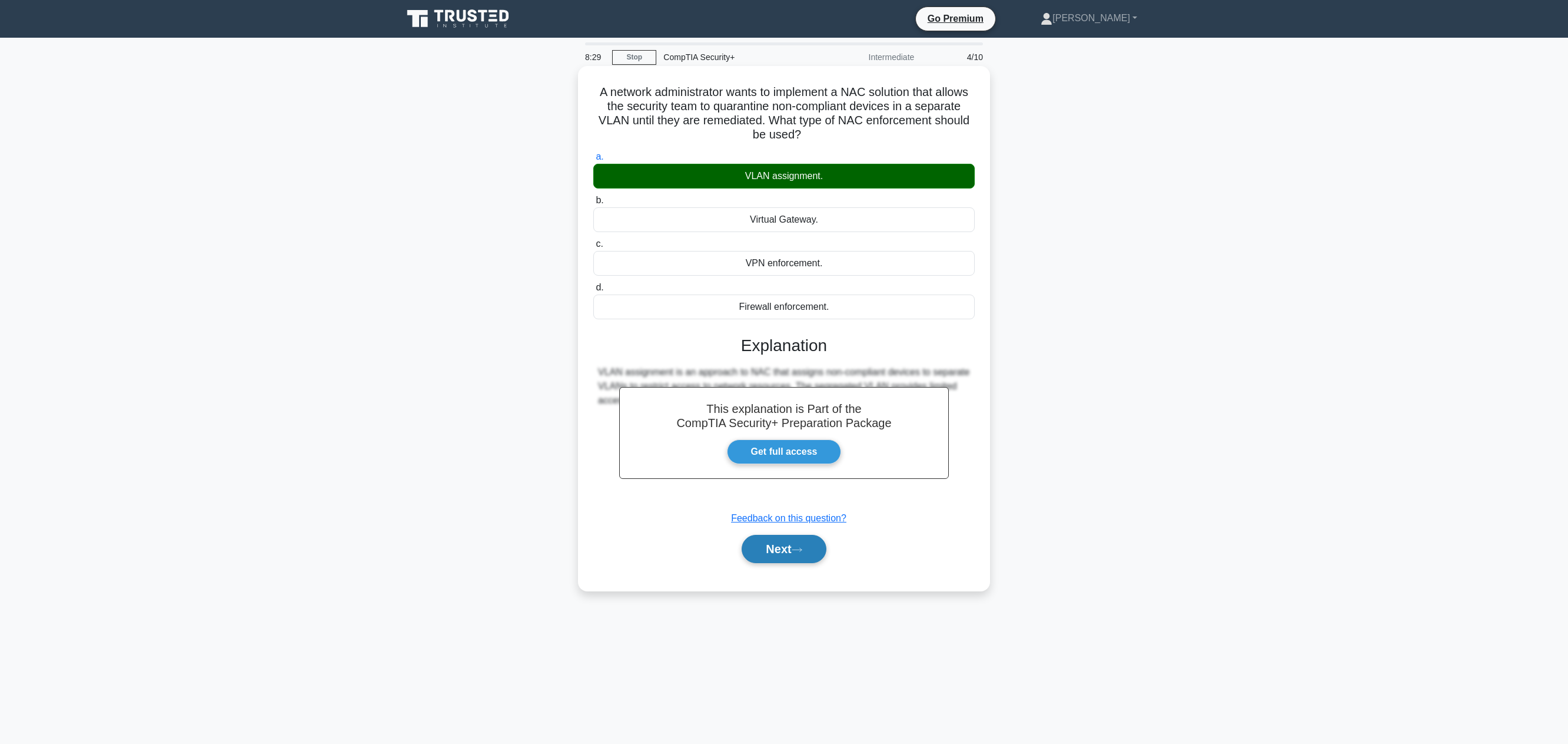
click at [778, 551] on button "Next" at bounding box center [784, 548] width 84 height 28
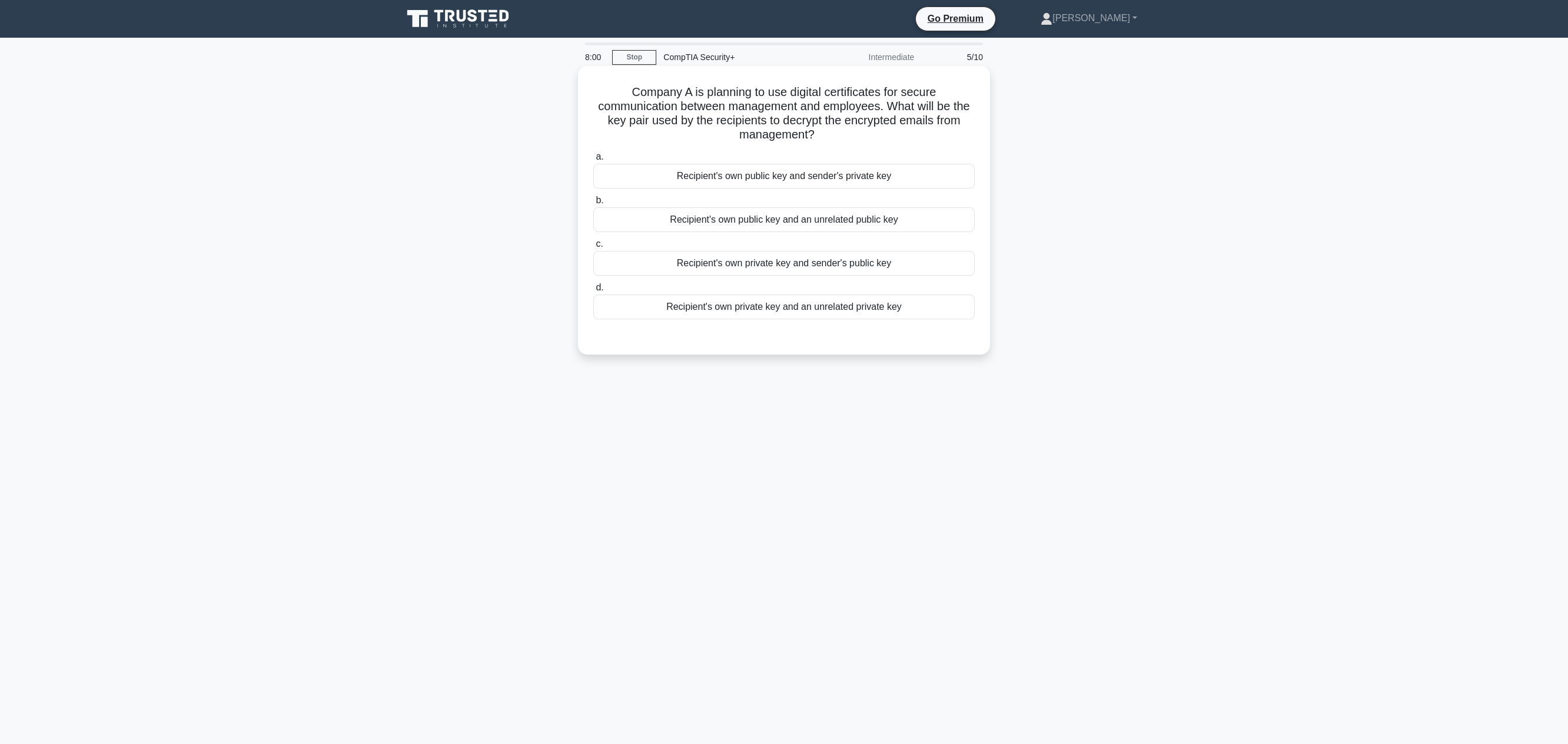
click at [737, 258] on div "Recipient's own private key and sender's public key" at bounding box center [784, 263] width 381 height 24
click at [593, 248] on input "c. Recipient's own private key and sender's public key" at bounding box center [593, 244] width 0 height 8
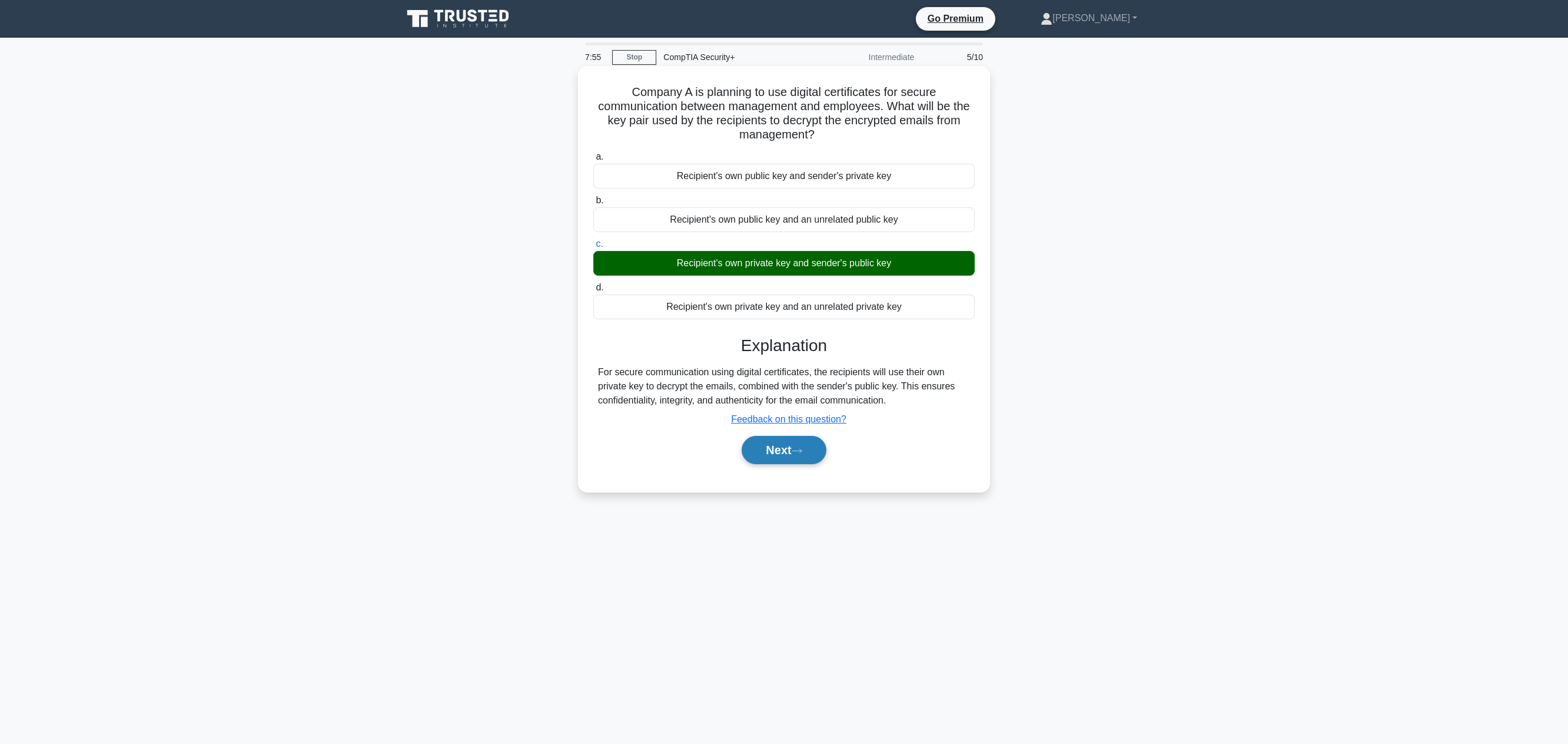
click at [785, 451] on button "Next" at bounding box center [784, 450] width 84 height 28
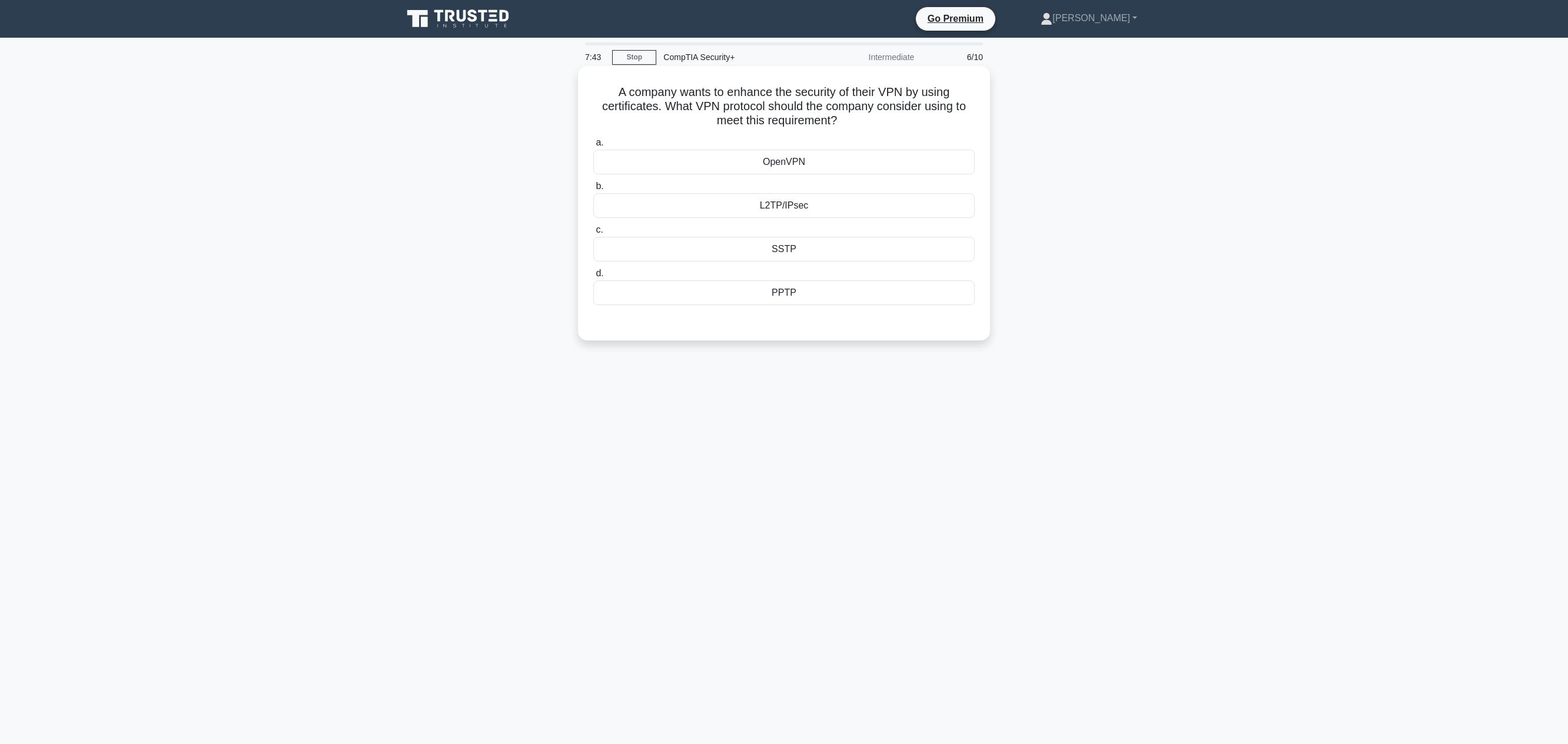
click at [784, 248] on div "SSTP" at bounding box center [784, 249] width 381 height 24
click at [593, 234] on input "c. SSTP" at bounding box center [593, 230] width 0 height 8
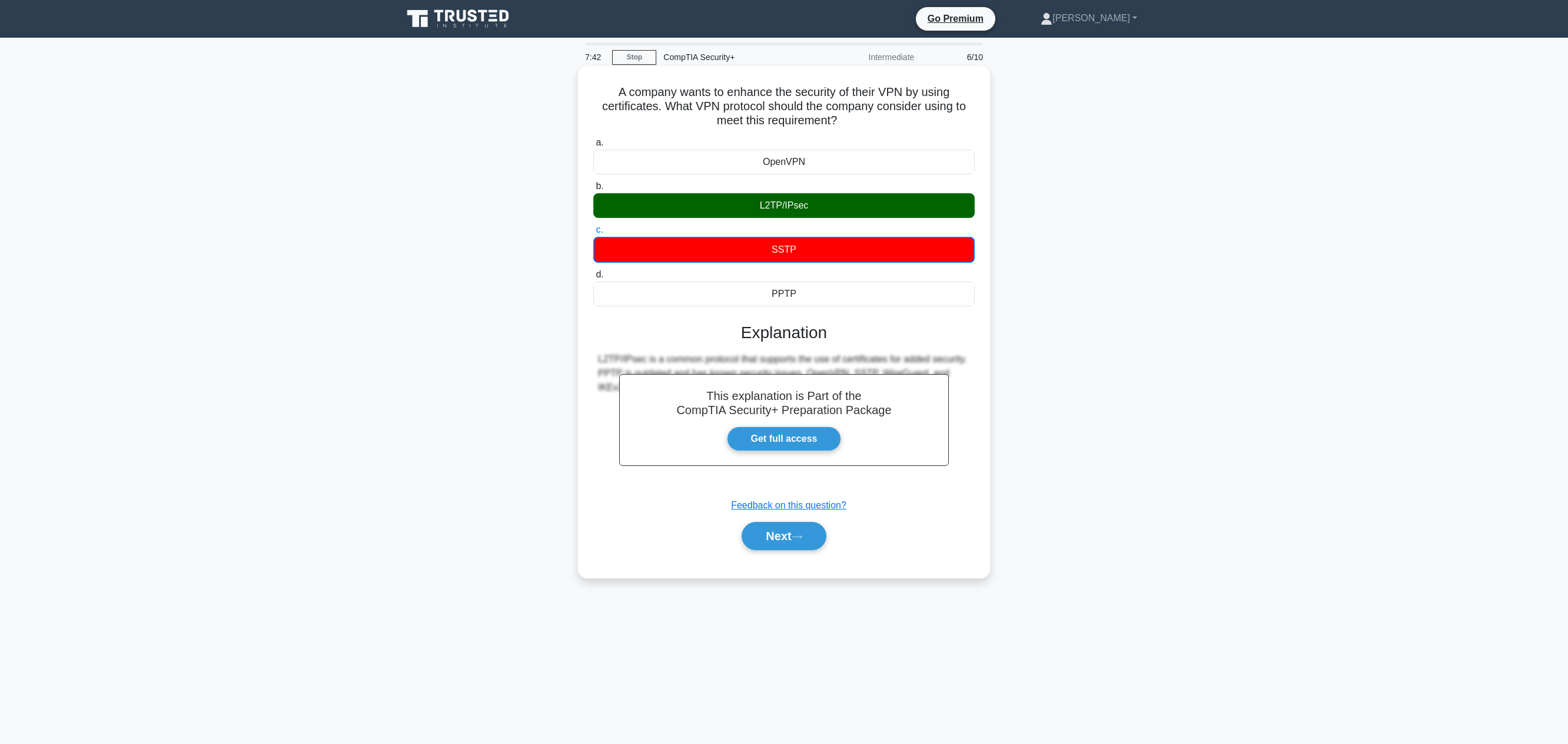
drag, startPoint x: 788, startPoint y: 203, endPoint x: 788, endPoint y: 211, distance: 8.0
click at [788, 204] on div "L2TP/IPsec" at bounding box center [784, 205] width 381 height 24
click at [593, 191] on input "b. L2TP/IPsec" at bounding box center [593, 186] width 0 height 8
click at [774, 526] on button "Next" at bounding box center [784, 534] width 84 height 28
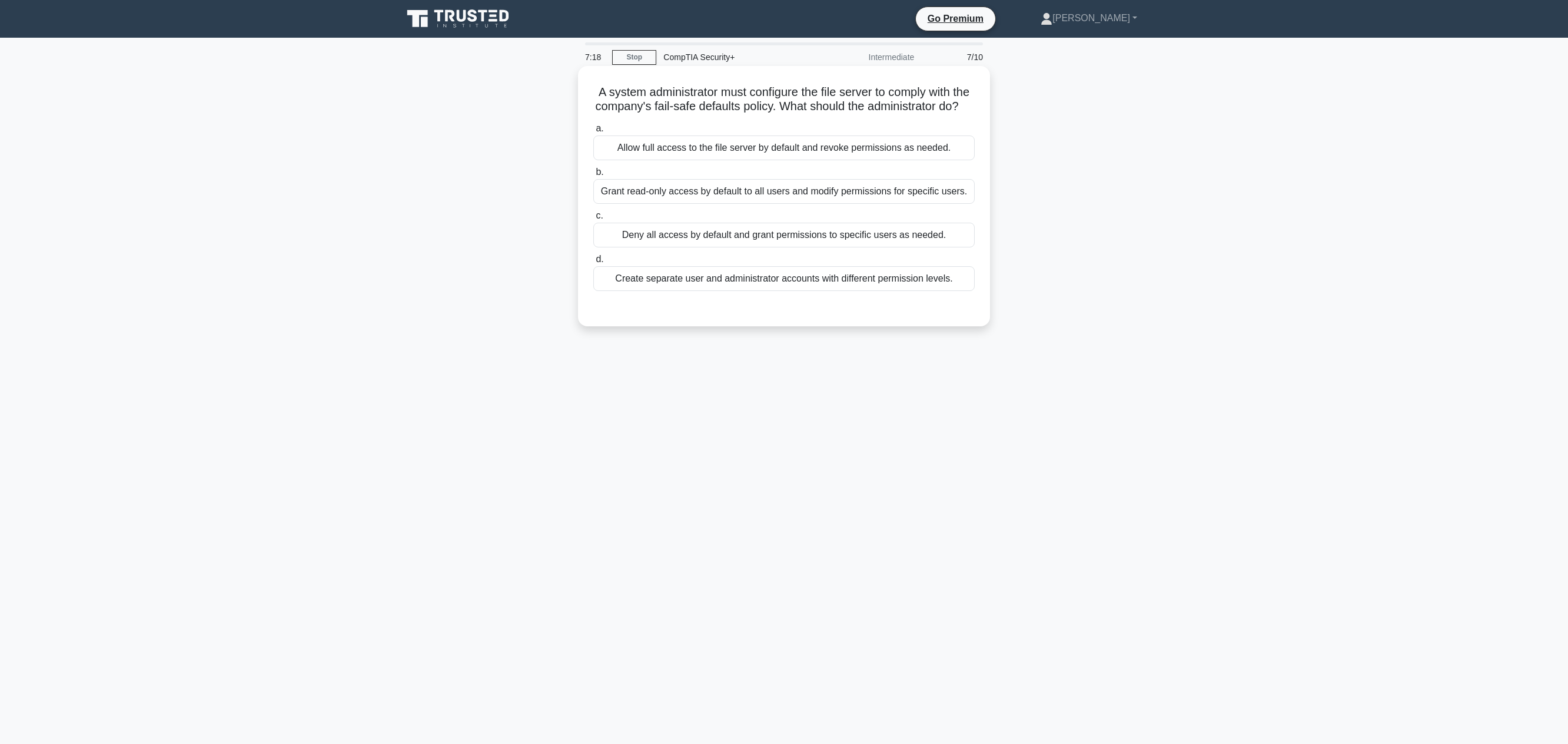
click at [717, 289] on div "Create separate user and administrator accounts with different permission level…" at bounding box center [784, 278] width 381 height 24
click at [593, 263] on input "d. Create separate user and administrator accounts with different permission le…" at bounding box center [593, 259] width 0 height 8
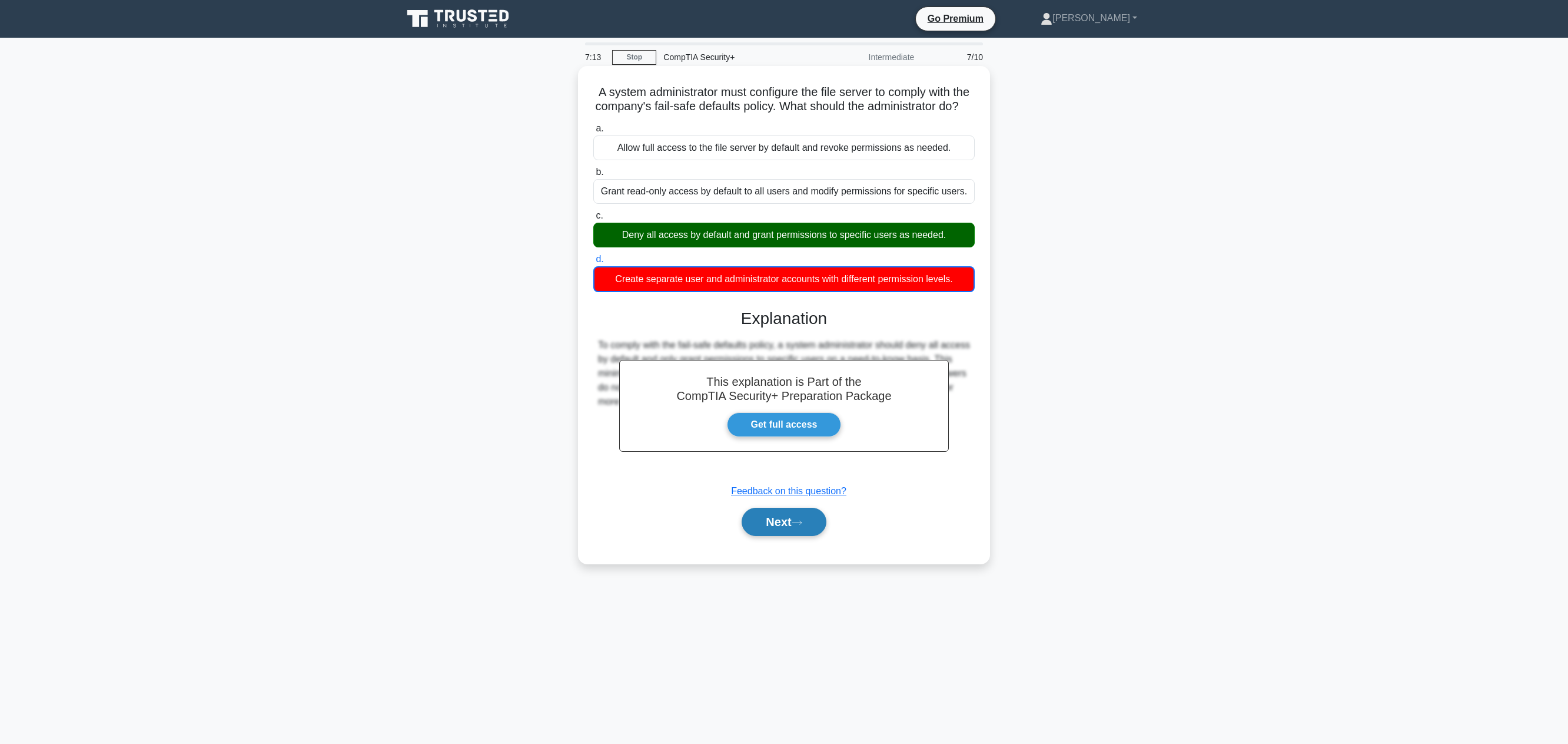
click at [797, 528] on button "Next" at bounding box center [784, 521] width 84 height 28
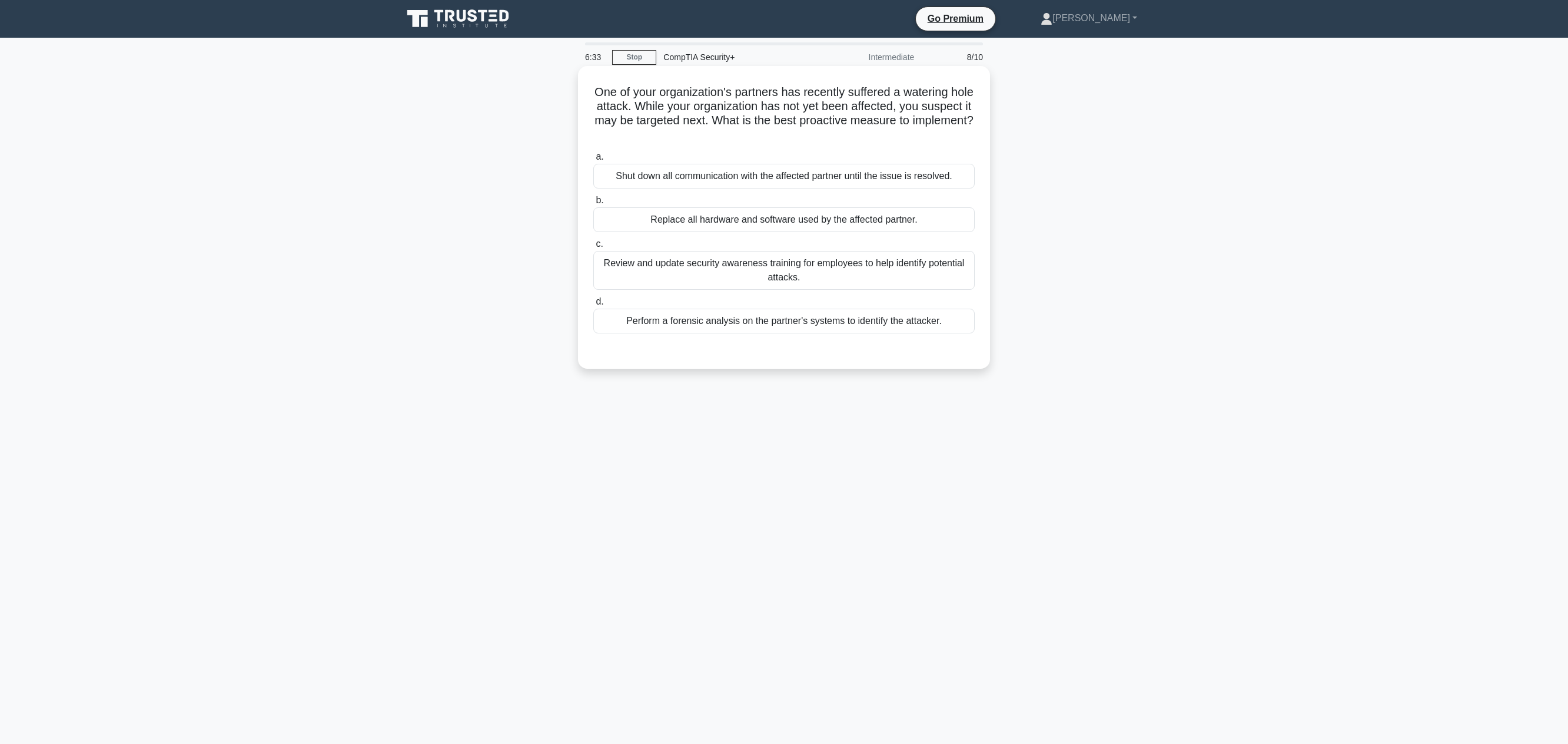
click at [720, 258] on div "Review and update security awareness training for employees to help identify po…" at bounding box center [784, 270] width 381 height 39
click at [593, 248] on input "c. Review and update security awareness training for employees to help identify…" at bounding box center [593, 244] width 0 height 8
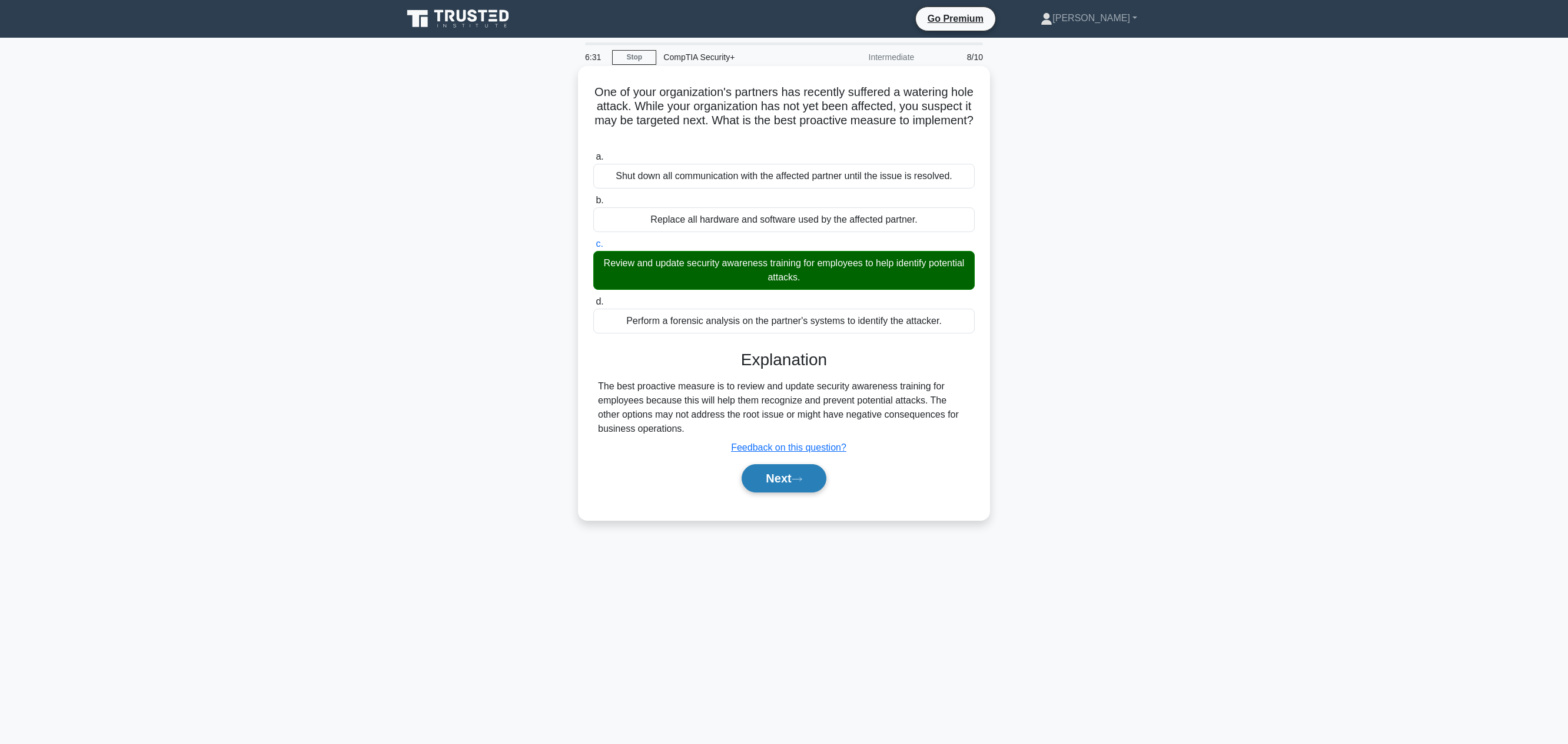
click at [798, 479] on icon at bounding box center [797, 479] width 10 height 6
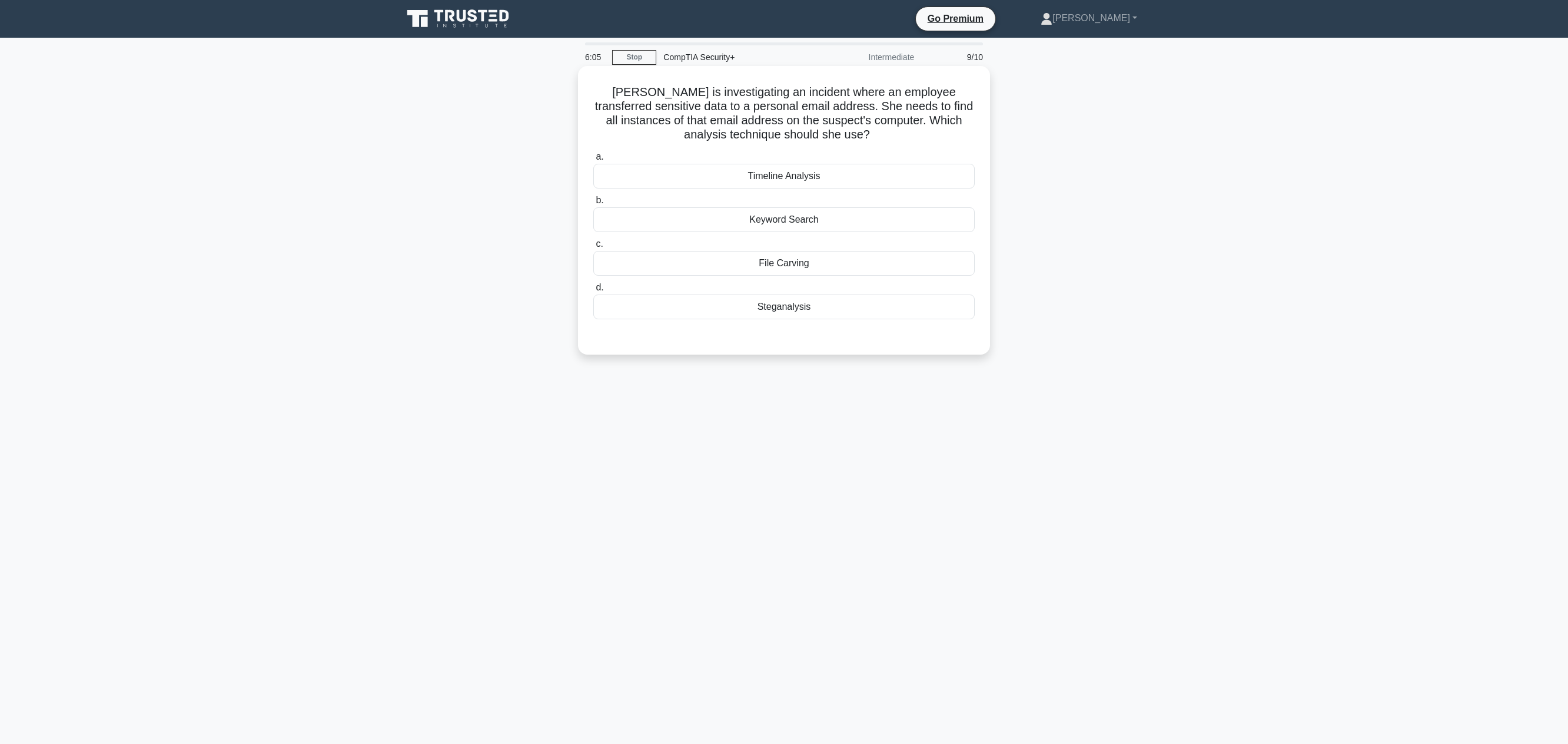
click at [757, 258] on div "File Carving" at bounding box center [784, 263] width 381 height 24
click at [593, 248] on input "c. File Carving" at bounding box center [593, 244] width 0 height 8
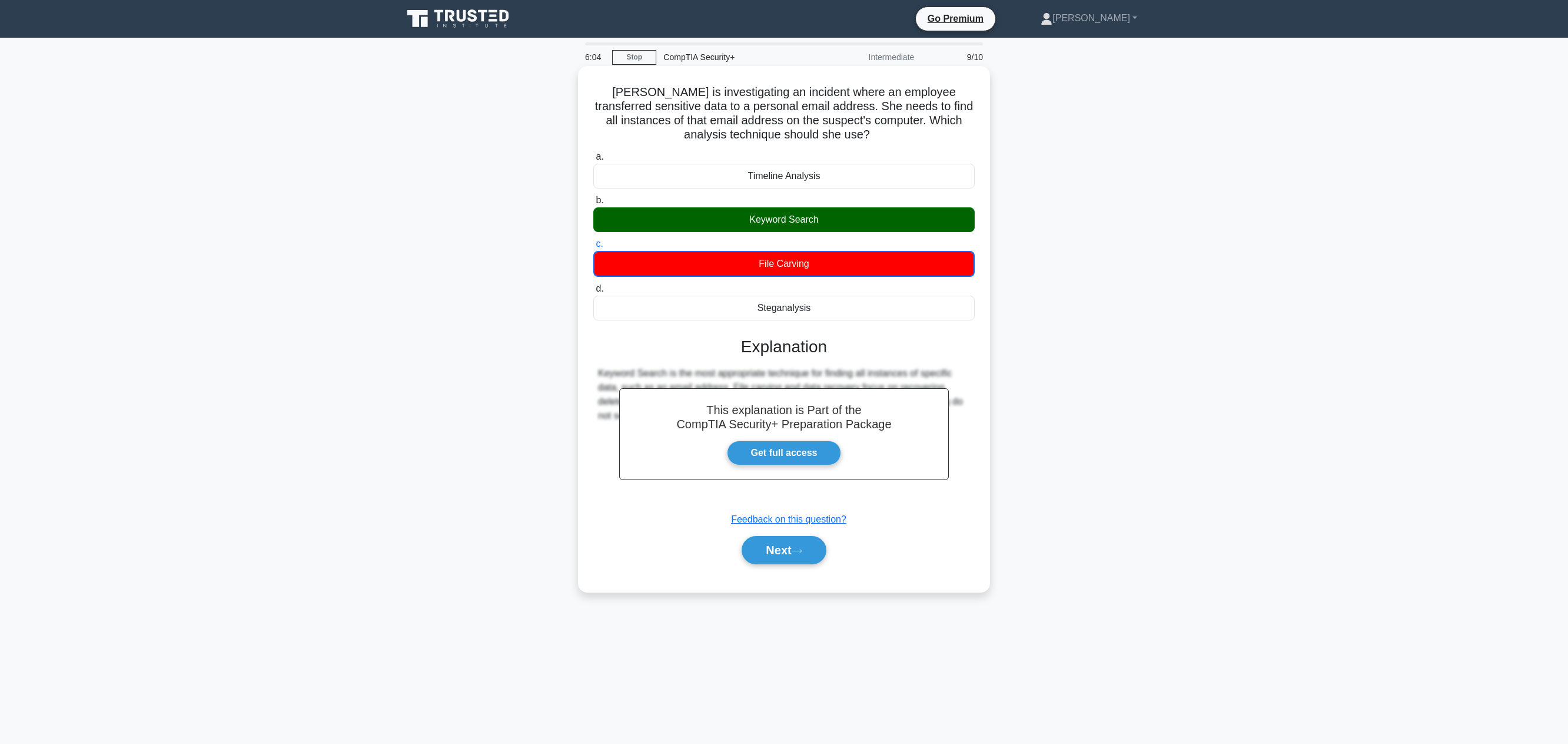
click at [765, 230] on div "Keyword Search" at bounding box center [784, 219] width 381 height 24
click at [593, 204] on input "b. Keyword Search" at bounding box center [593, 200] width 0 height 8
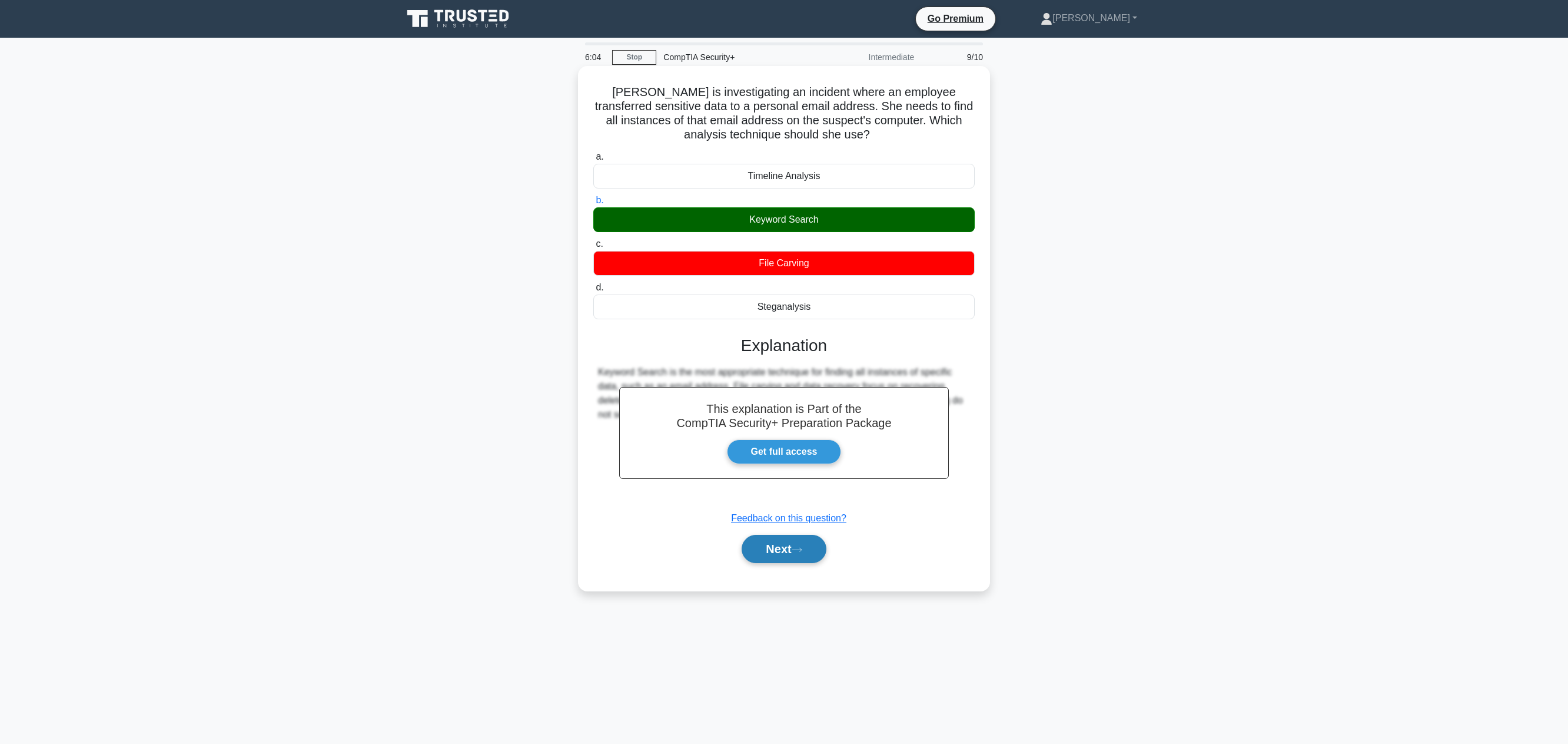
click at [798, 551] on icon at bounding box center [797, 549] width 10 height 6
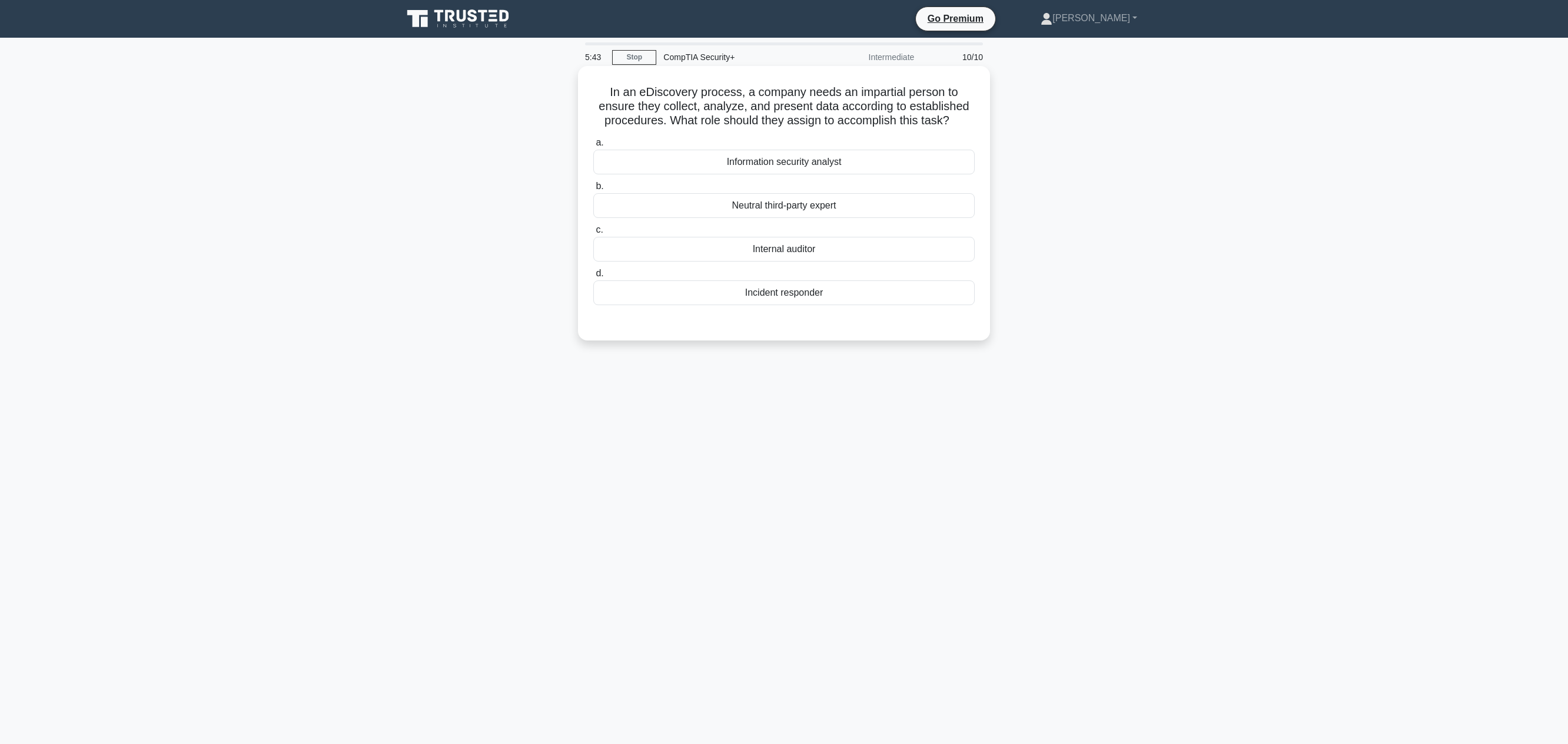
click at [738, 296] on div "Incident responder" at bounding box center [784, 292] width 381 height 24
click at [593, 278] on input "d. Incident responder" at bounding box center [593, 273] width 0 height 8
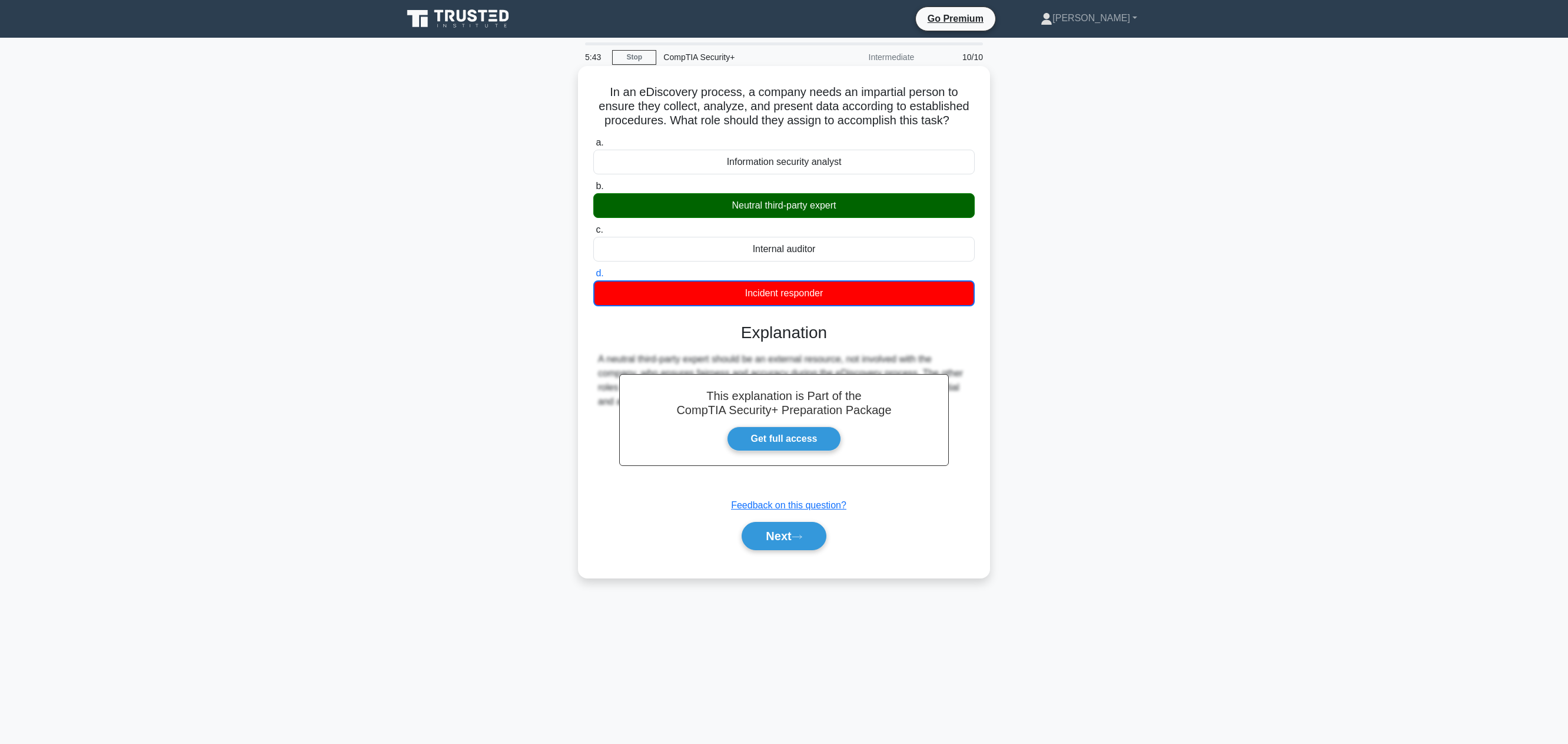
click at [757, 213] on div "Neutral third-party expert" at bounding box center [784, 205] width 381 height 24
click at [593, 191] on input "b. Neutral third-party expert" at bounding box center [593, 186] width 0 height 8
click at [792, 526] on button "Next" at bounding box center [784, 534] width 84 height 28
